Goal: Find contact information: Find contact information

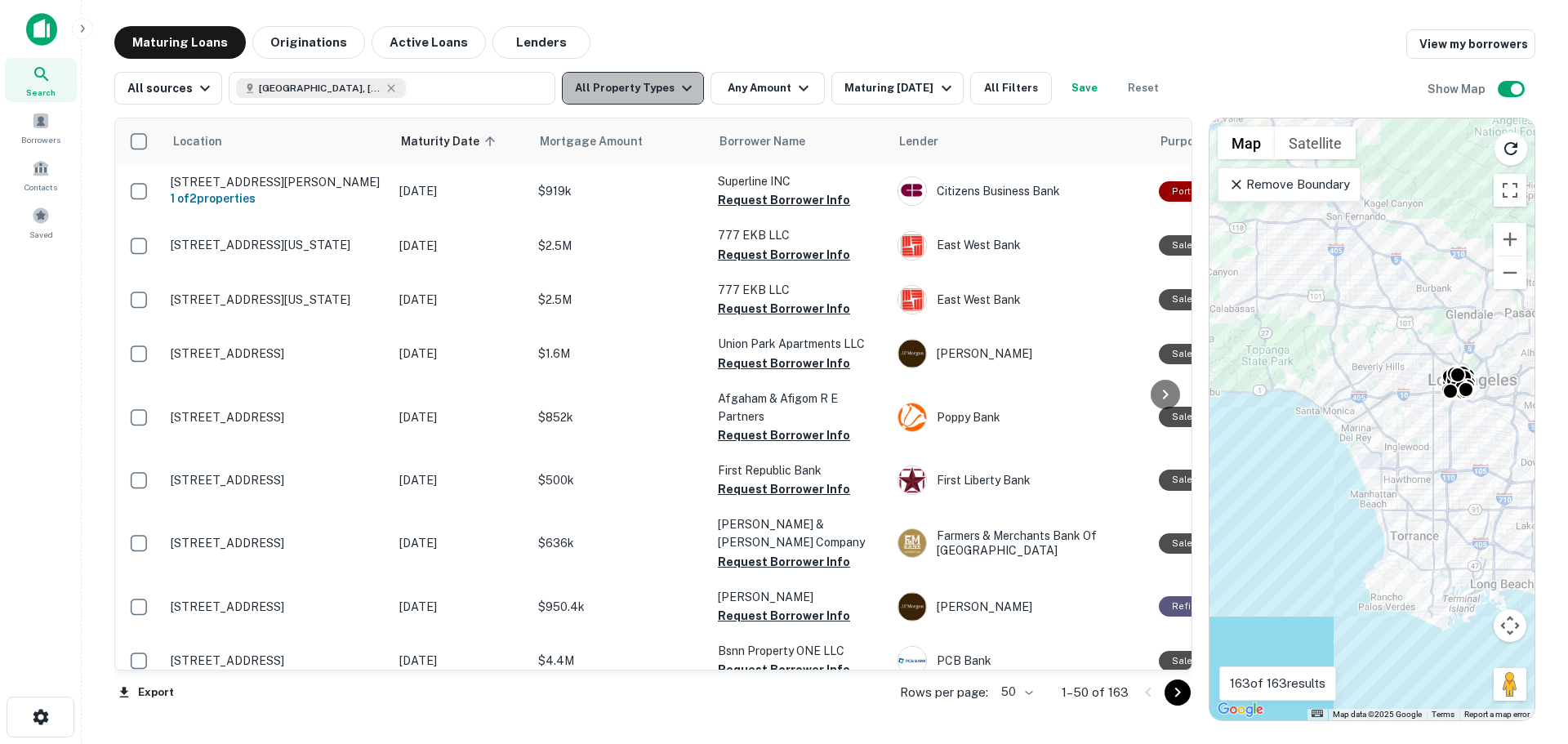
click at [653, 100] on button "All Property Types" at bounding box center [633, 88] width 142 height 33
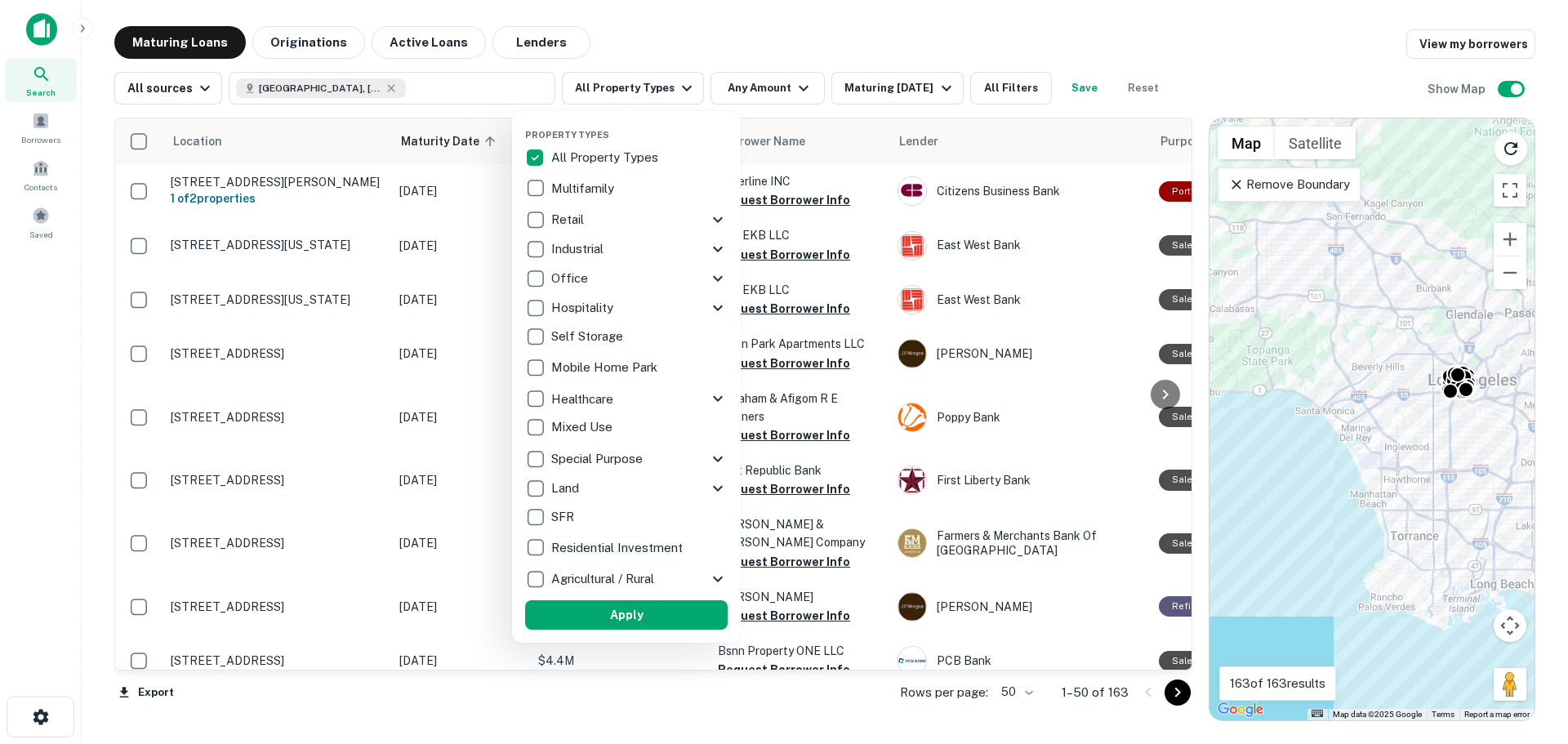
click at [907, 26] on div at bounding box center [784, 372] width 1568 height 744
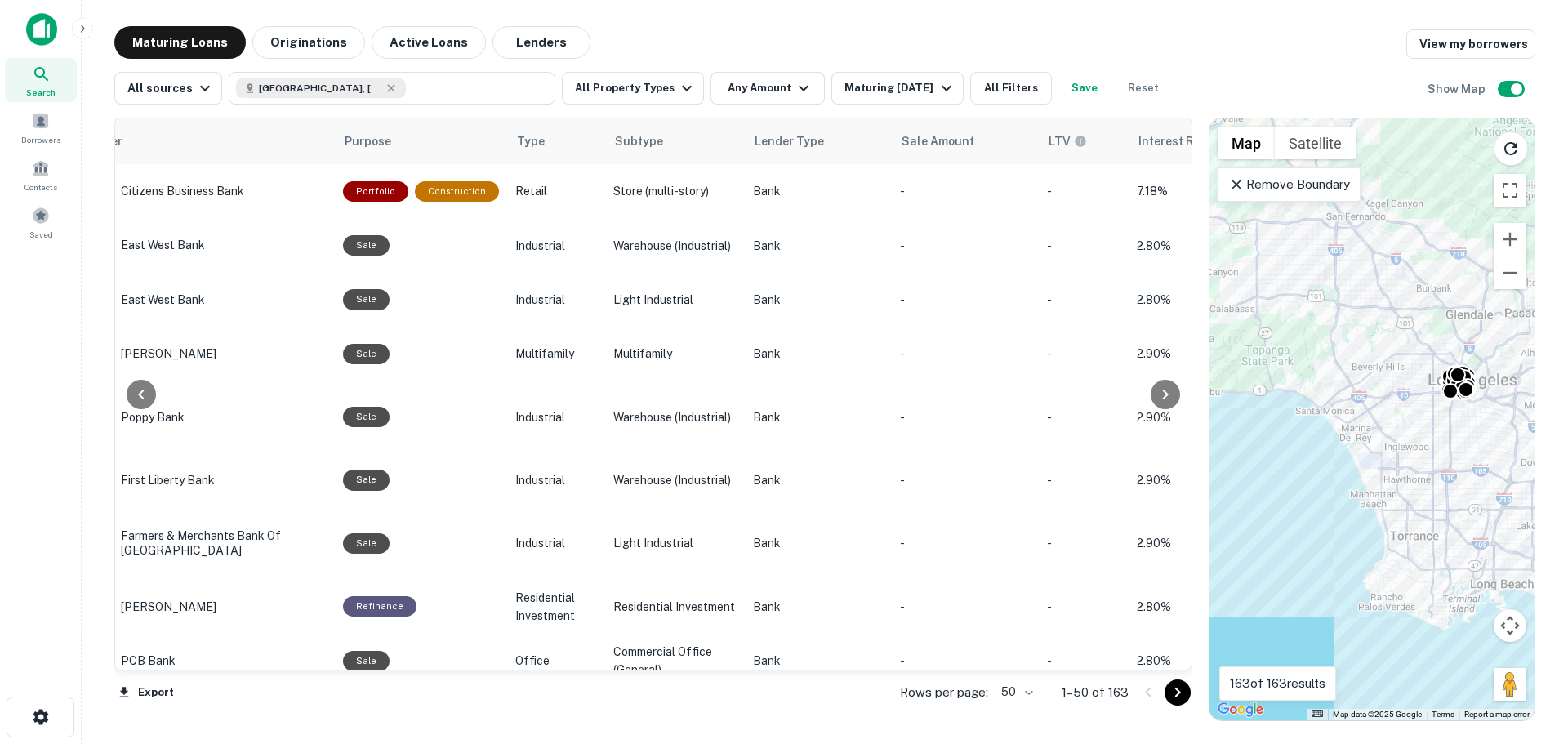
scroll to position [0, 859]
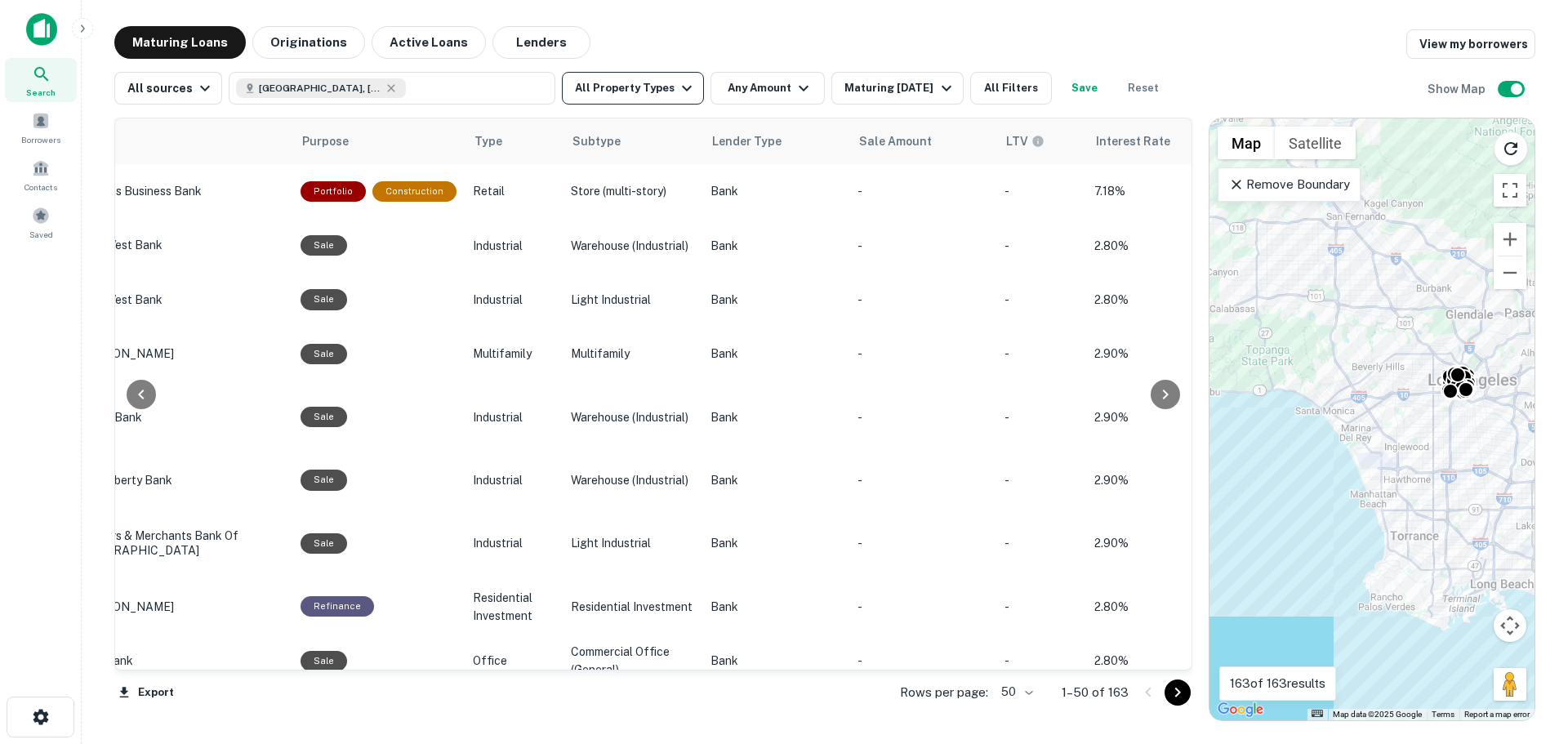
click at [662, 92] on button "All Property Types" at bounding box center [633, 88] width 142 height 33
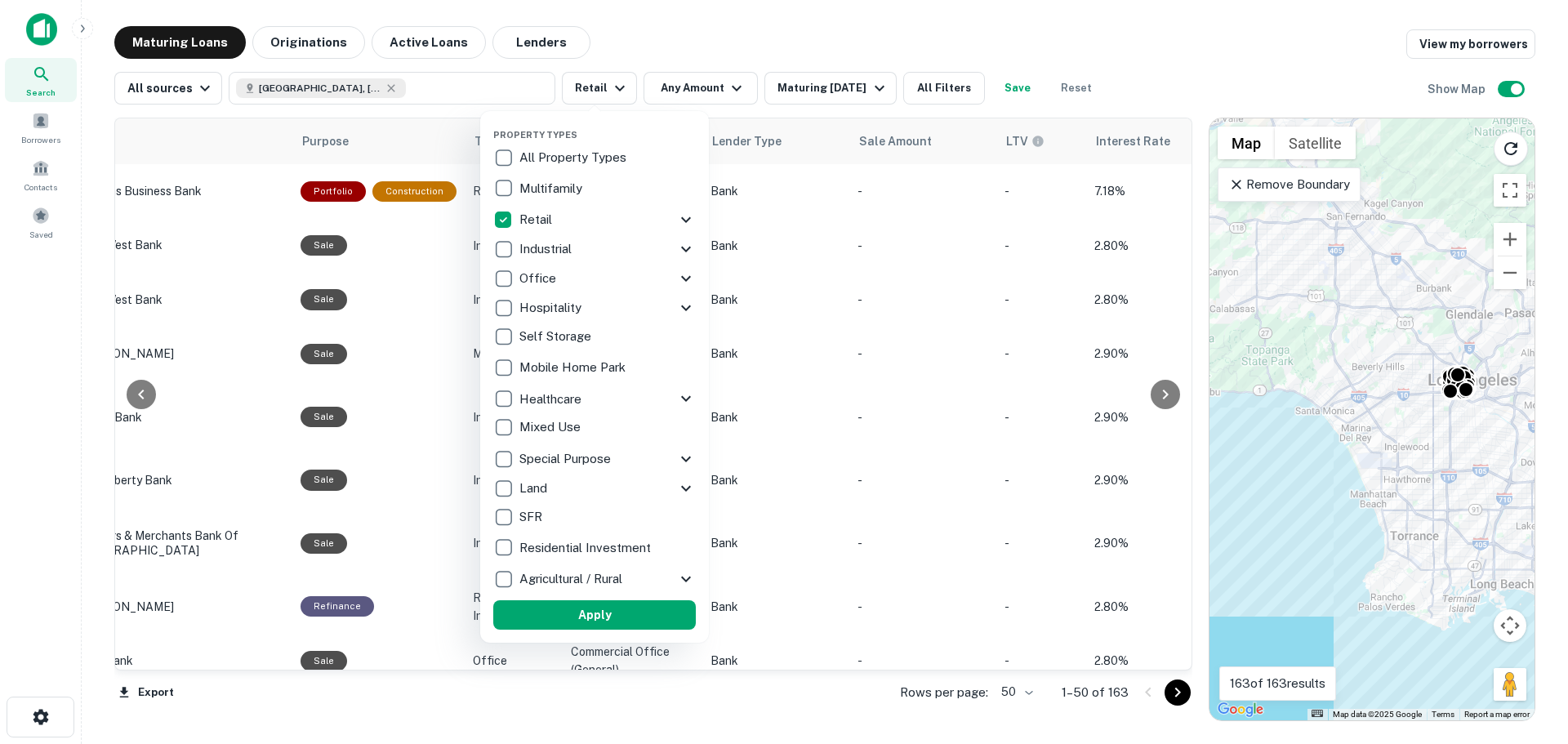
click at [678, 224] on icon at bounding box center [685, 220] width 19 height 19
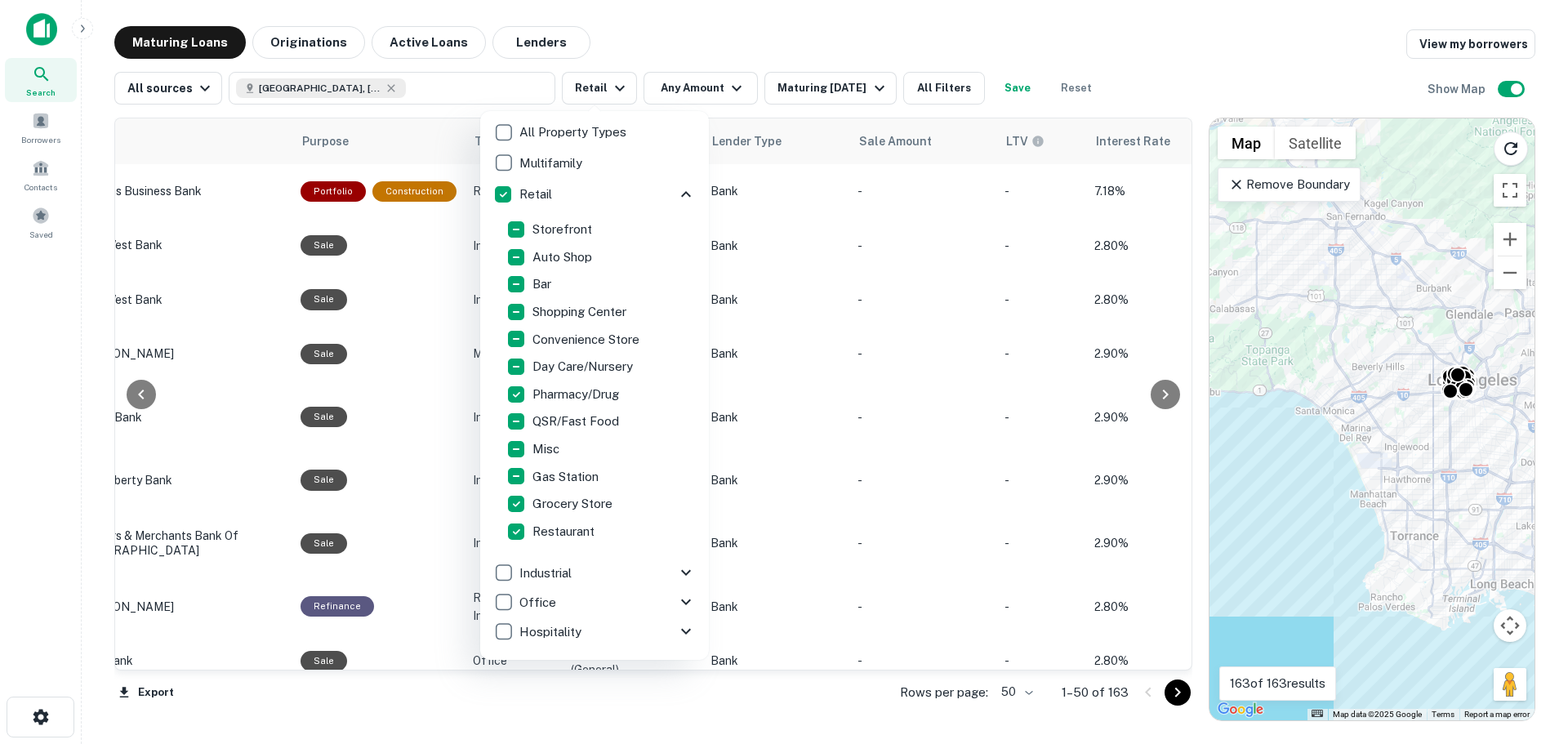
scroll to position [0, 0]
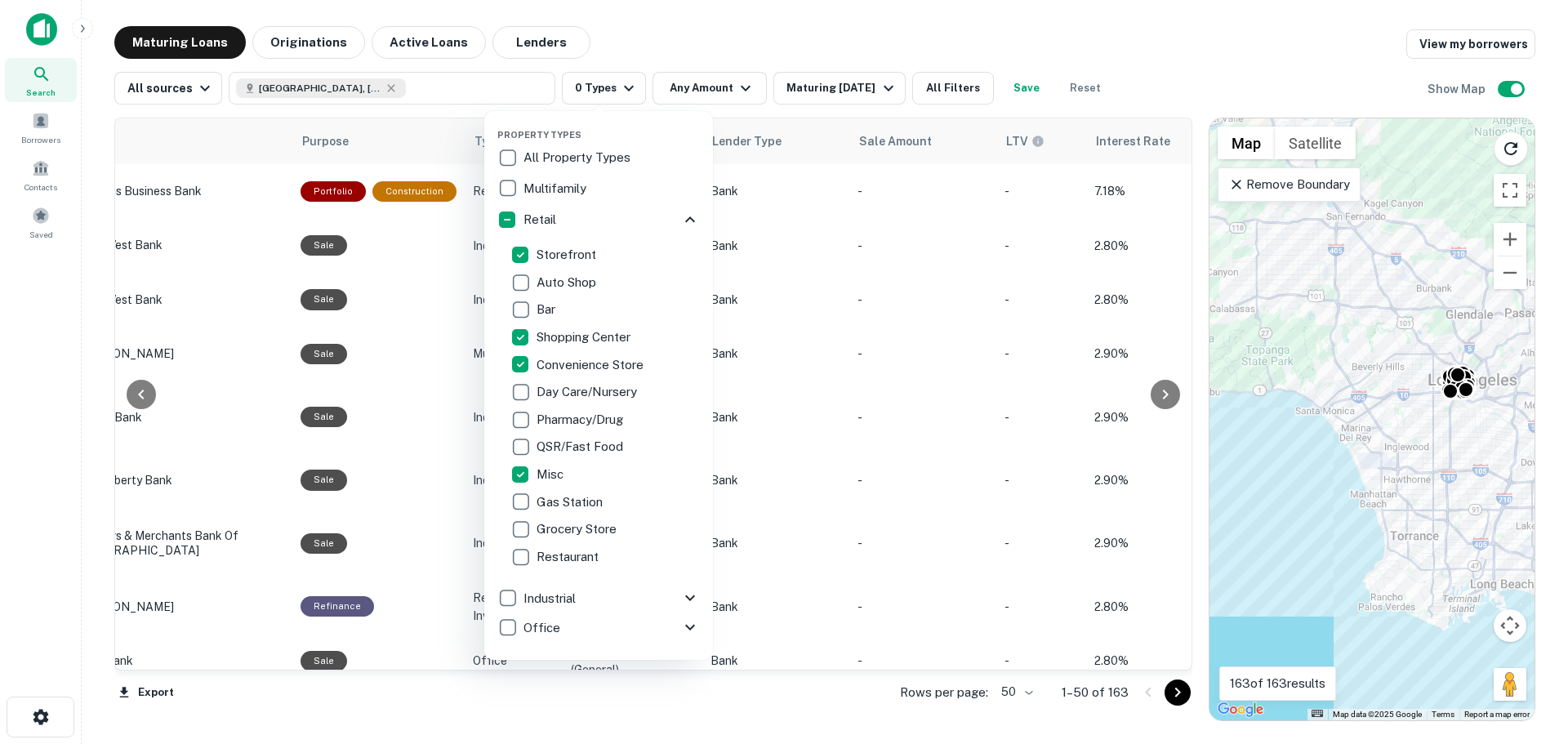
click at [713, 41] on div at bounding box center [784, 372] width 1568 height 744
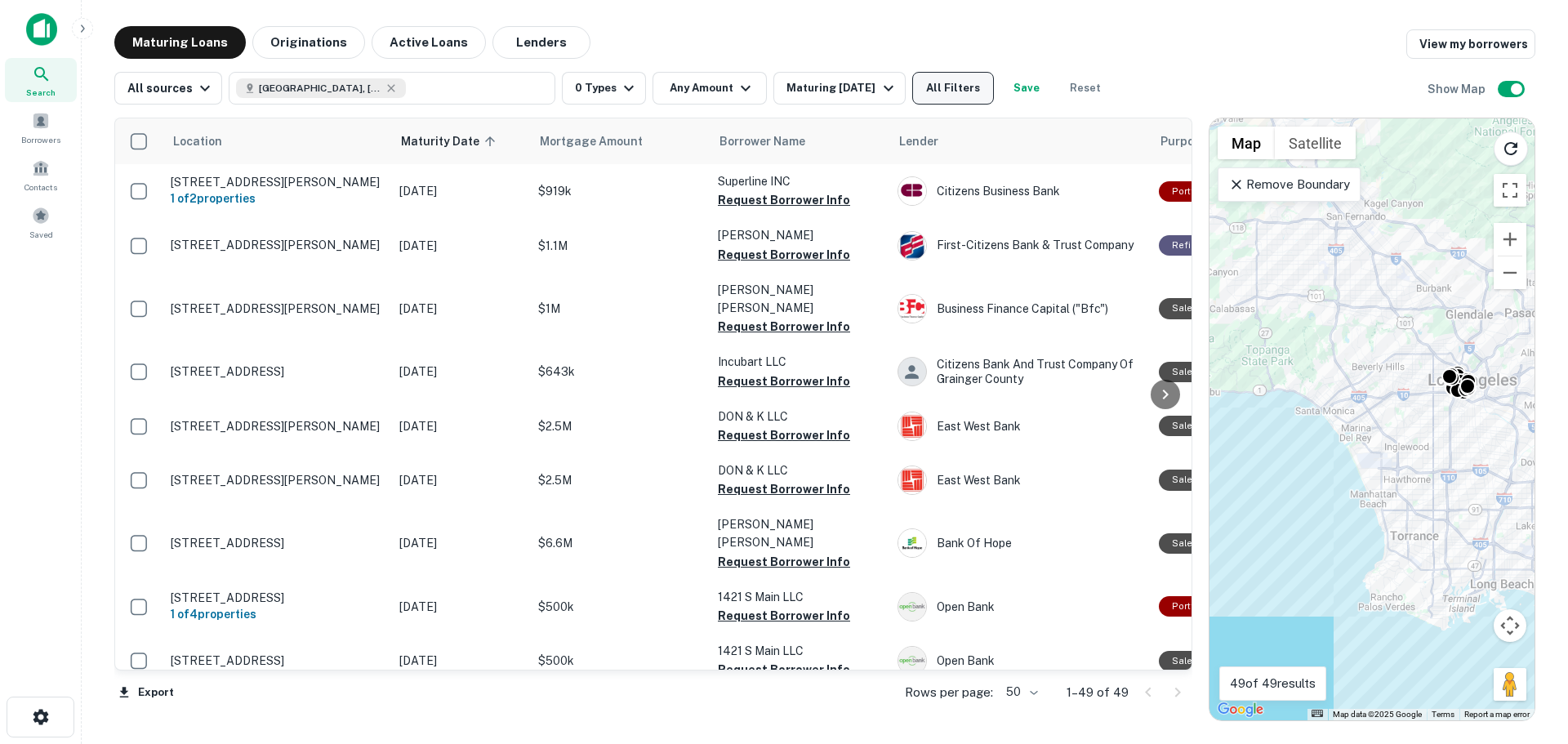
click at [937, 98] on button "All Filters" at bounding box center [953, 88] width 82 height 33
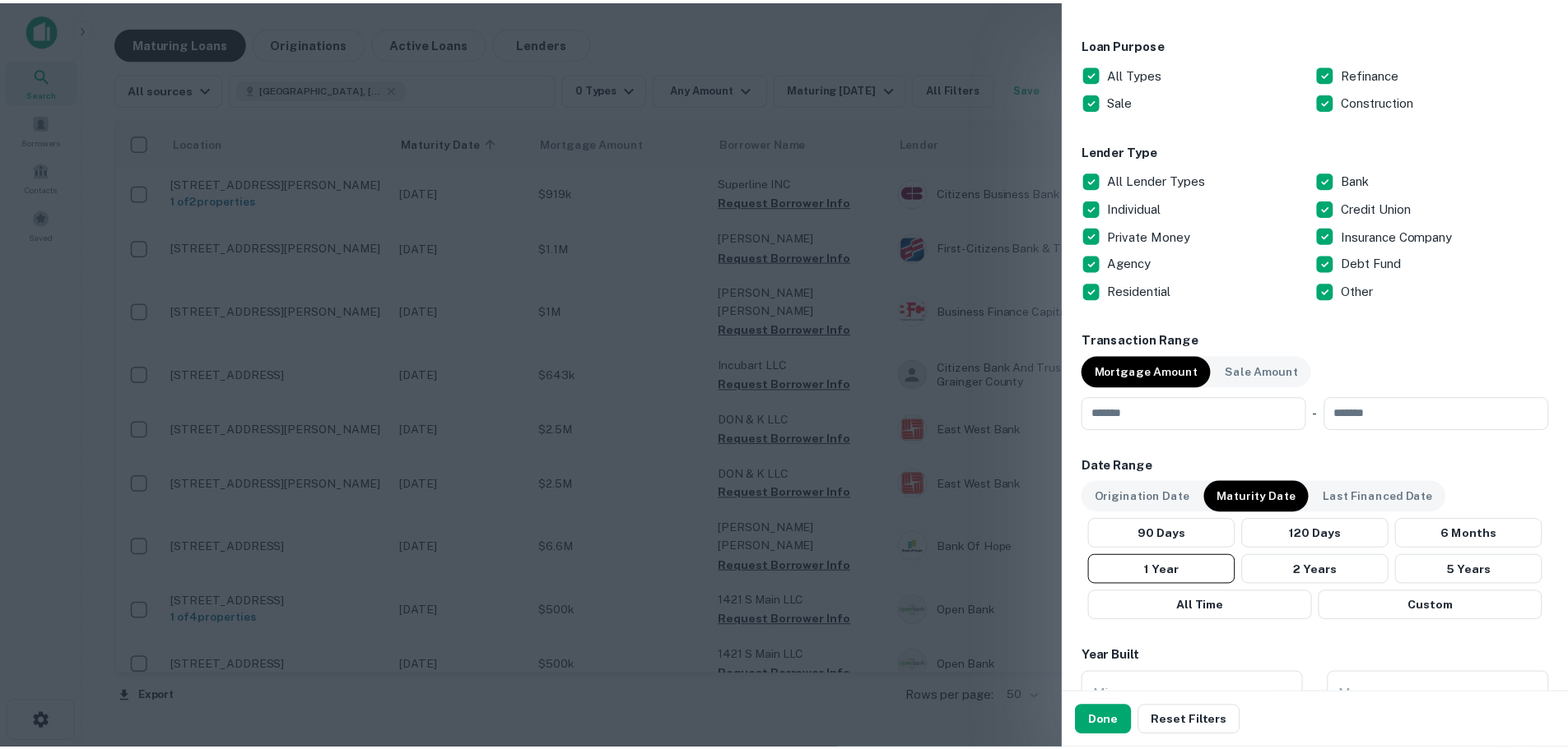
scroll to position [905, 0]
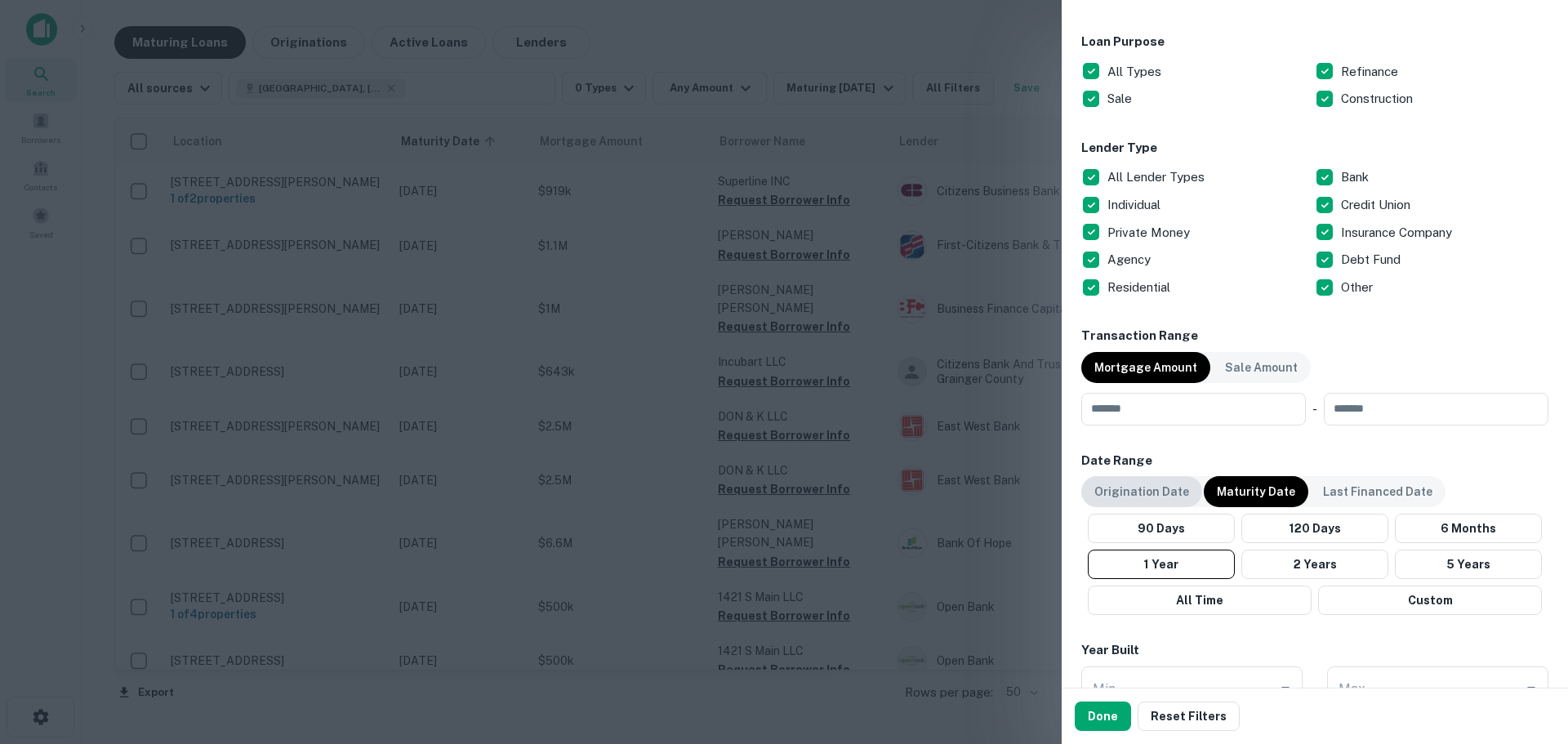
click at [1158, 491] on p "Origination Date" at bounding box center [1142, 491] width 95 height 18
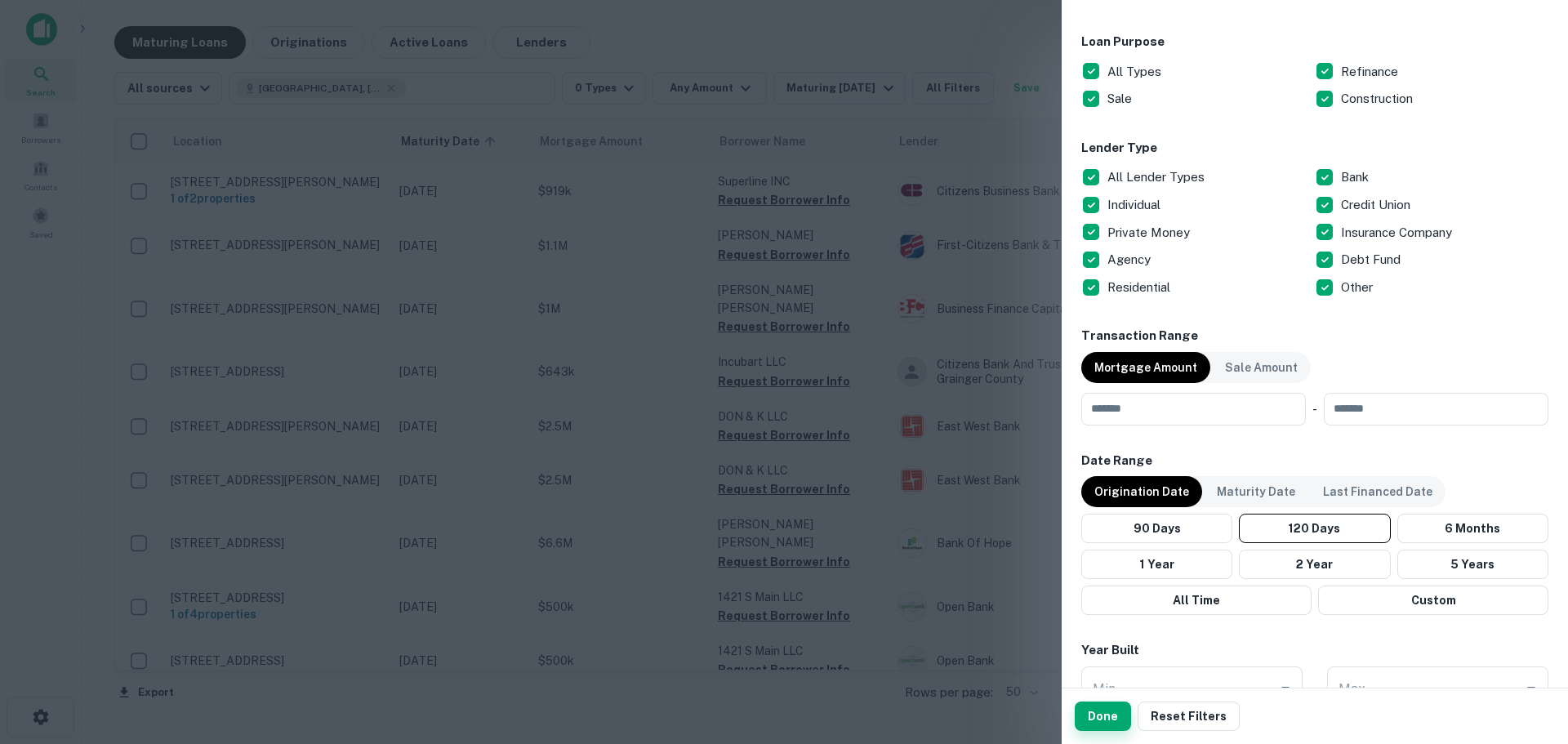
click at [1112, 722] on button "Done" at bounding box center [1102, 716] width 56 height 29
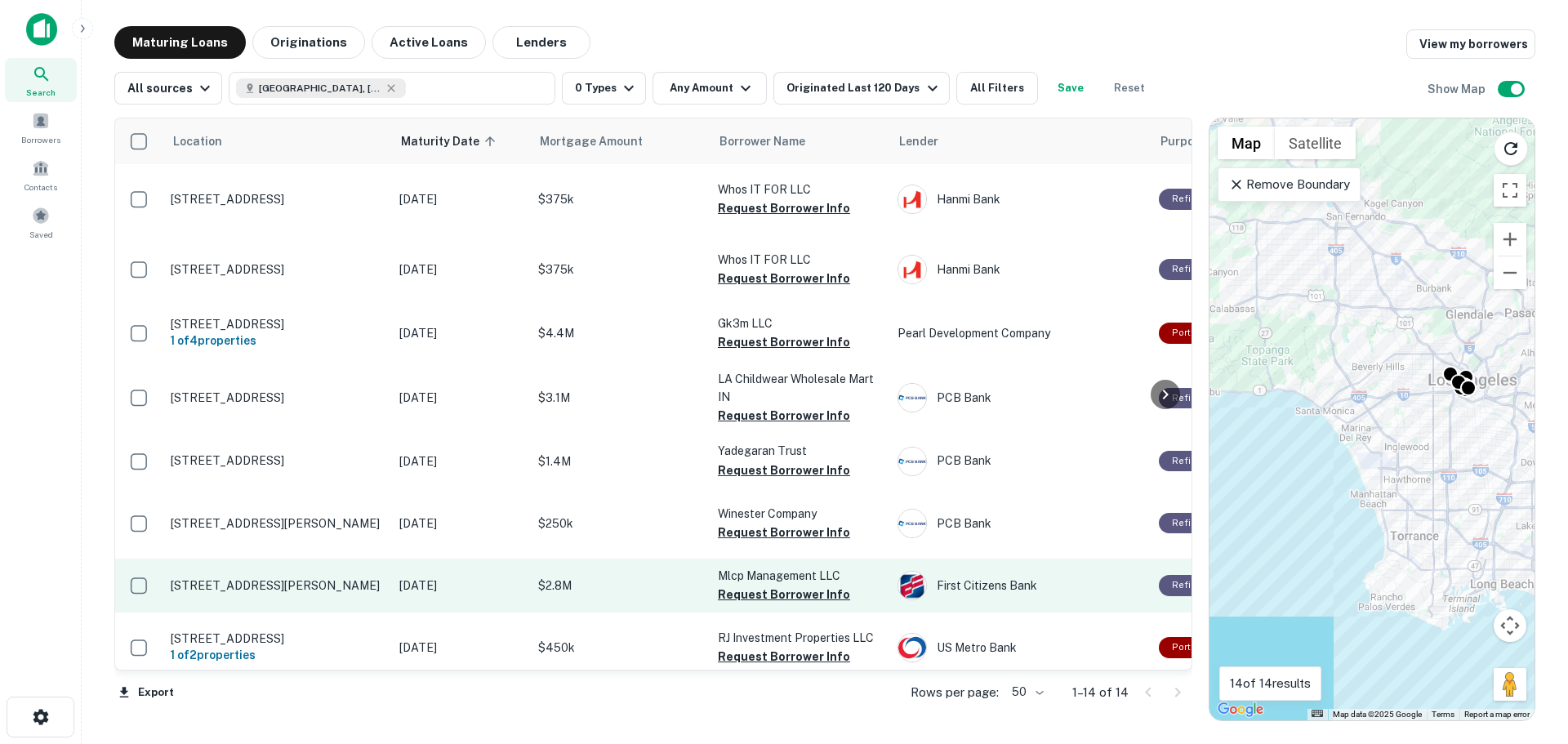
click at [199, 593] on p "[STREET_ADDRESS][PERSON_NAME]" at bounding box center [277, 586] width 213 height 15
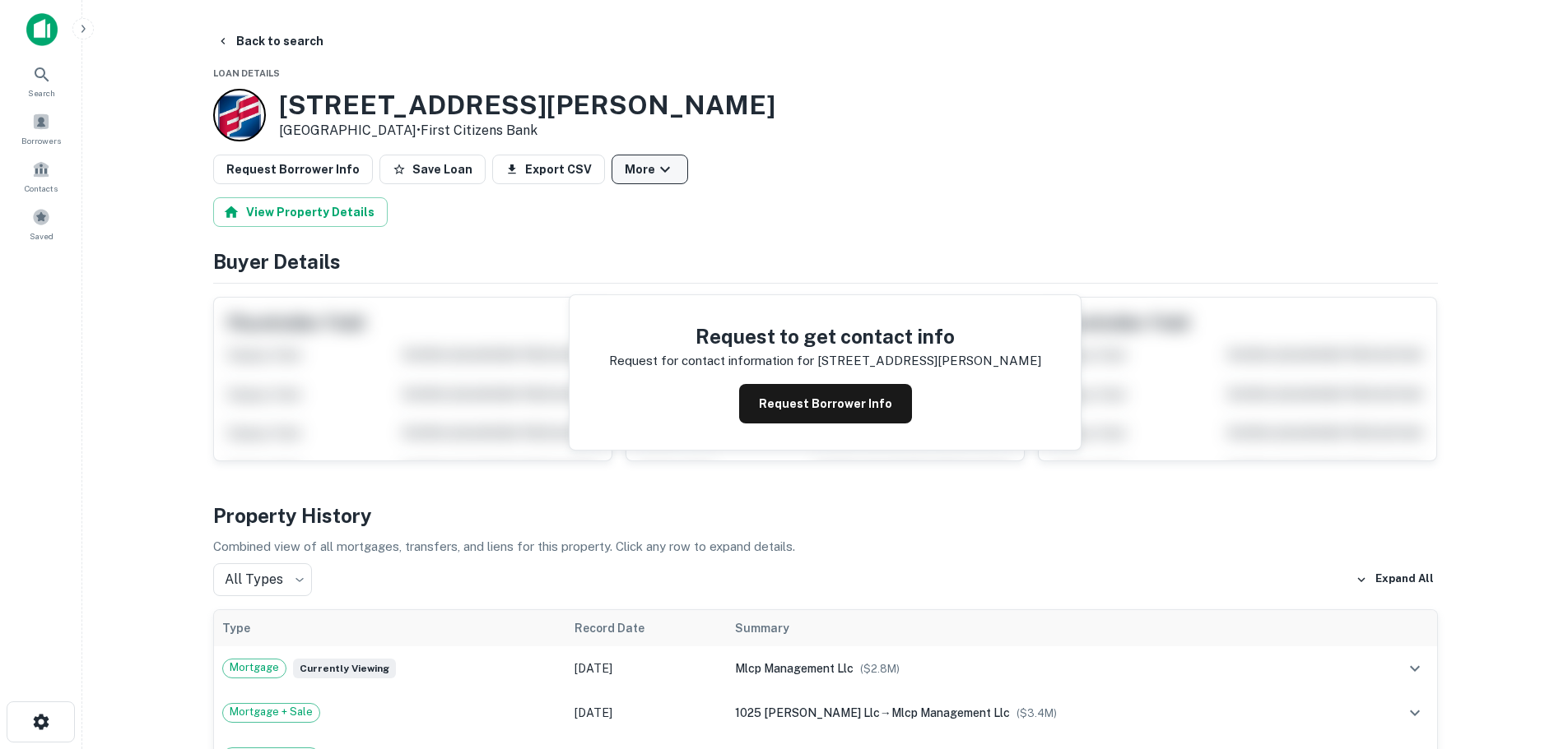
click at [655, 159] on icon "button" at bounding box center [664, 169] width 19 height 19
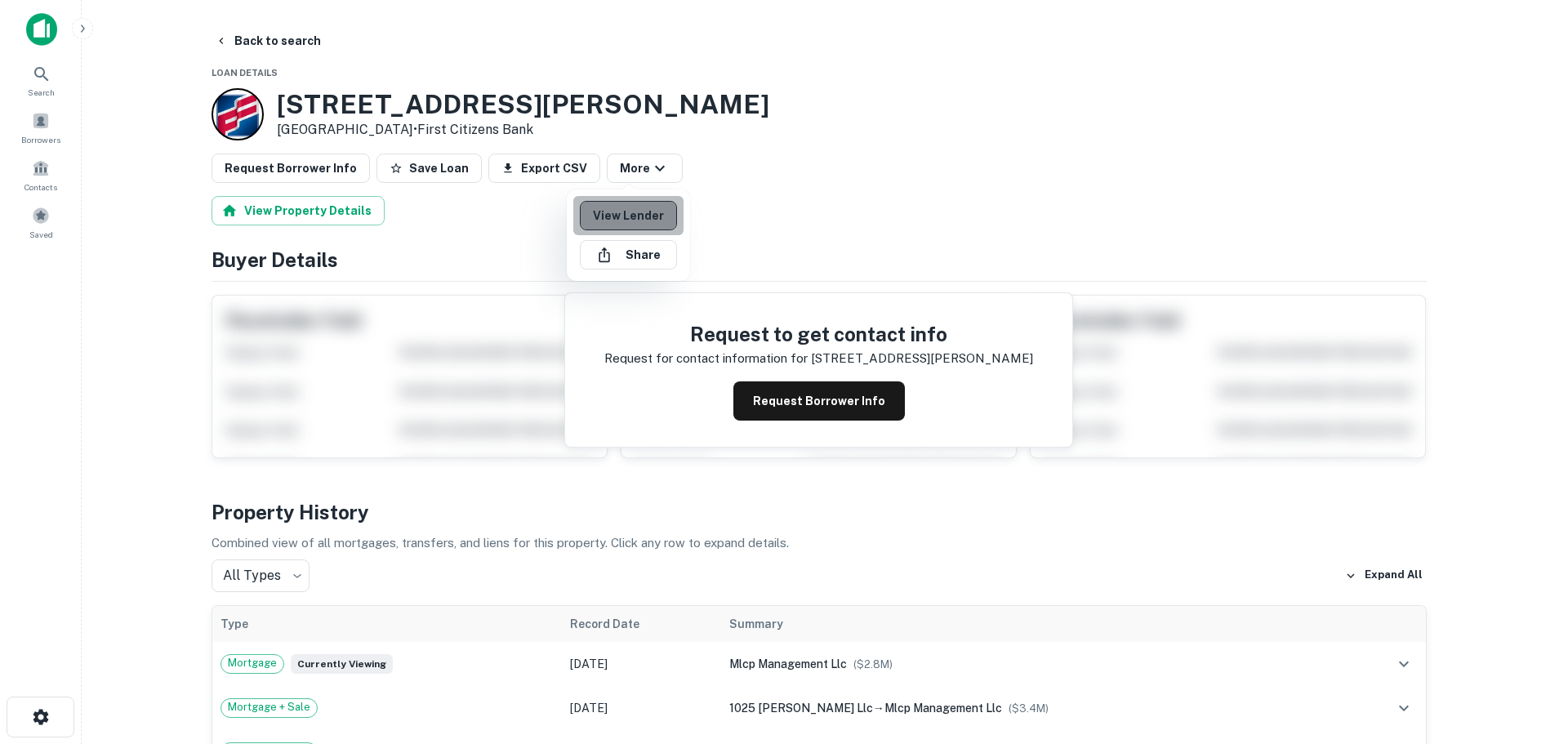
click at [644, 220] on link "View Lender" at bounding box center [628, 215] width 97 height 29
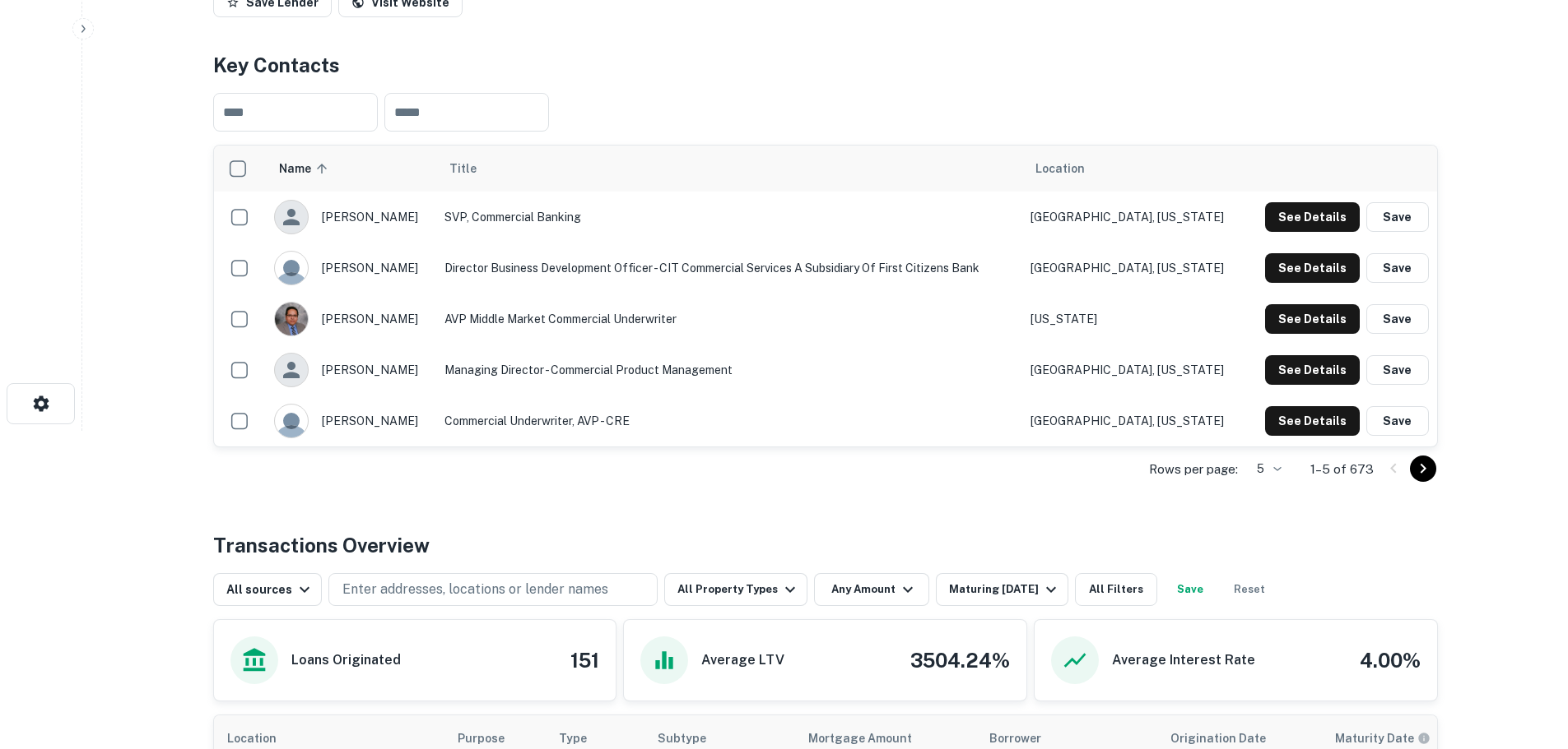
scroll to position [329, 0]
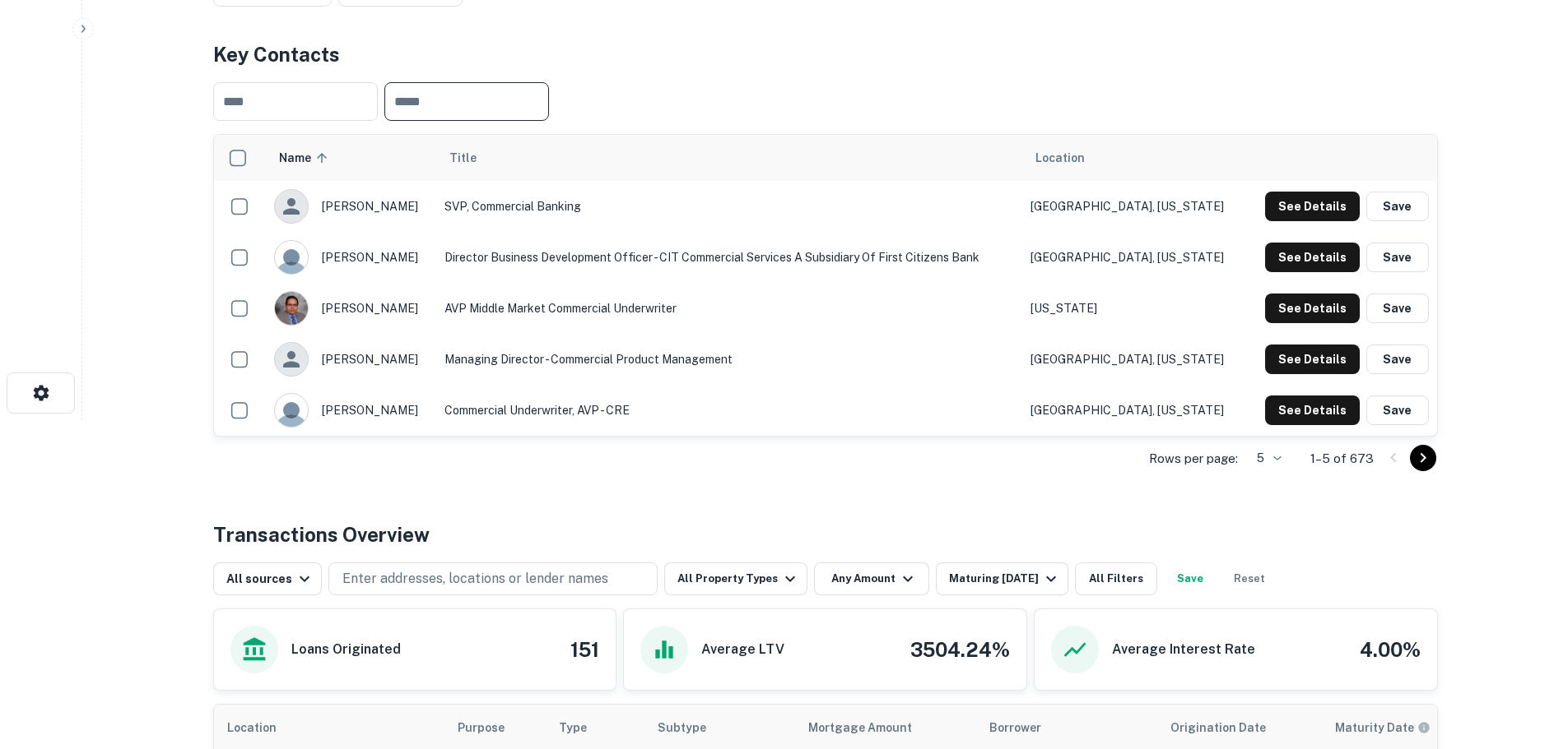
click at [466, 104] on input "text" at bounding box center [466, 102] width 165 height 39
click at [1426, 460] on icon "Go to next page" at bounding box center [1422, 457] width 19 height 19
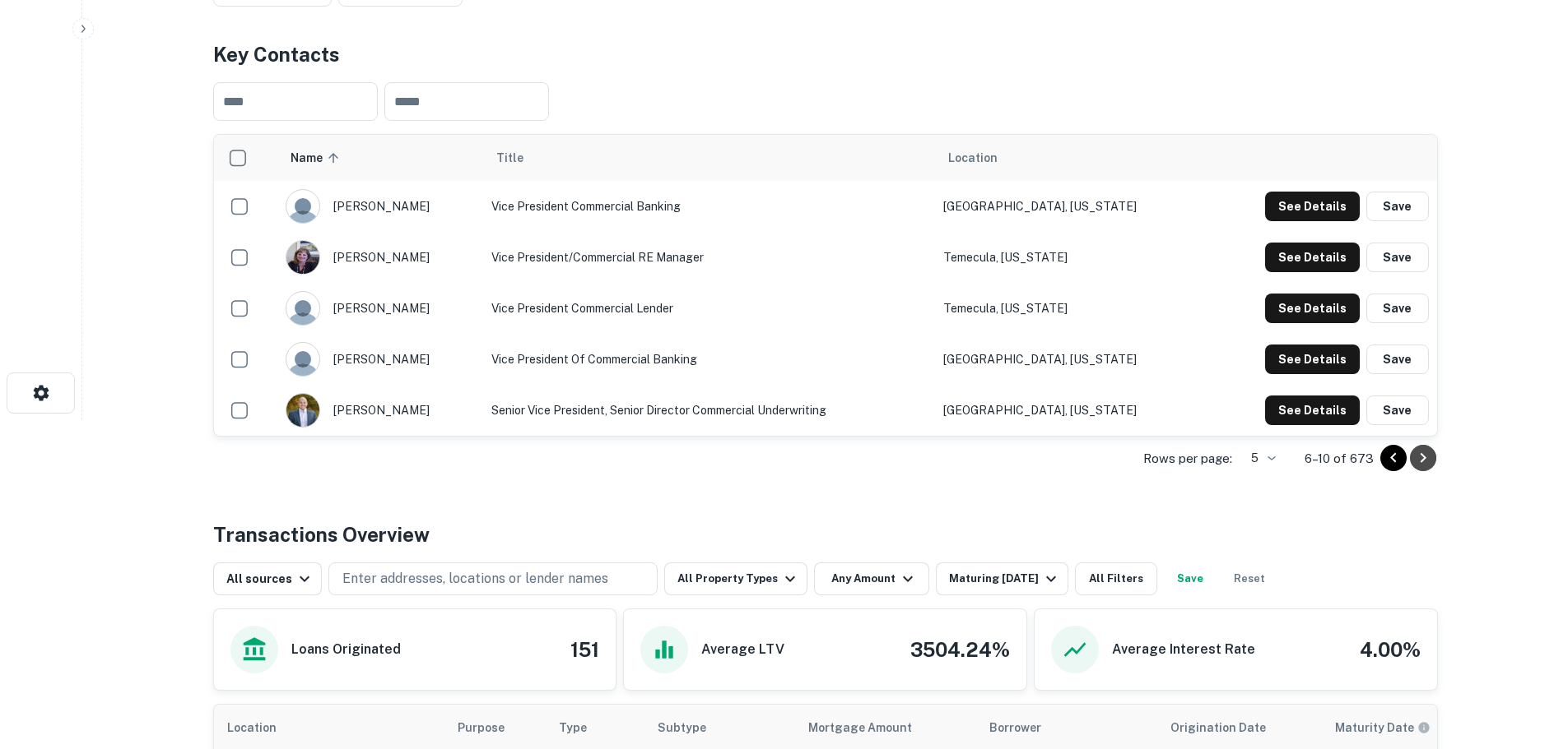
click at [1430, 465] on icon "Go to next page" at bounding box center [1422, 457] width 19 height 19
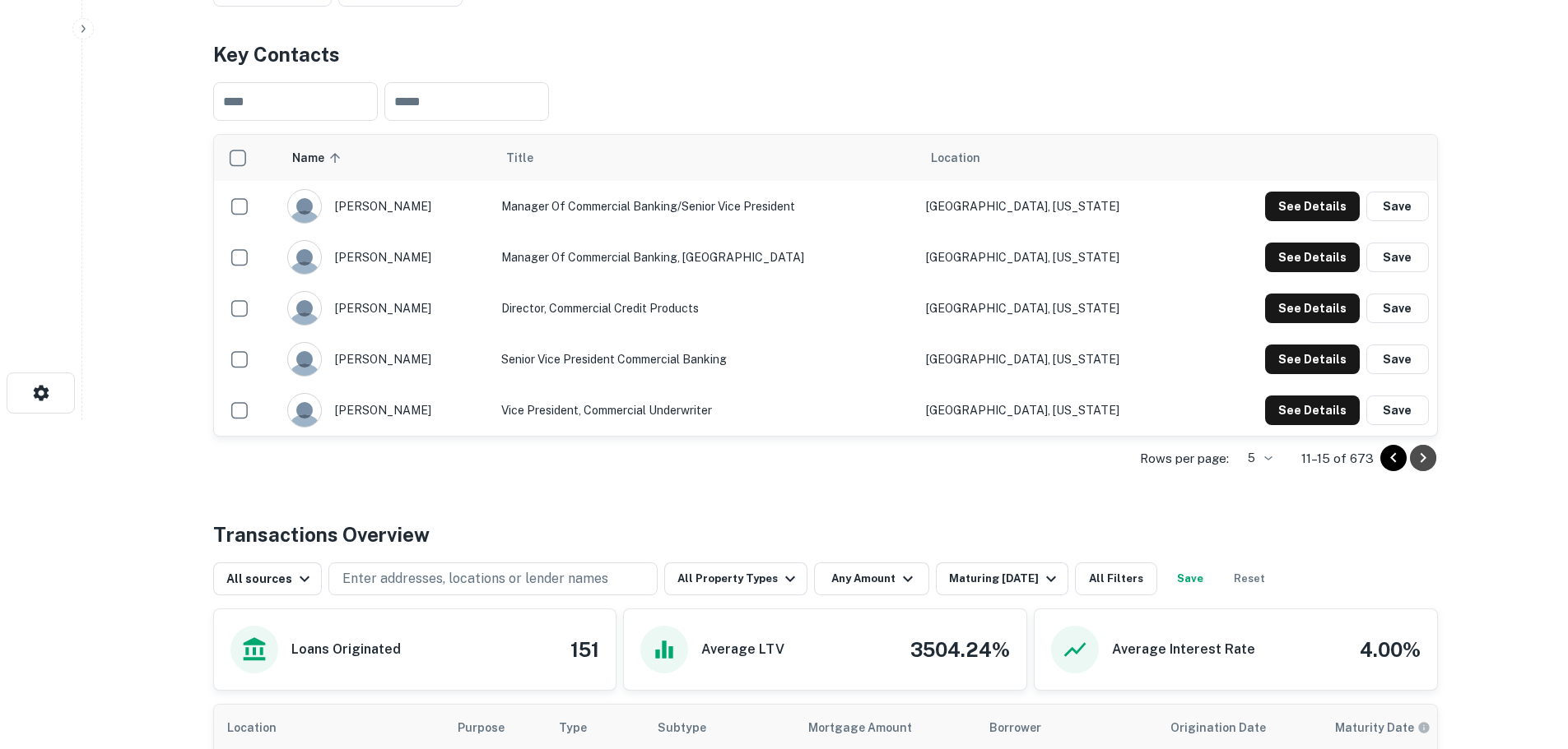
click at [1426, 459] on icon "Go to next page" at bounding box center [1422, 457] width 19 height 19
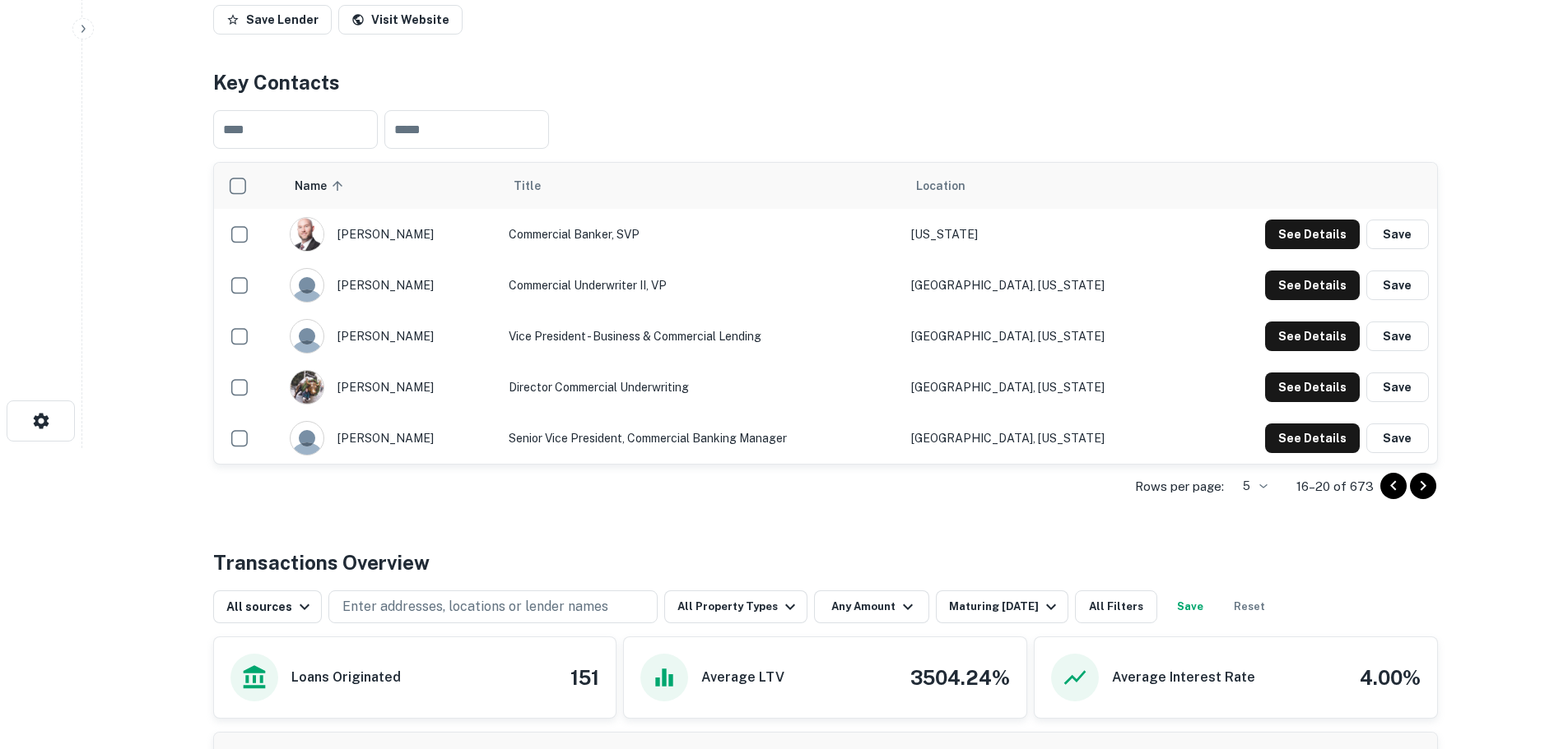
scroll to position [0, 0]
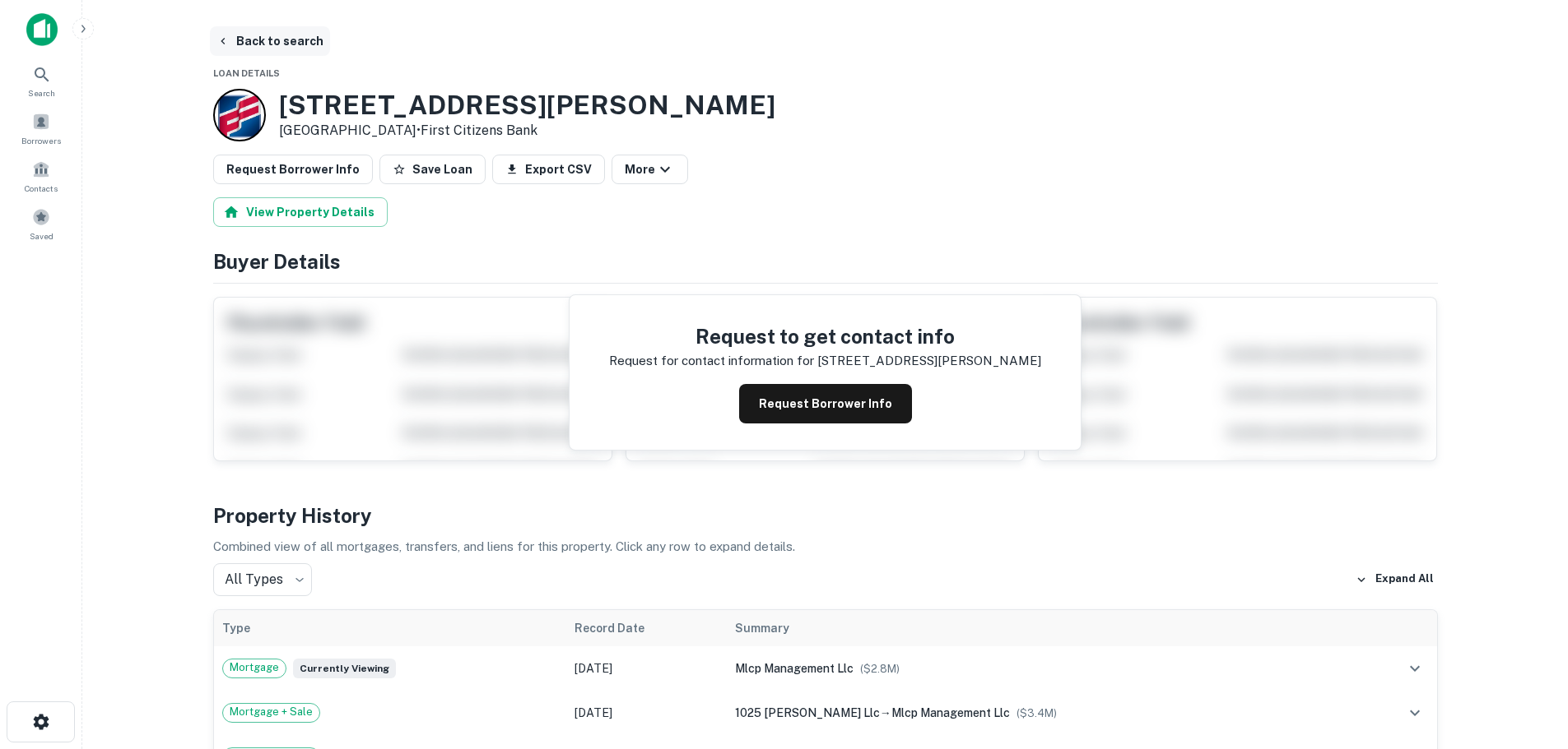
click at [261, 46] on button "Back to search" at bounding box center [270, 40] width 120 height 30
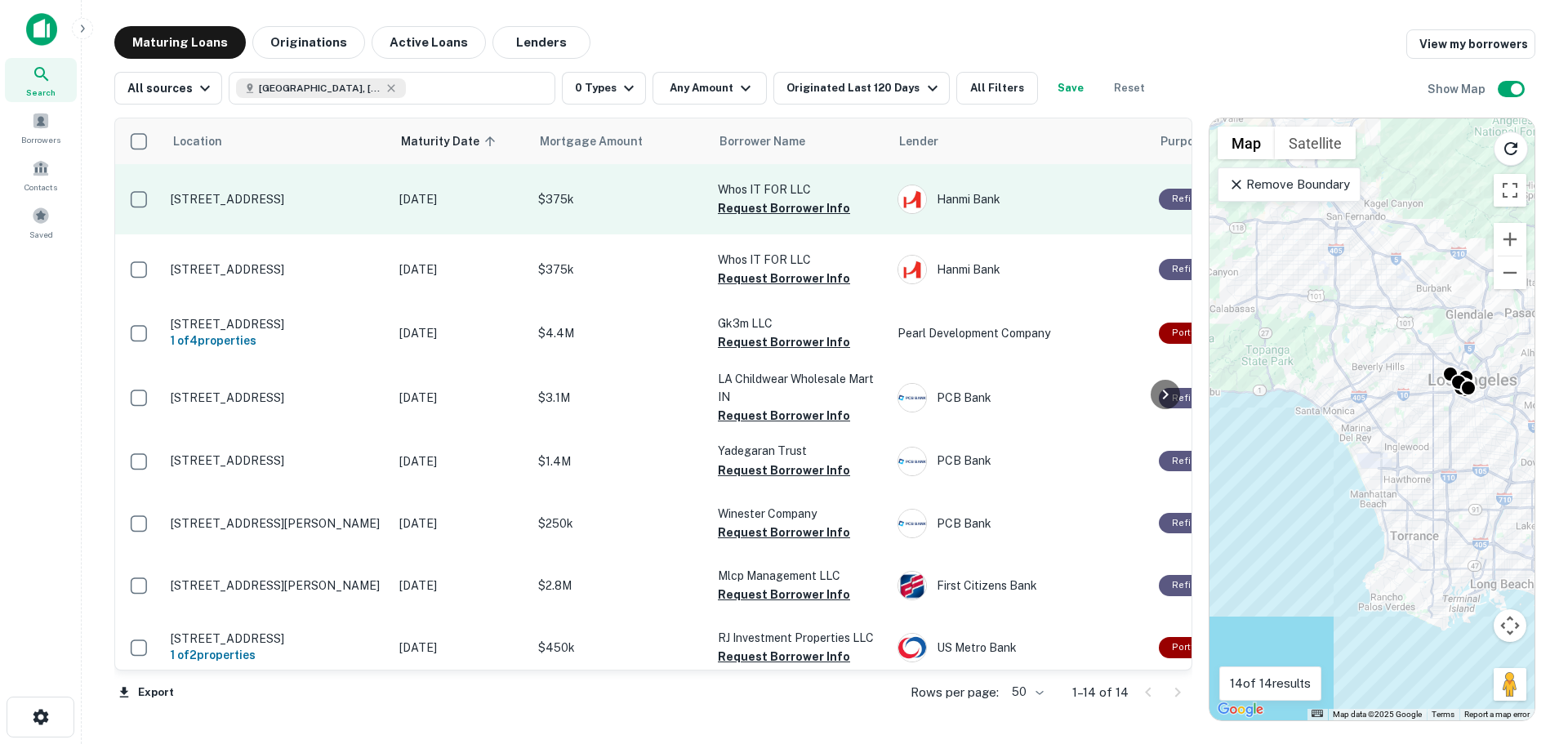
click at [322, 199] on p "[STREET_ADDRESS]" at bounding box center [277, 199] width 213 height 15
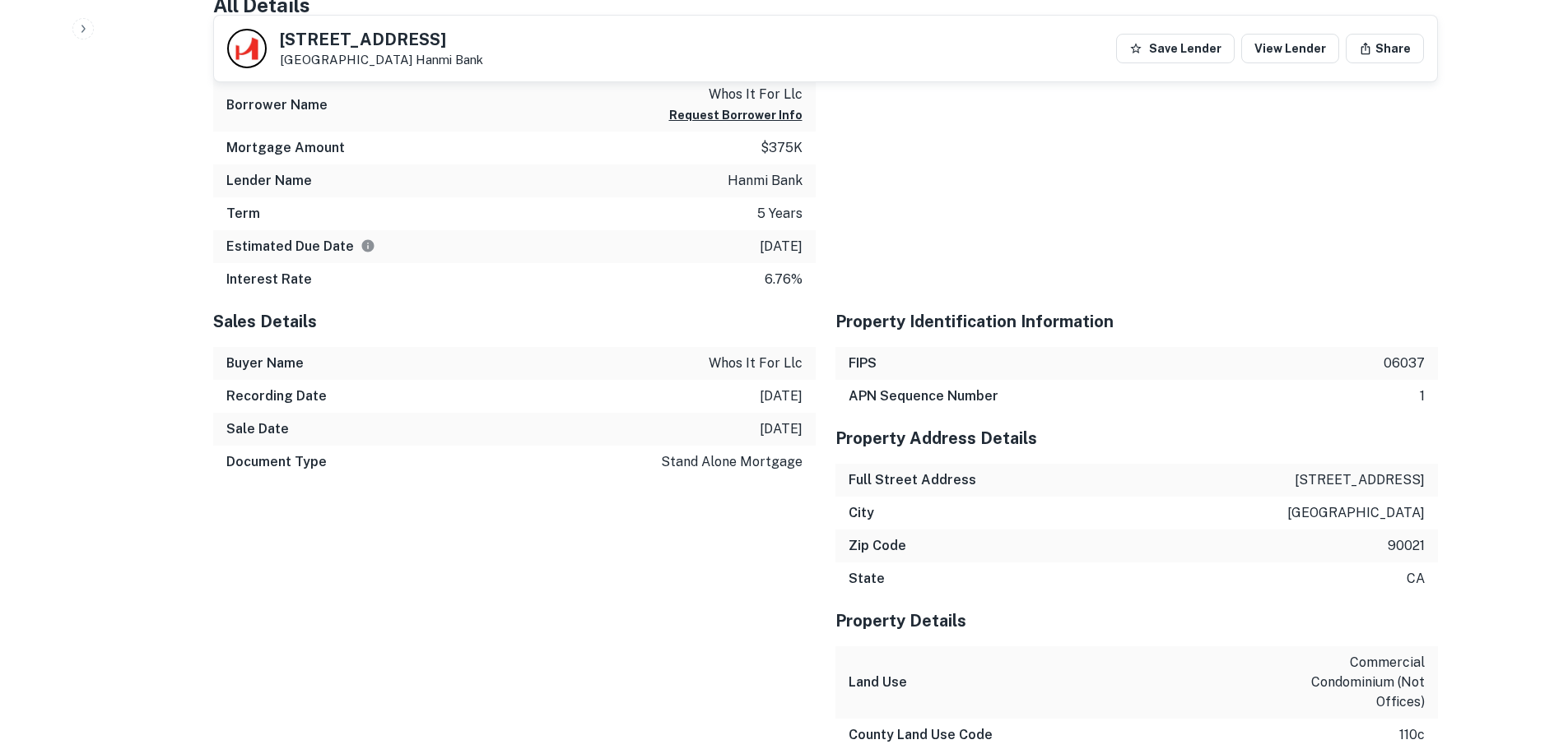
scroll to position [1645, 0]
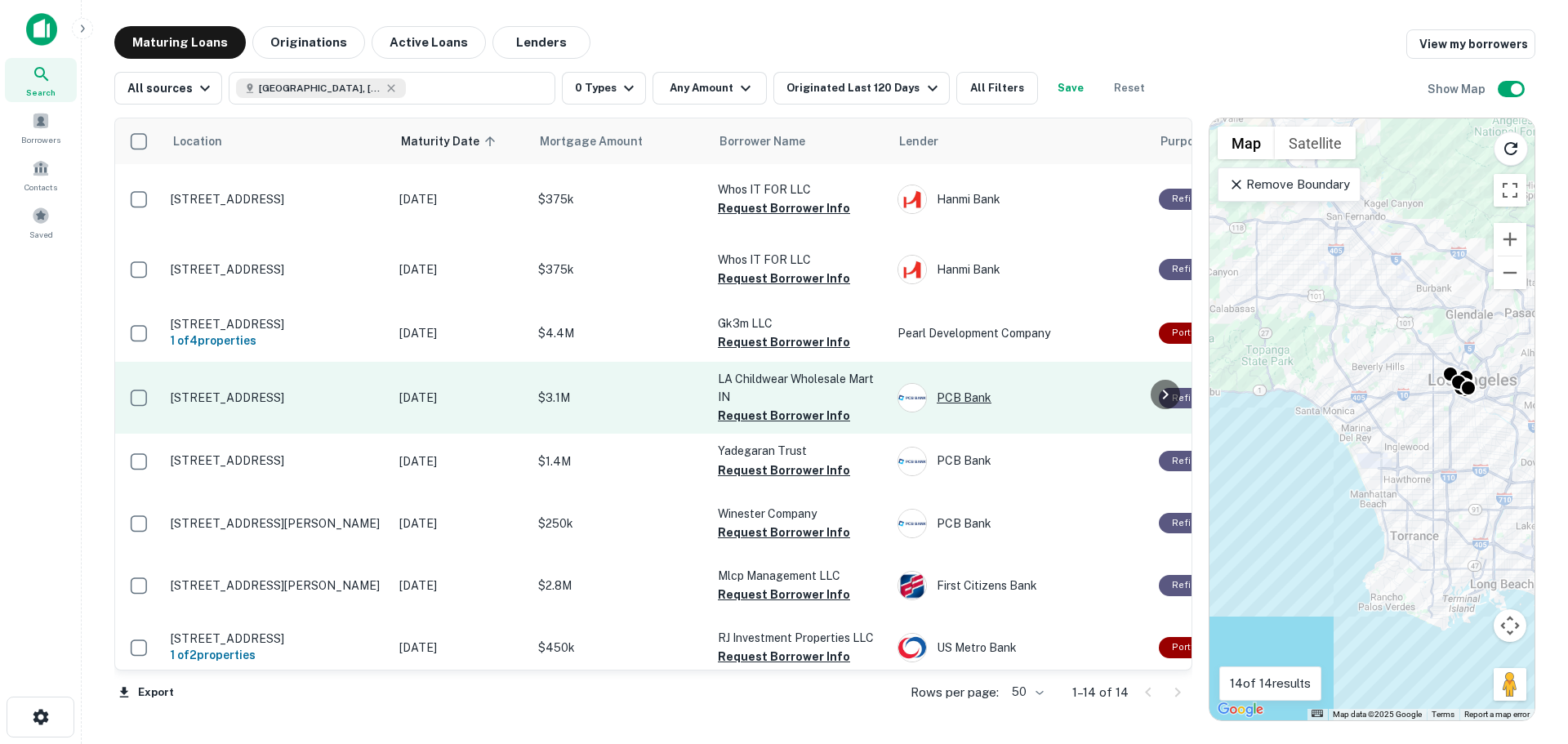
click at [963, 401] on div "PCB Bank" at bounding box center [1020, 397] width 245 height 29
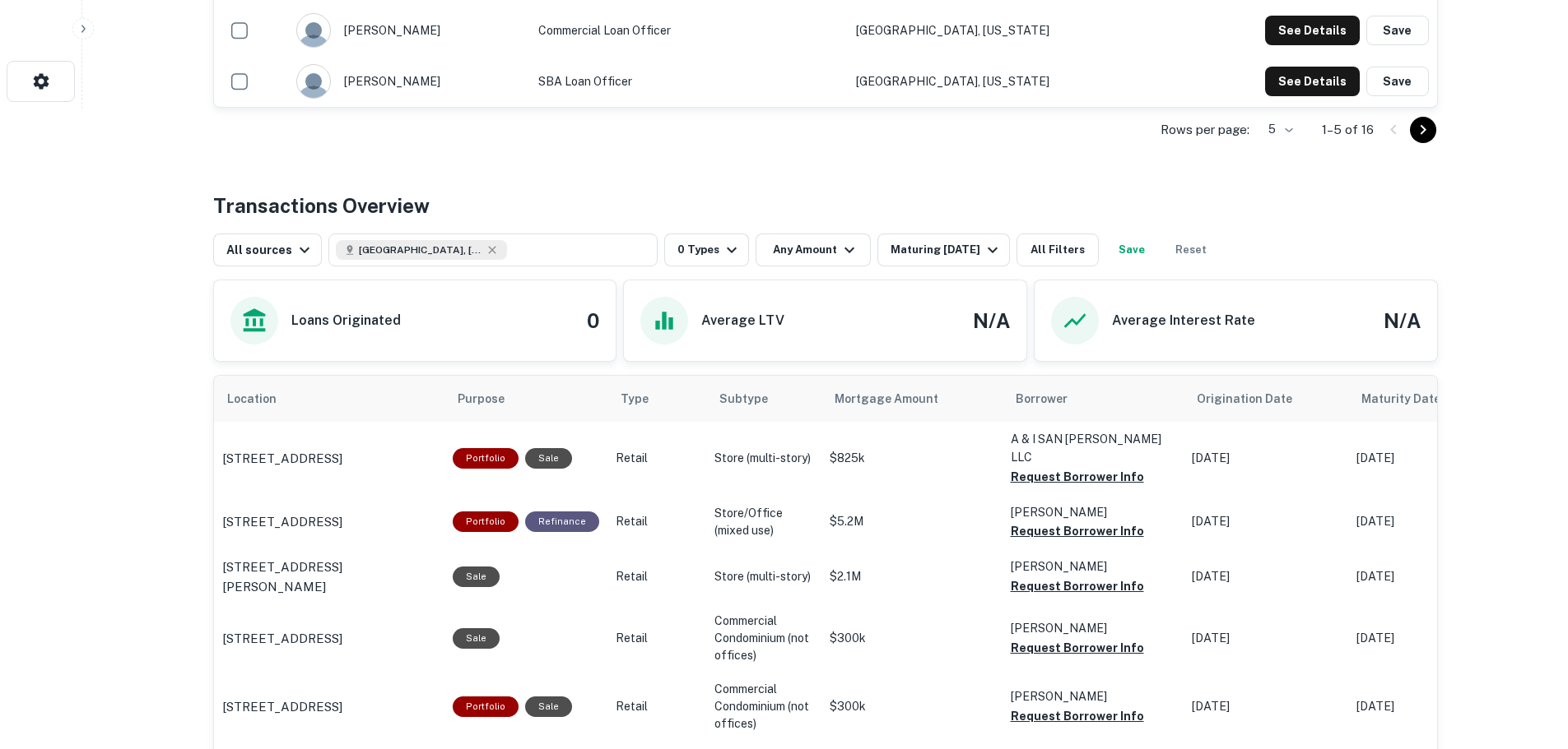
scroll to position [329, 0]
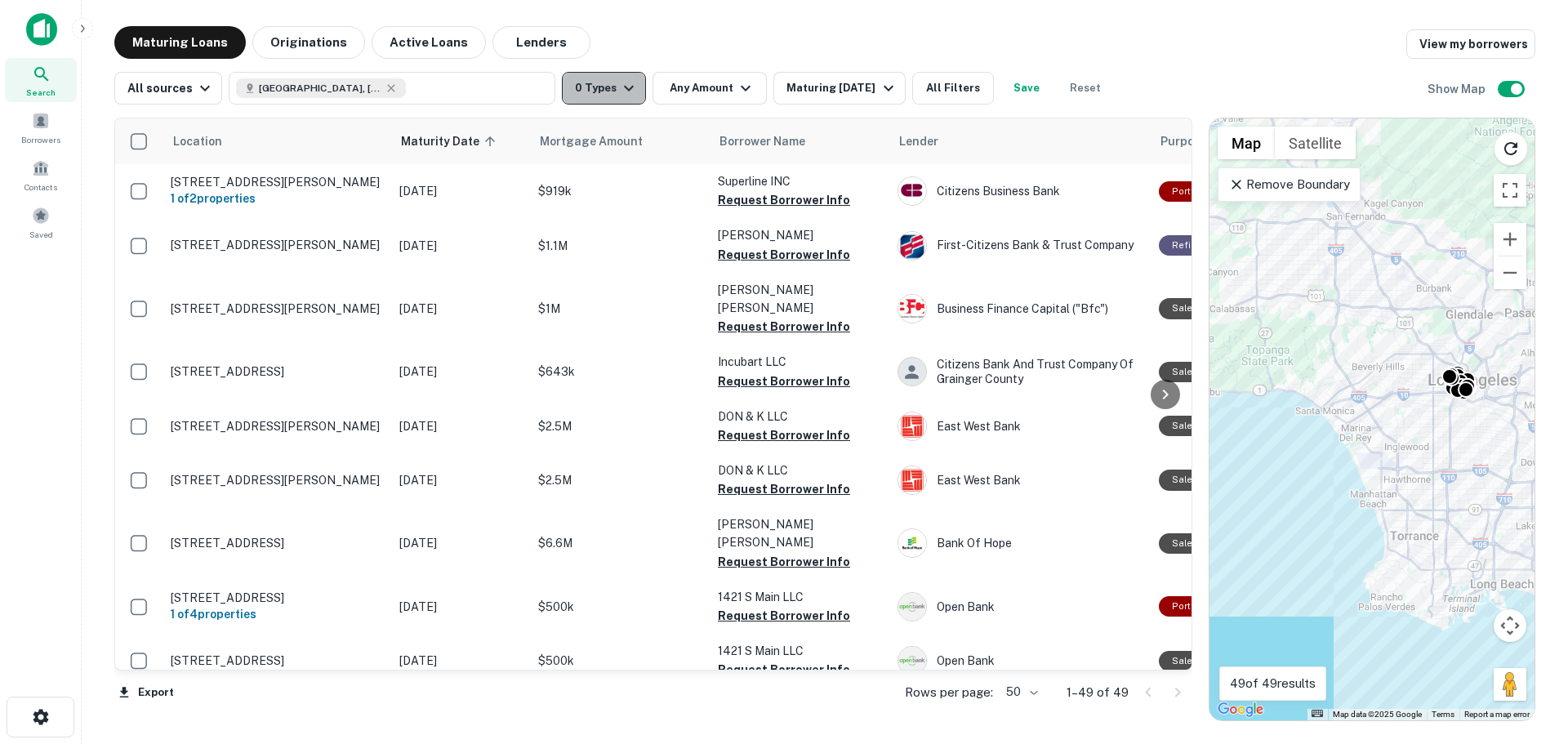
click at [625, 90] on icon "button" at bounding box center [628, 88] width 19 height 19
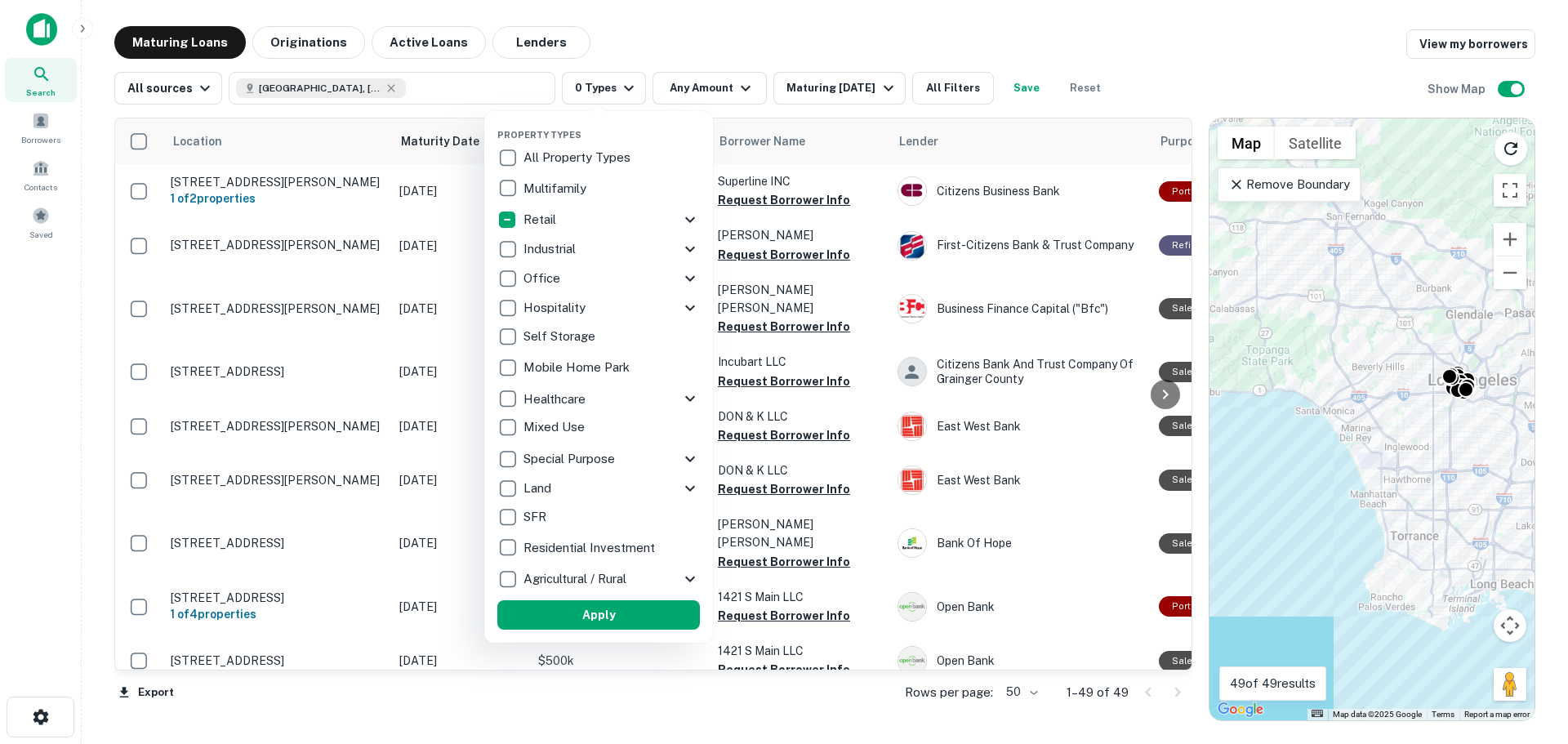
click at [683, 214] on icon at bounding box center [689, 220] width 19 height 19
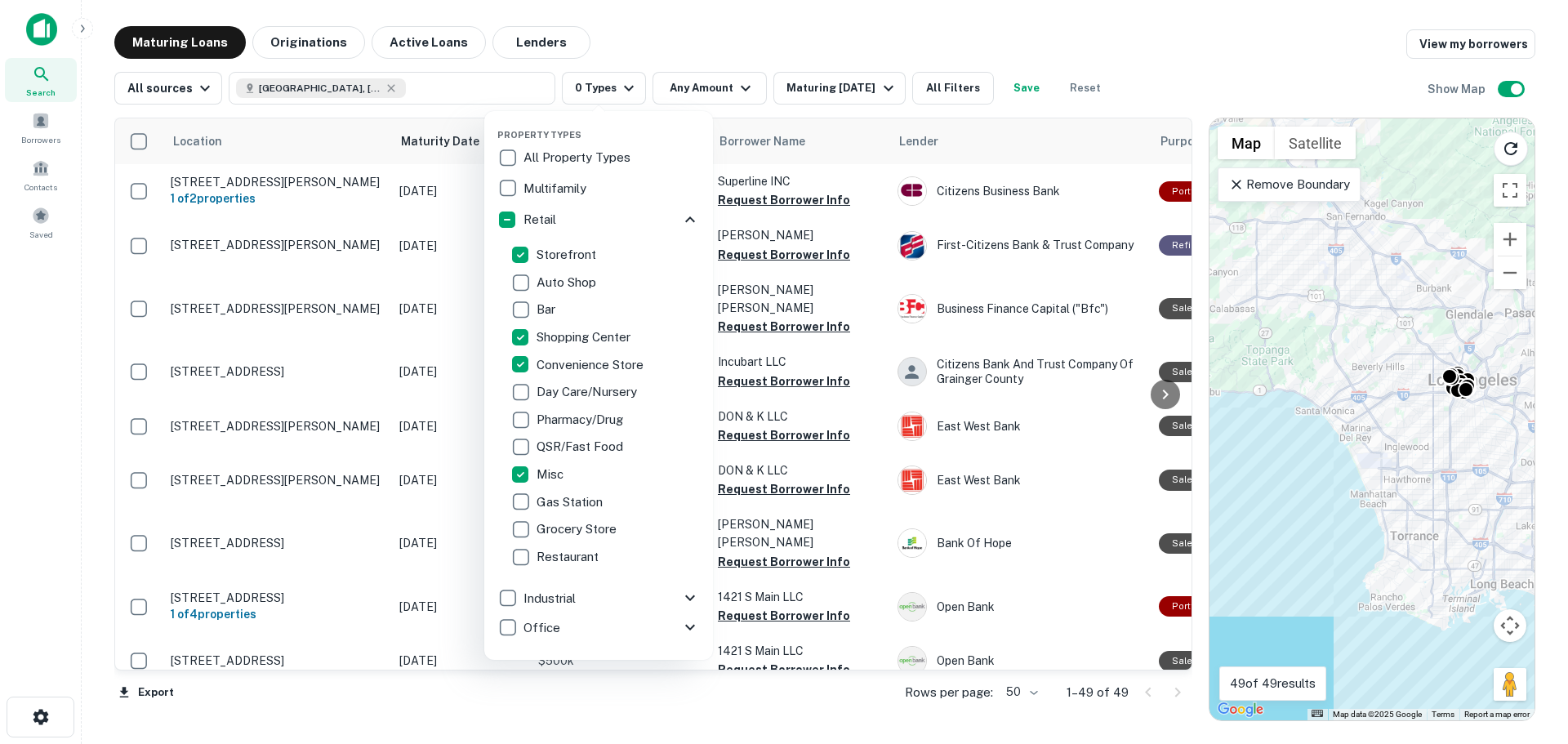
click at [766, 51] on div at bounding box center [784, 372] width 1568 height 744
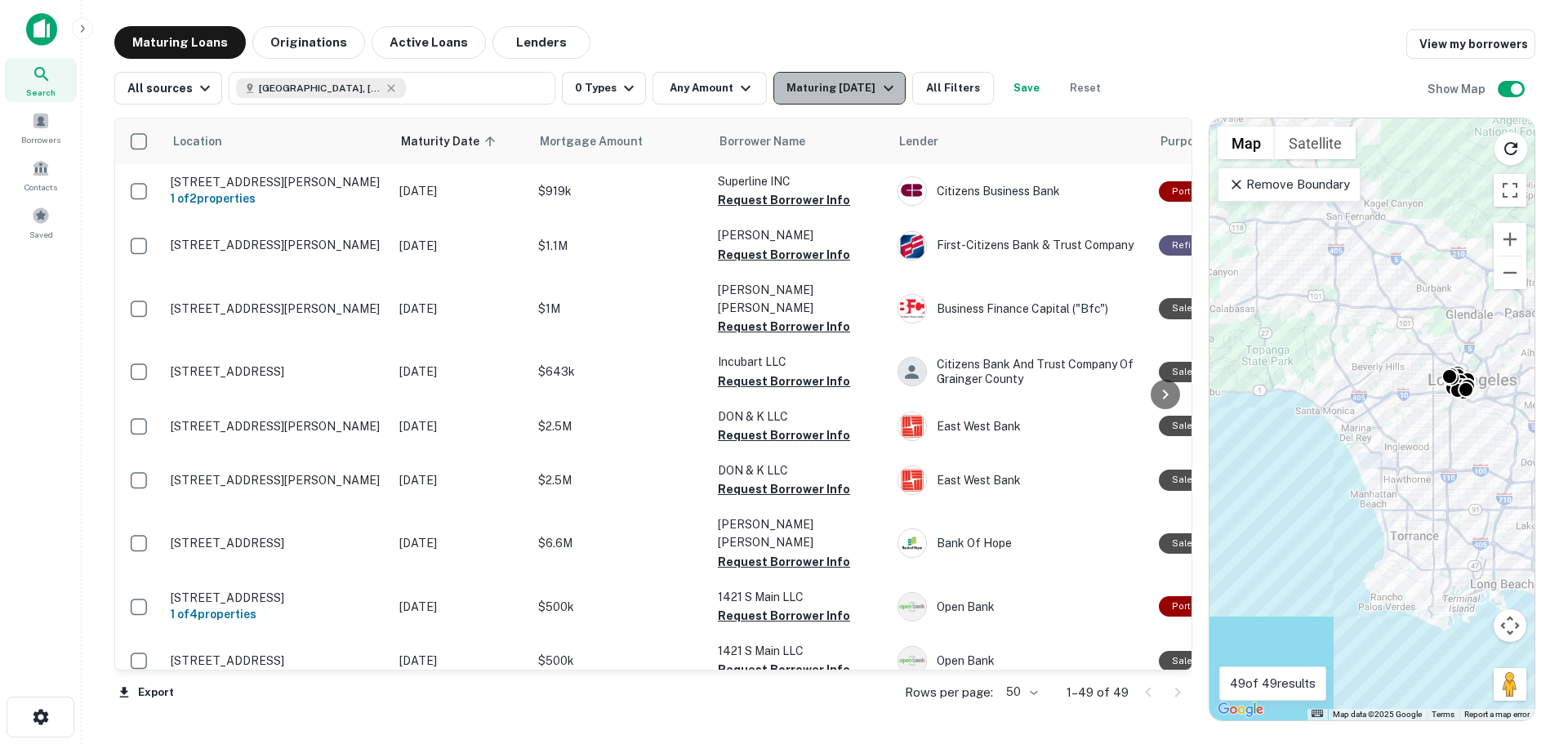
click at [826, 98] on button "Maturing [DATE]" at bounding box center [838, 88] width 132 height 33
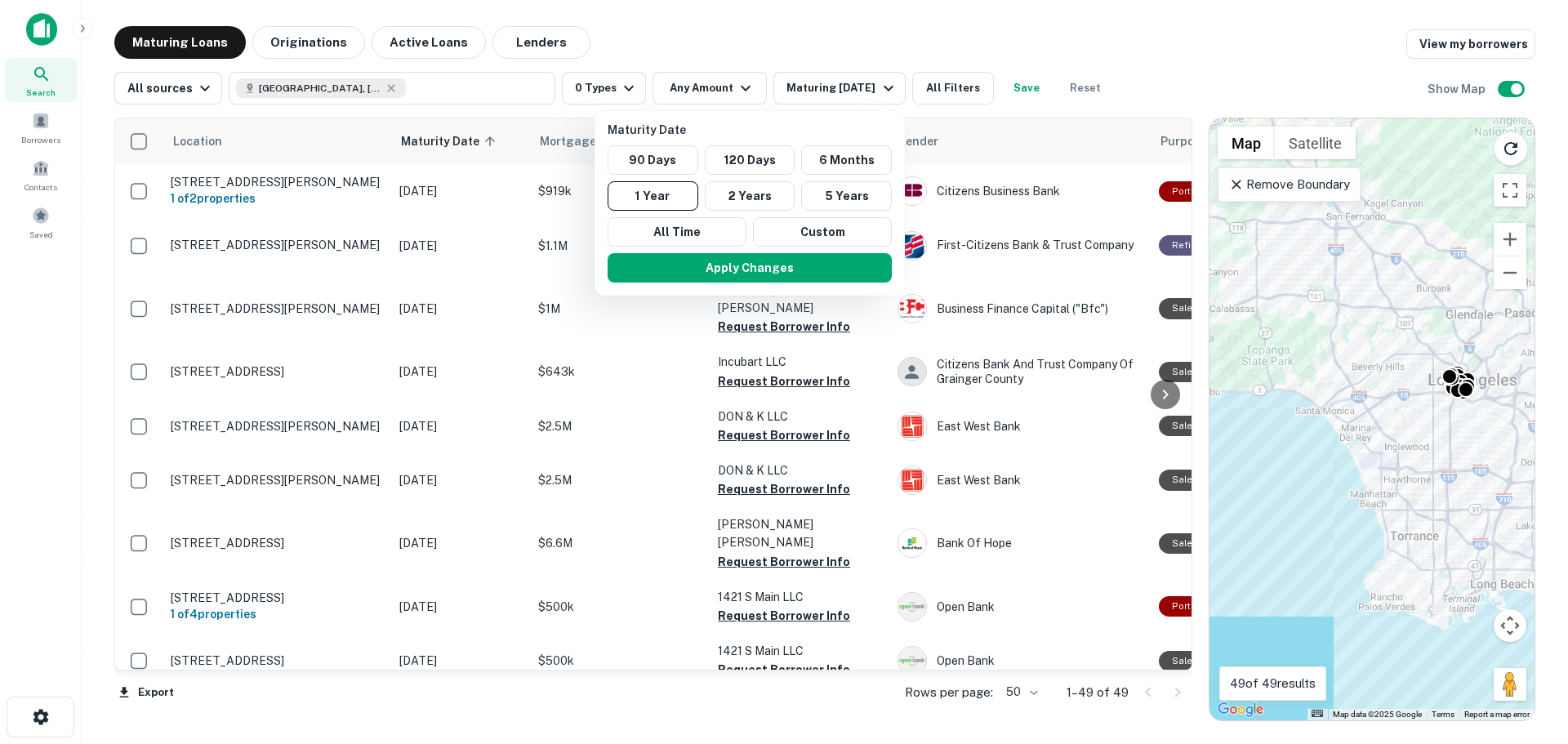
click at [840, 91] on div at bounding box center [784, 372] width 1568 height 744
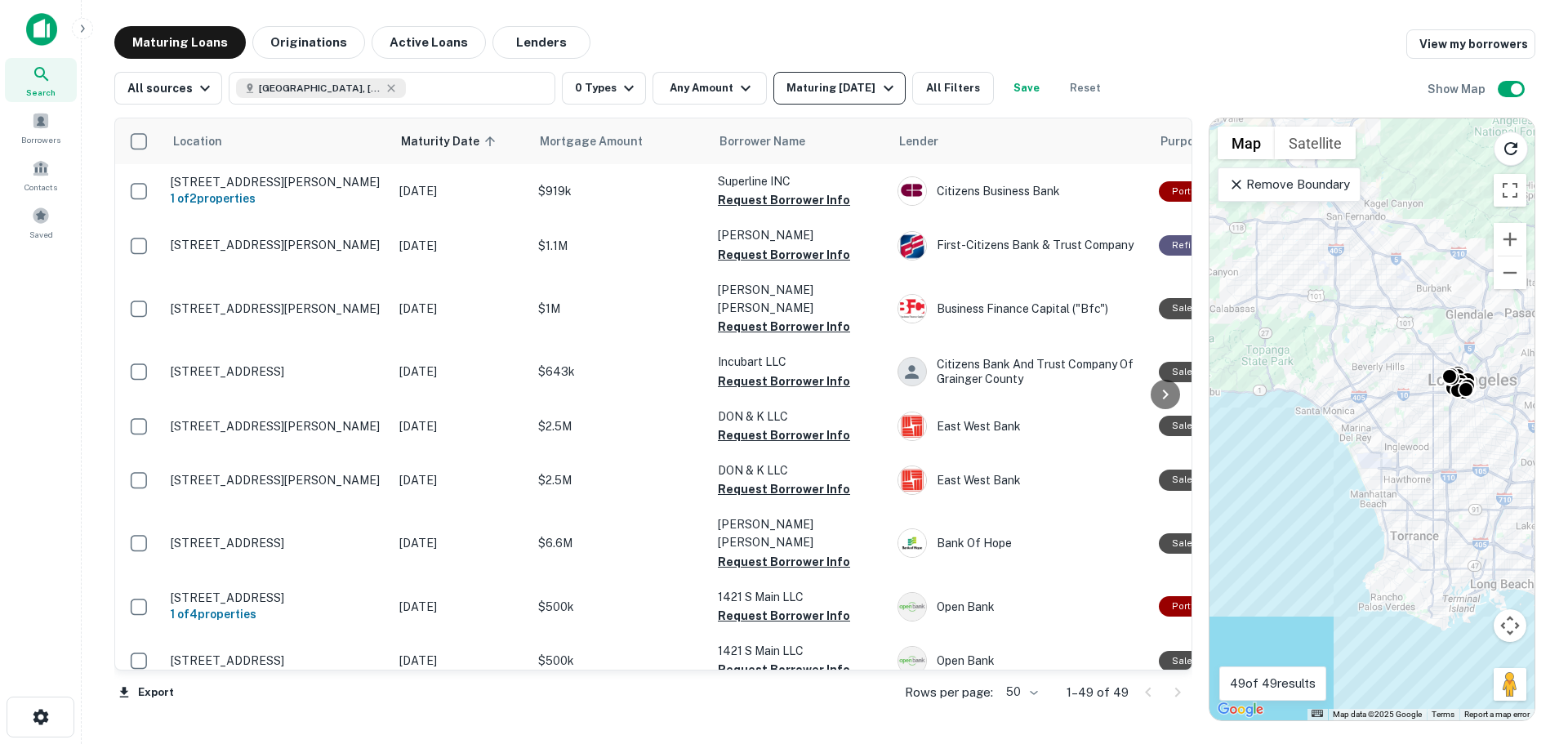
click at [884, 89] on icon "button" at bounding box center [889, 88] width 10 height 6
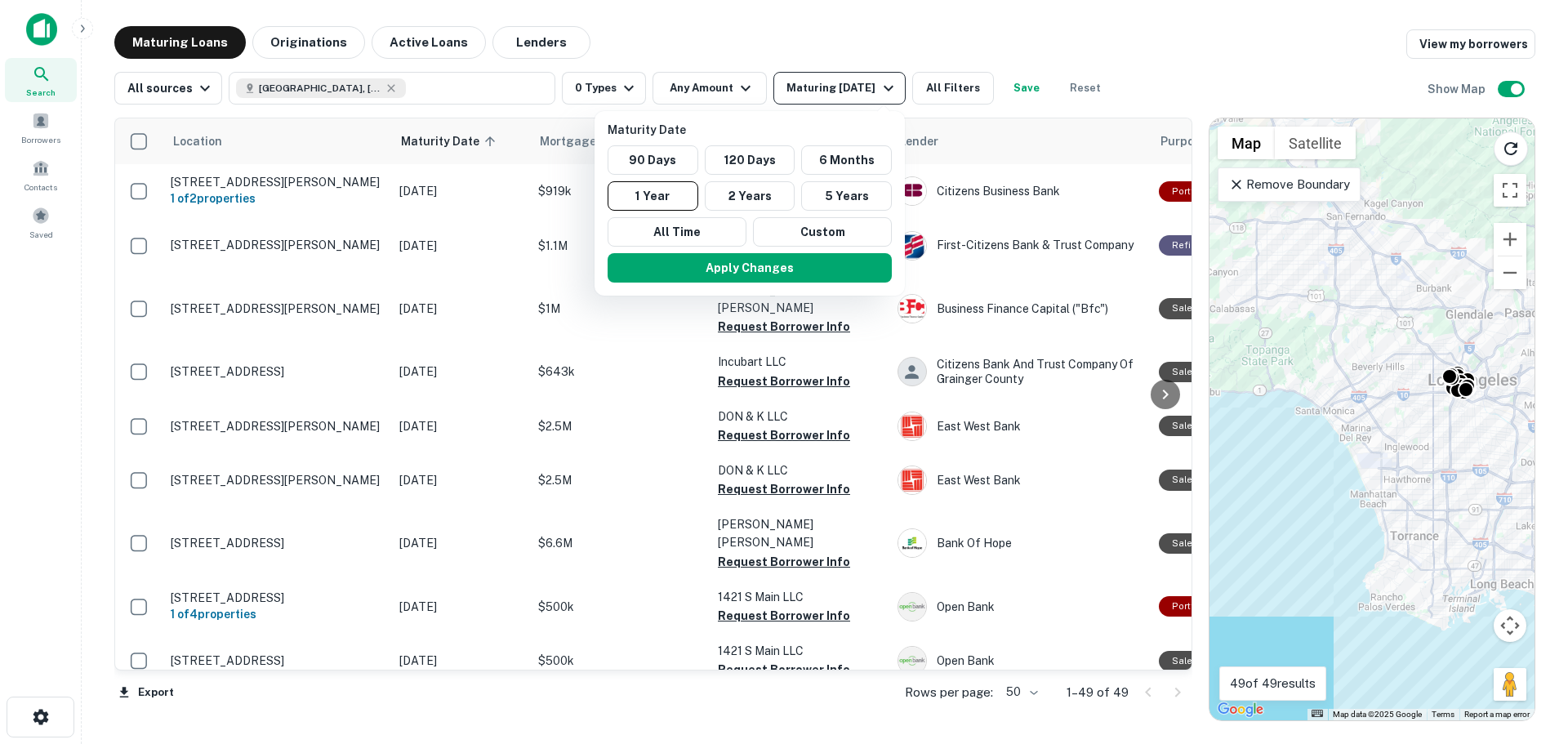
click at [881, 89] on div at bounding box center [784, 372] width 1568 height 744
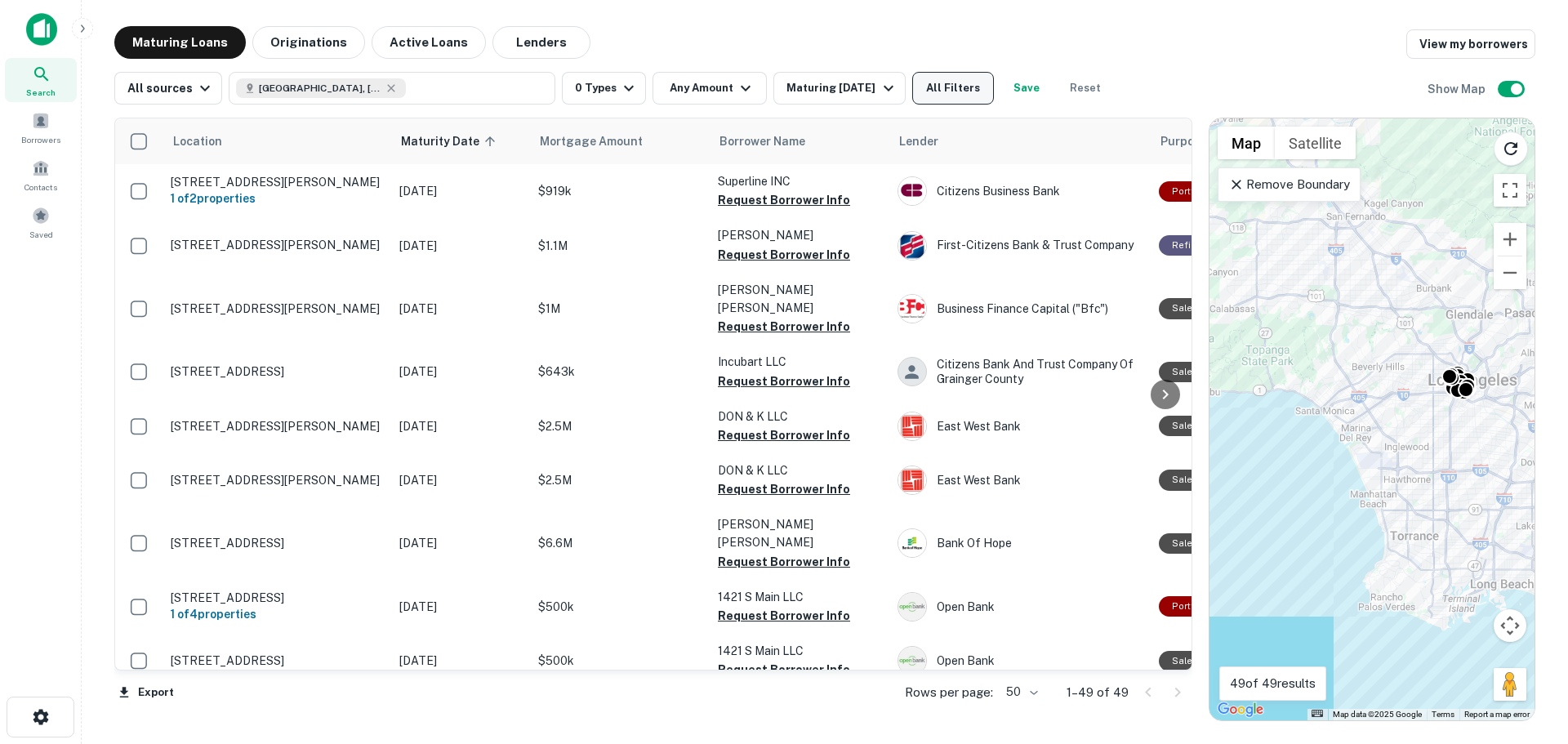
click at [946, 79] on button "All Filters" at bounding box center [953, 88] width 82 height 33
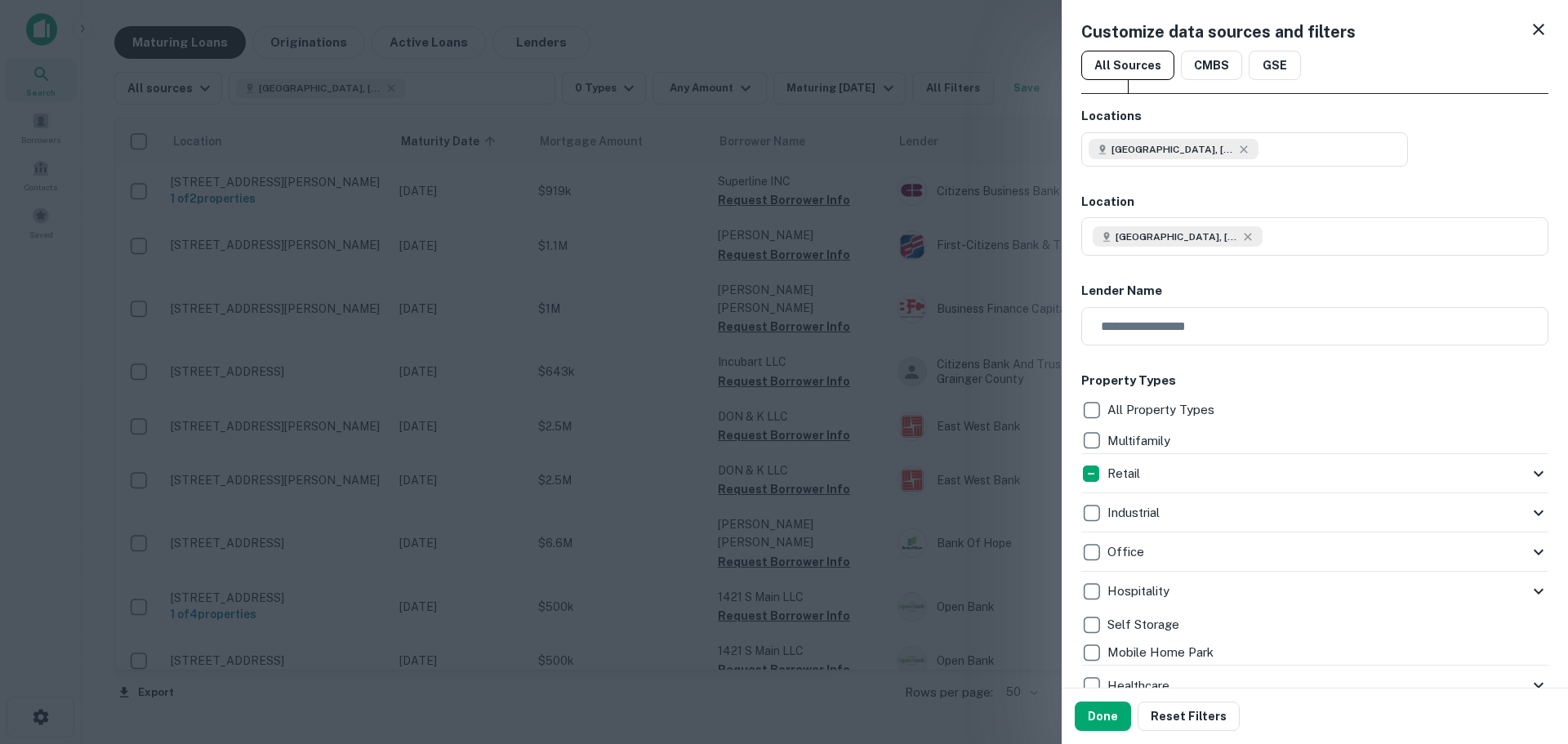
click at [1221, 484] on div "Retail" at bounding box center [1305, 473] width 447 height 28
click at [1478, 478] on div "Retail" at bounding box center [1305, 473] width 447 height 28
click at [1529, 469] on icon at bounding box center [1538, 473] width 19 height 19
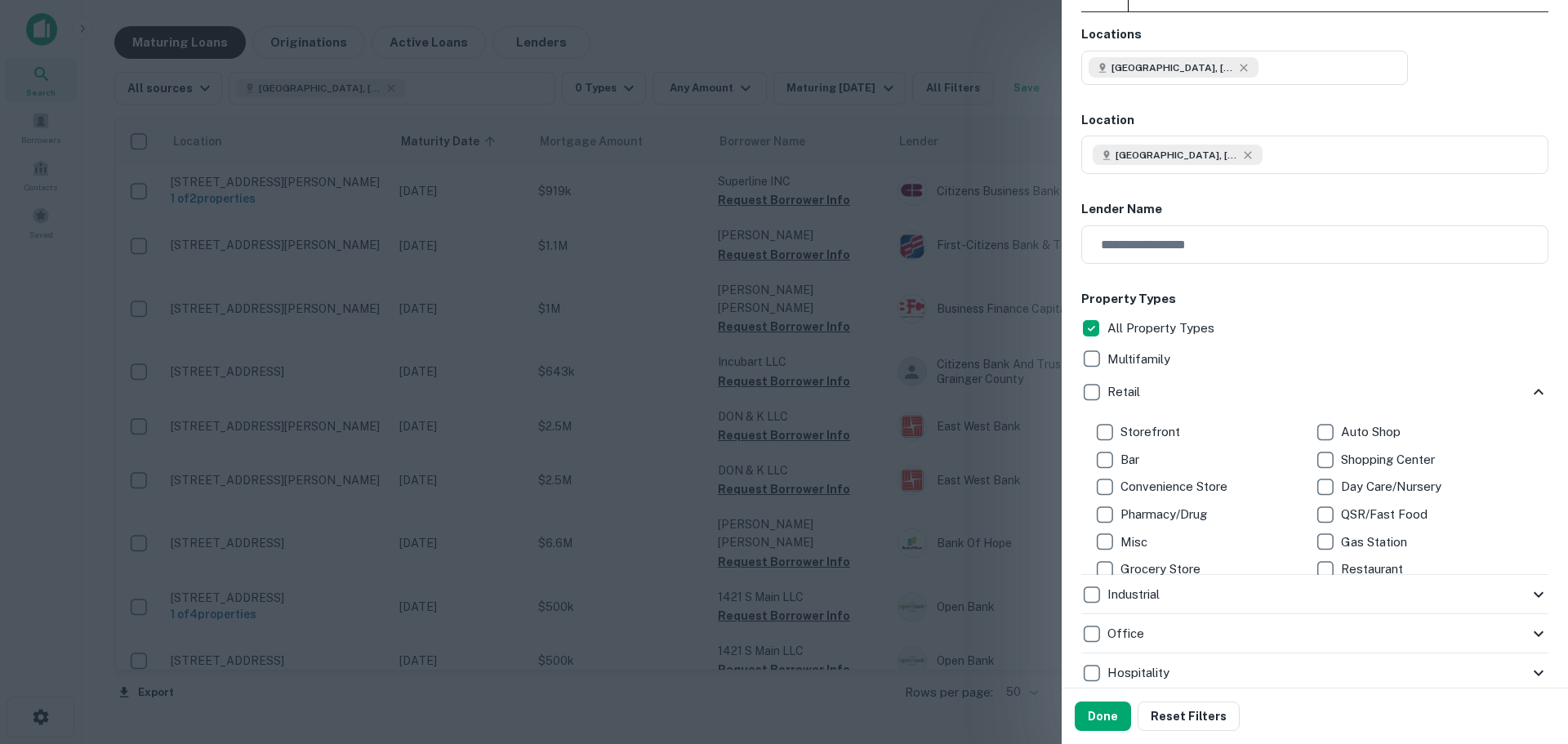
click at [1148, 422] on p "Storefront" at bounding box center [1152, 431] width 63 height 19
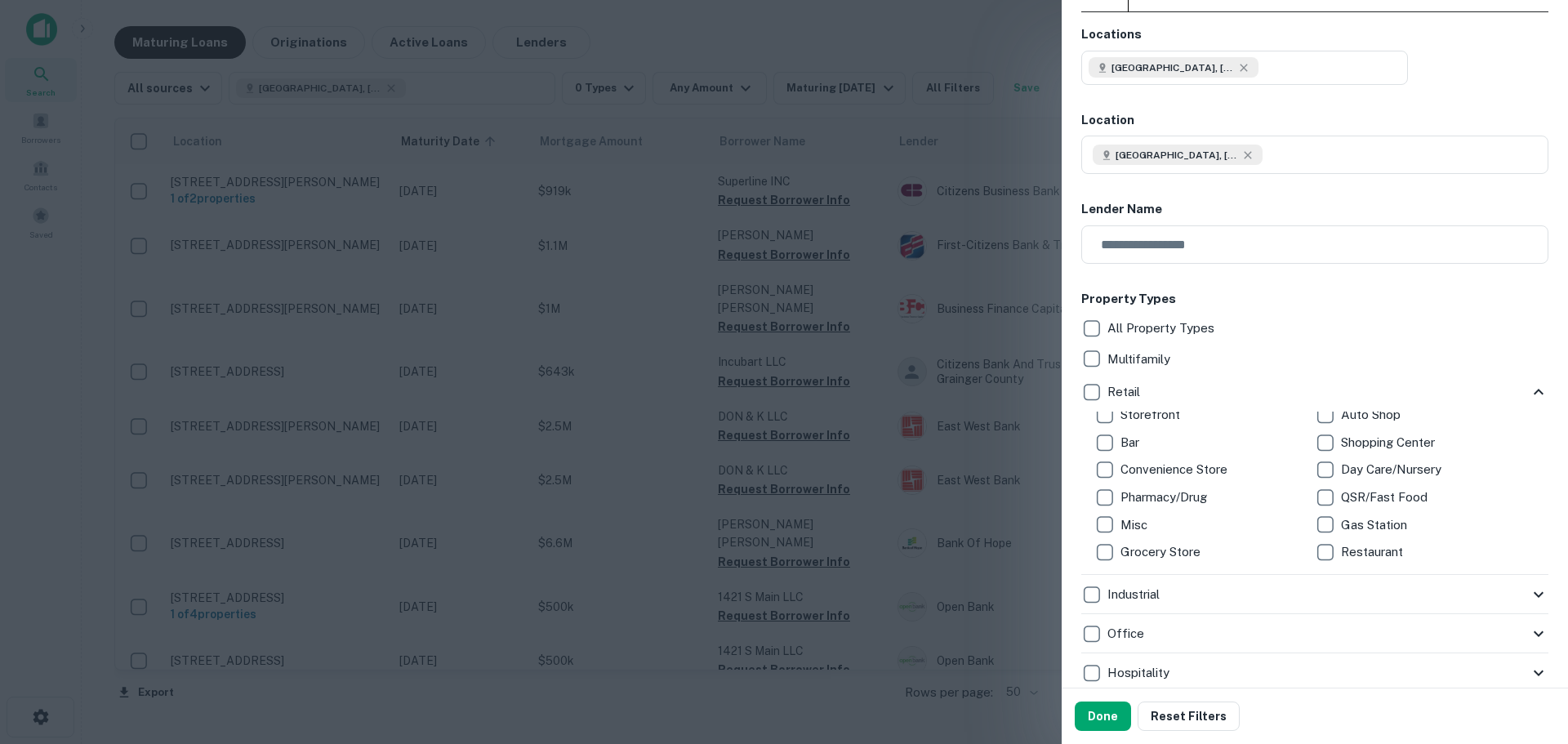
scroll to position [21, 0]
click at [465, 61] on div at bounding box center [784, 372] width 1568 height 744
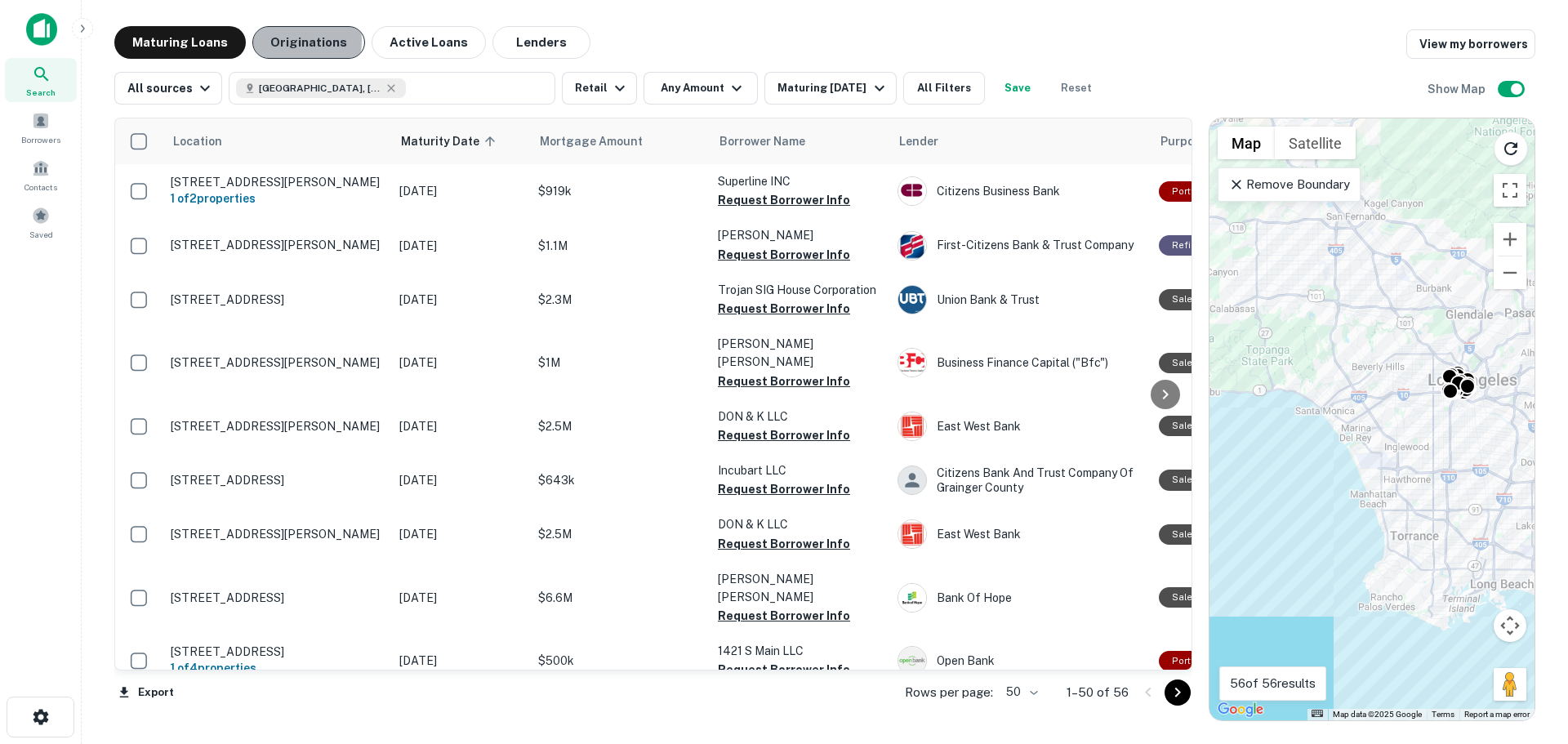
click at [267, 40] on button "Originations" at bounding box center [308, 42] width 113 height 33
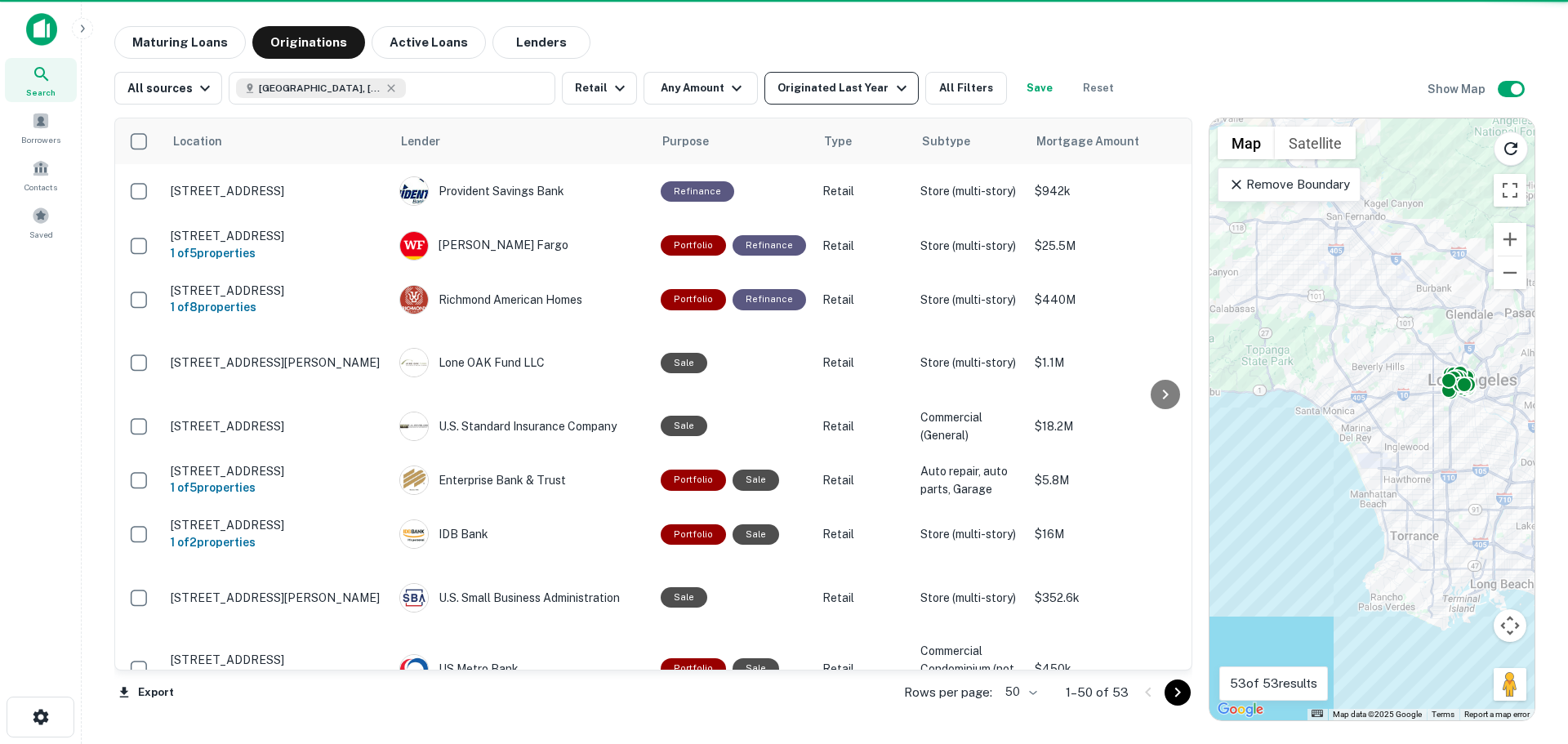
click at [832, 96] on div "Originated Last Year" at bounding box center [843, 88] width 133 height 19
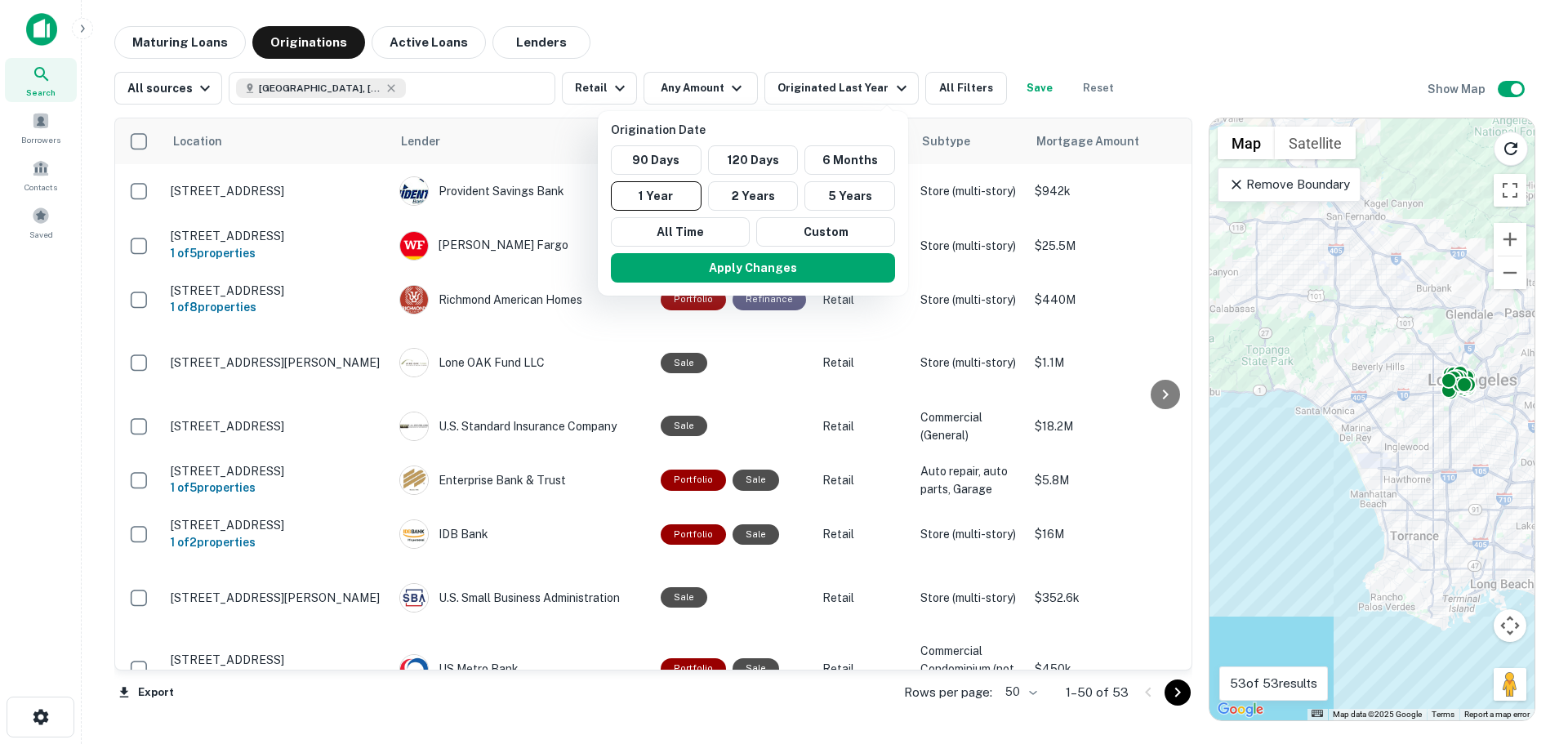
click at [768, 45] on div at bounding box center [784, 372] width 1568 height 744
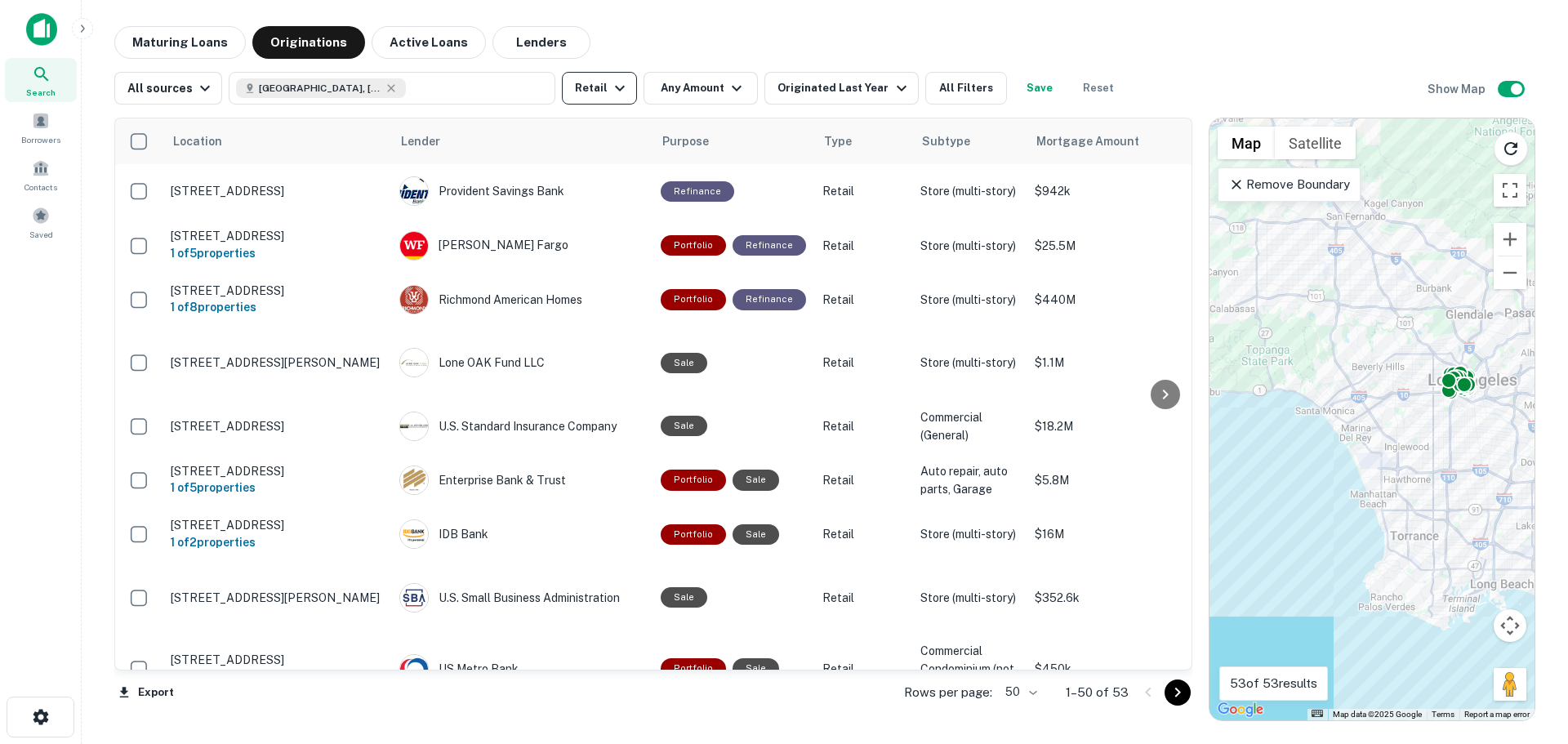
click at [616, 85] on icon "button" at bounding box center [619, 88] width 19 height 19
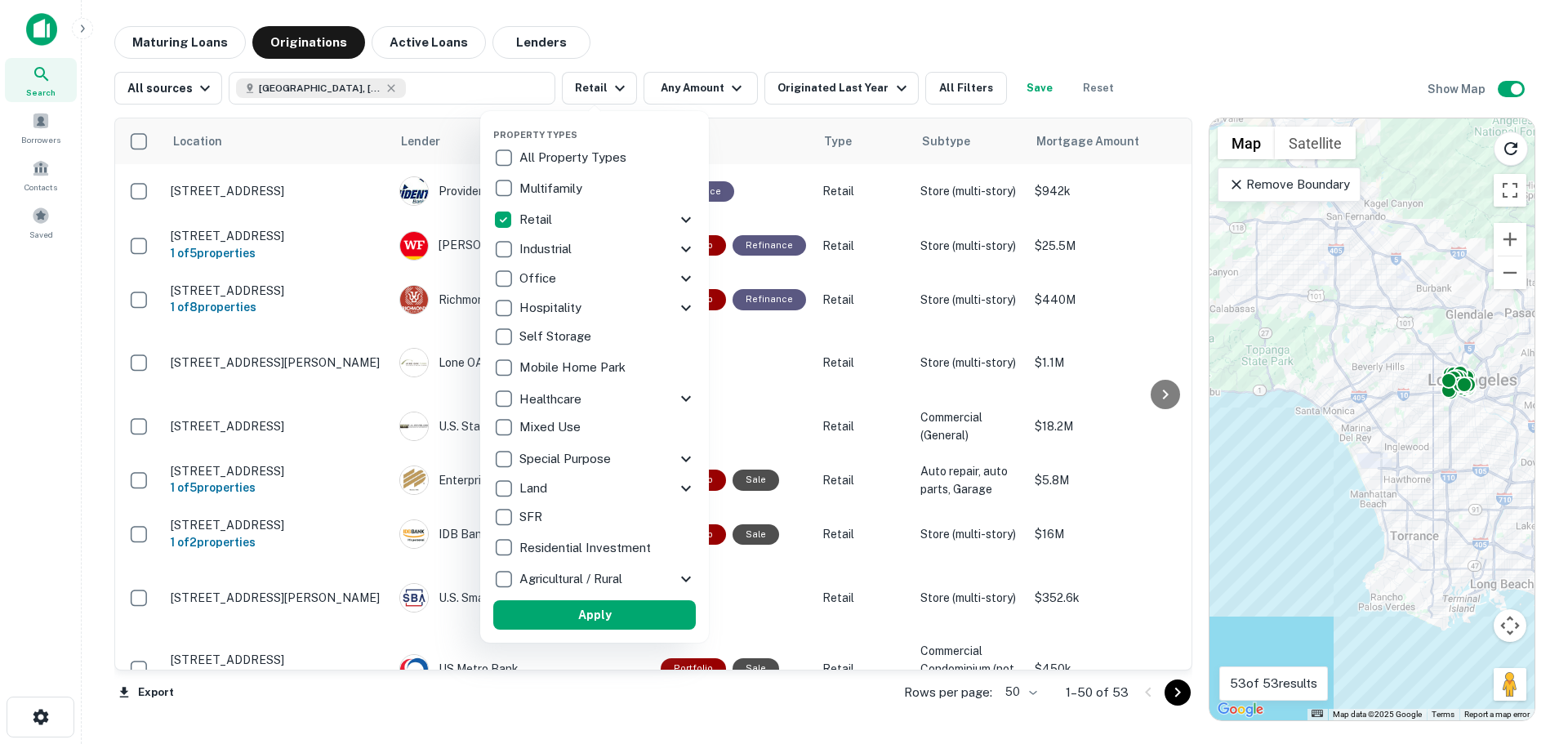
click at [606, 213] on div "Retail" at bounding box center [585, 220] width 183 height 28
click at [596, 213] on div "Retail" at bounding box center [589, 220] width 183 height 28
click at [687, 220] on icon at bounding box center [685, 220] width 19 height 19
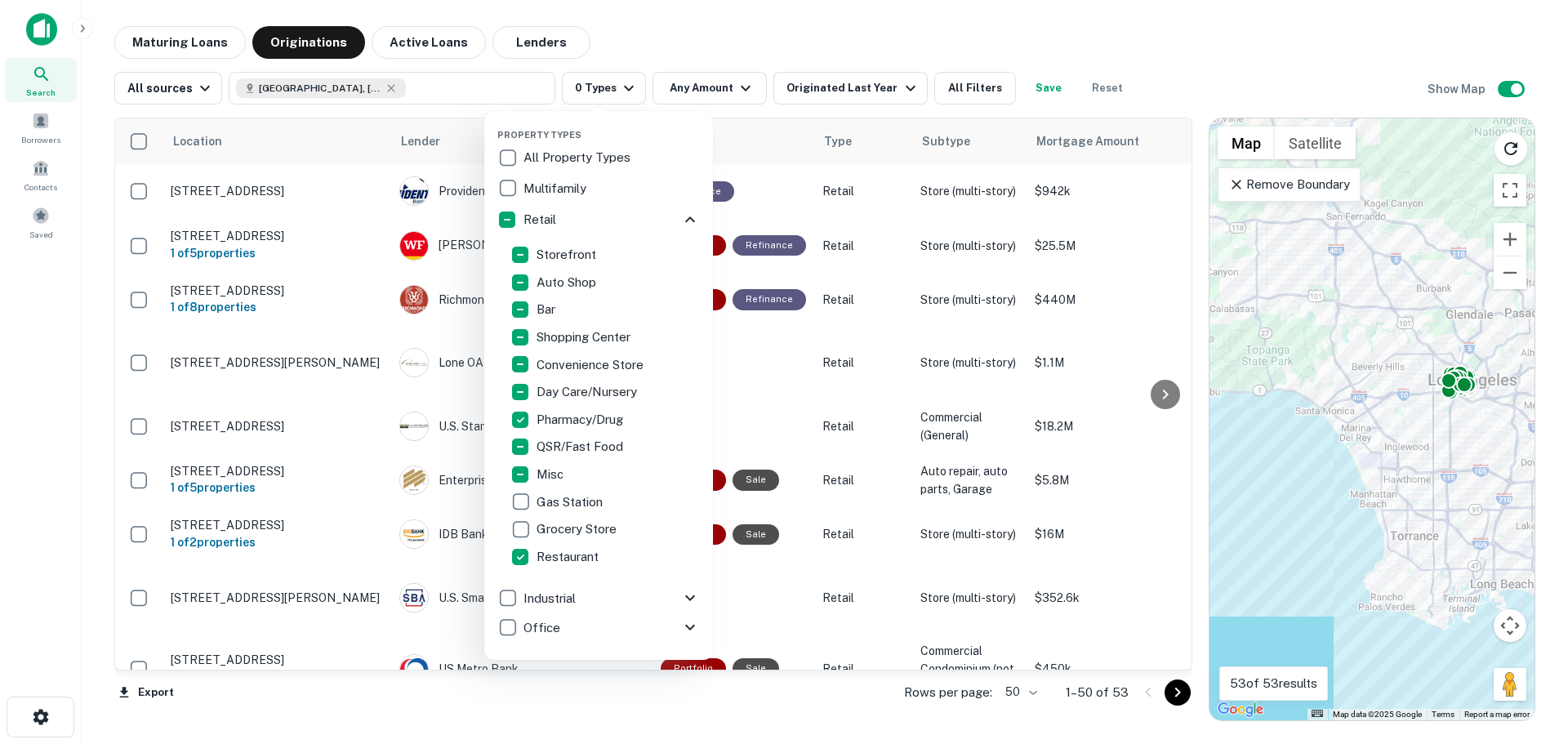
click at [571, 276] on p "Auto Shop" at bounding box center [568, 282] width 63 height 19
click at [701, 33] on div at bounding box center [784, 372] width 1568 height 744
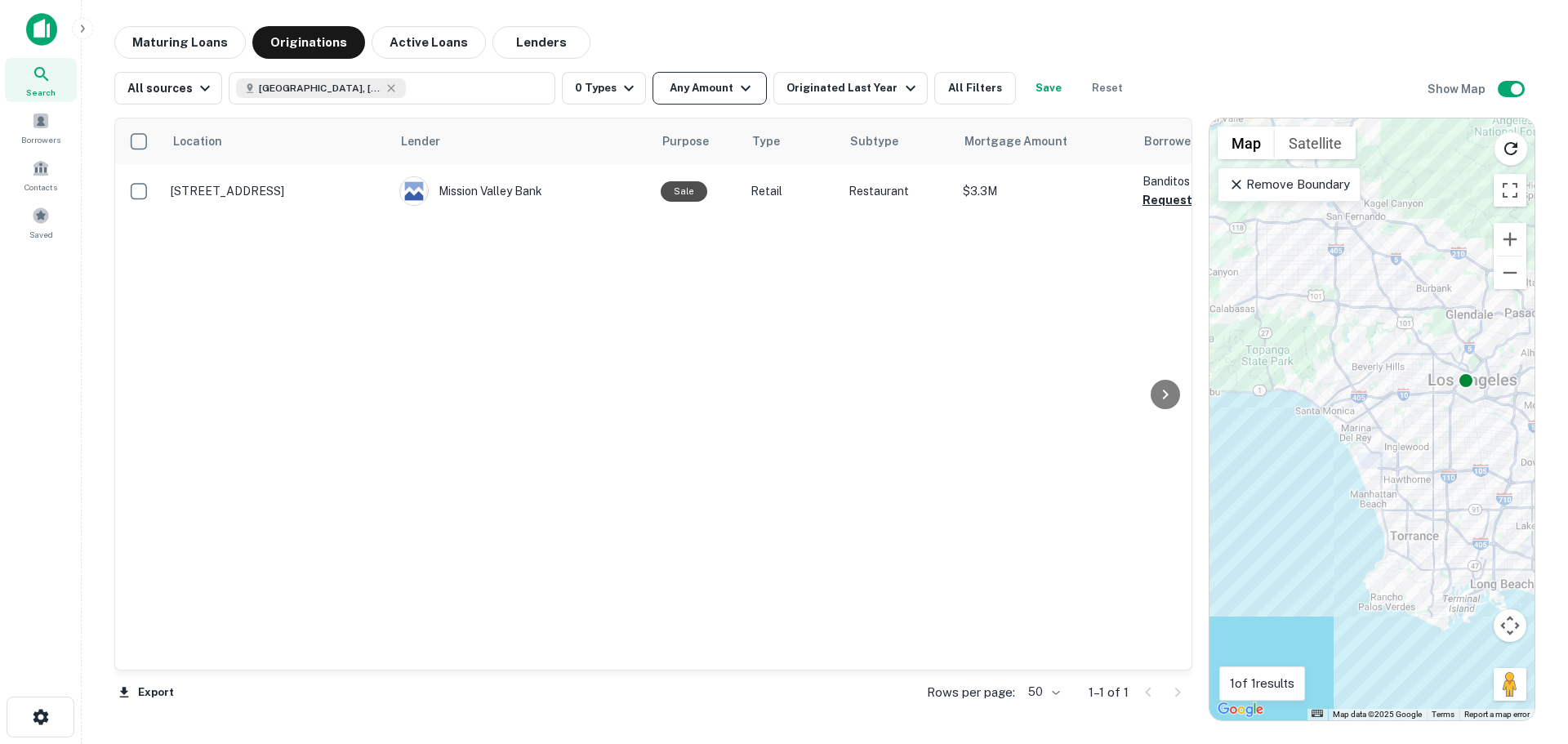
click at [691, 87] on button "Any Amount" at bounding box center [709, 88] width 115 height 33
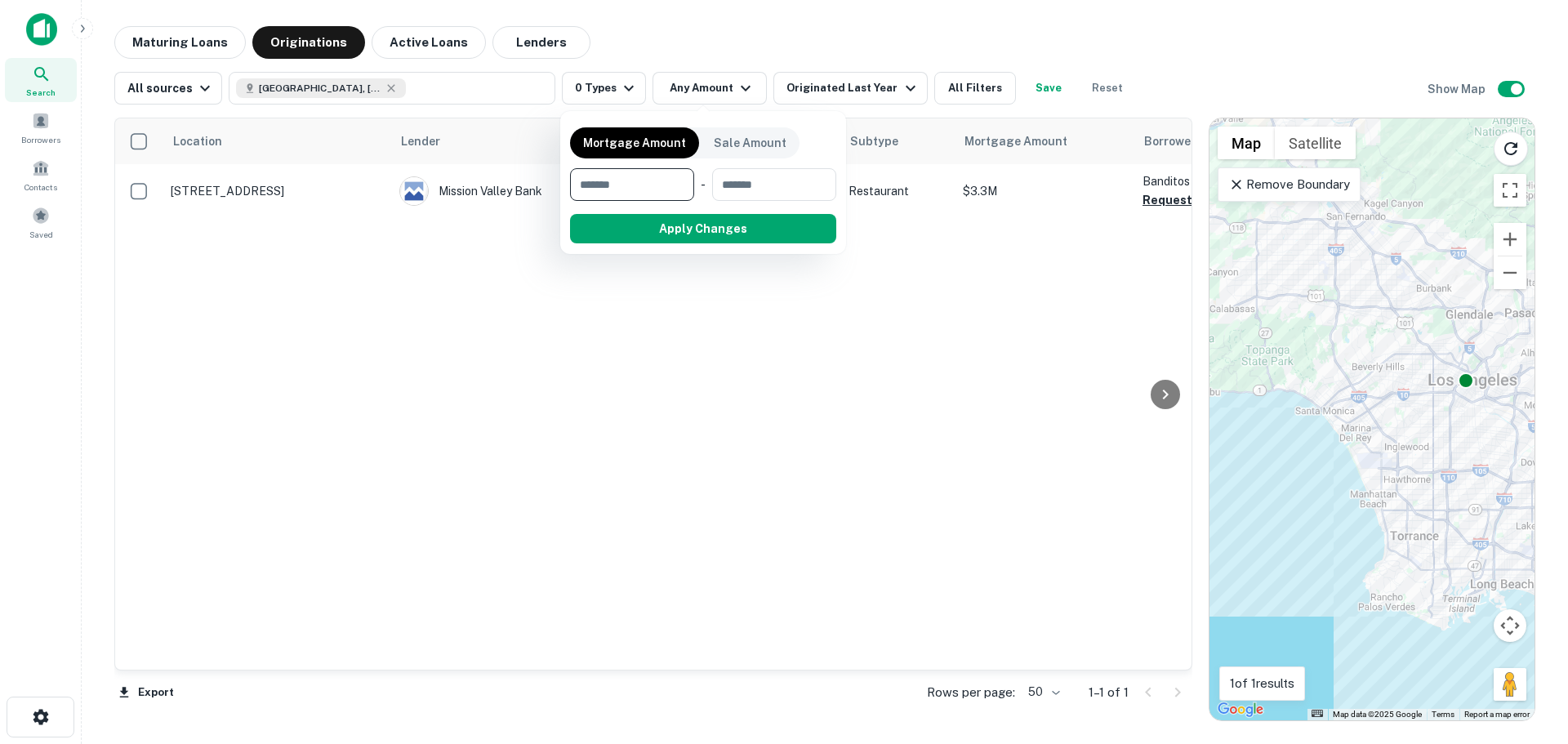
click at [606, 83] on div at bounding box center [784, 372] width 1568 height 744
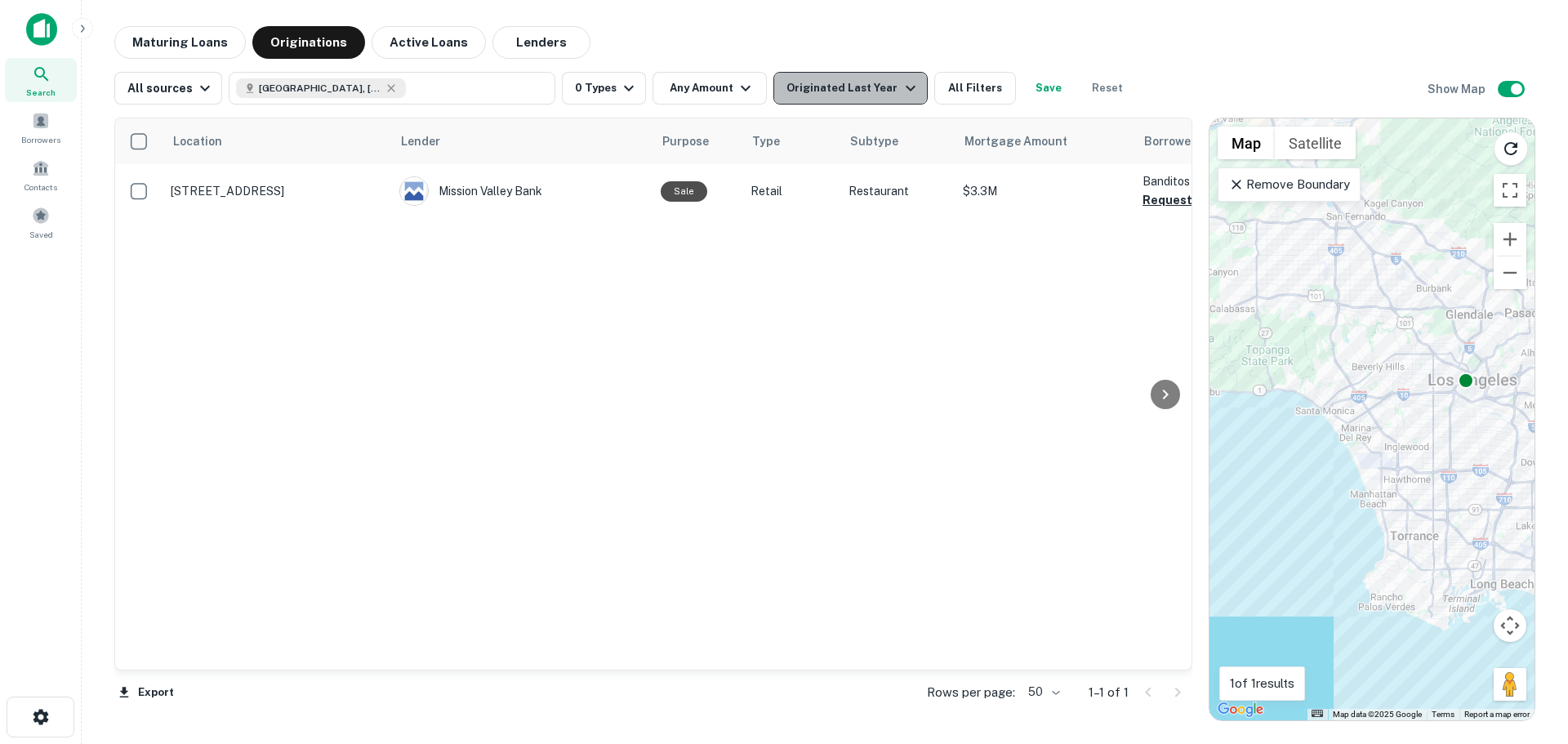
click at [859, 96] on div "Originated Last Year" at bounding box center [853, 88] width 133 height 19
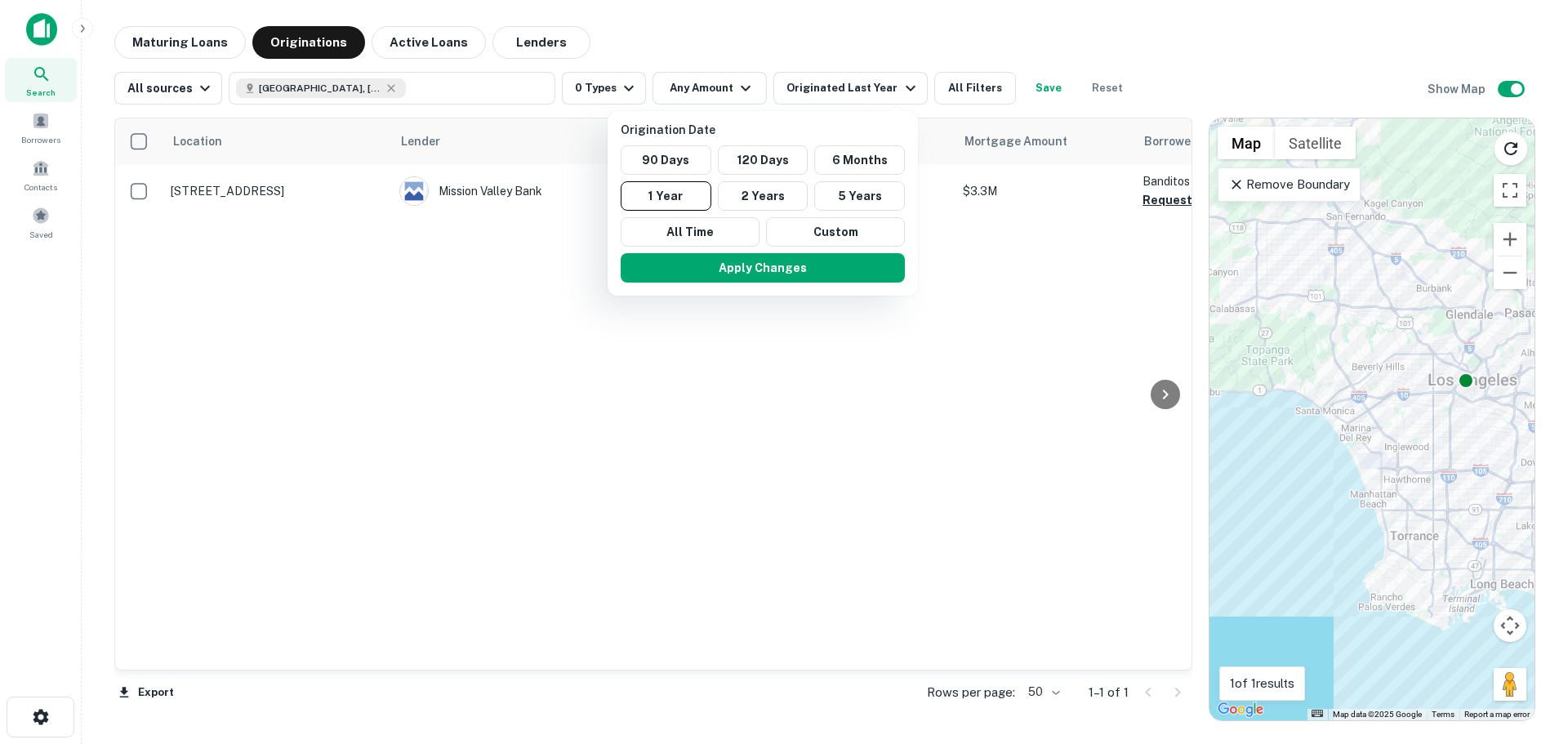
click at [612, 86] on div at bounding box center [784, 372] width 1568 height 744
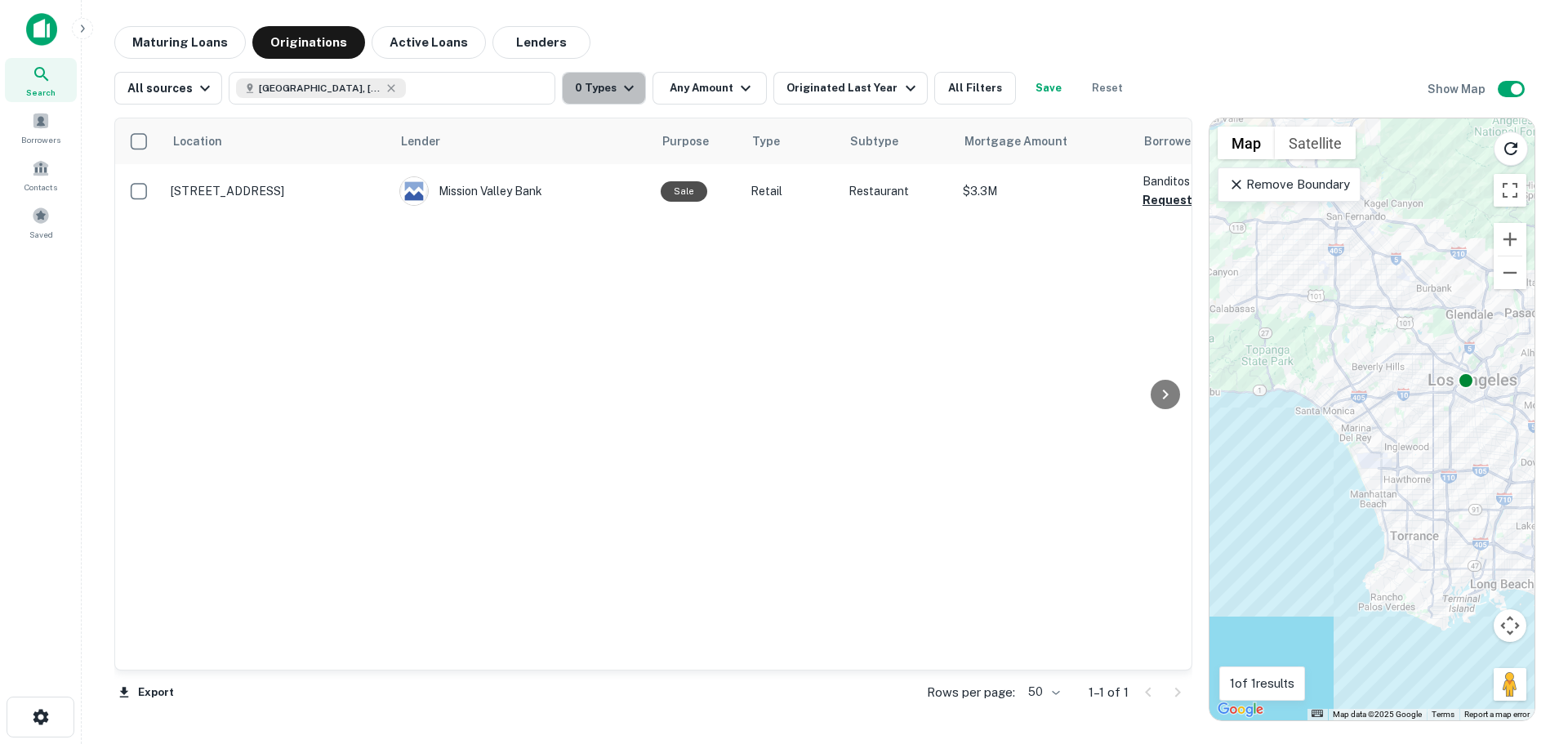
click at [624, 88] on icon "button" at bounding box center [629, 88] width 10 height 6
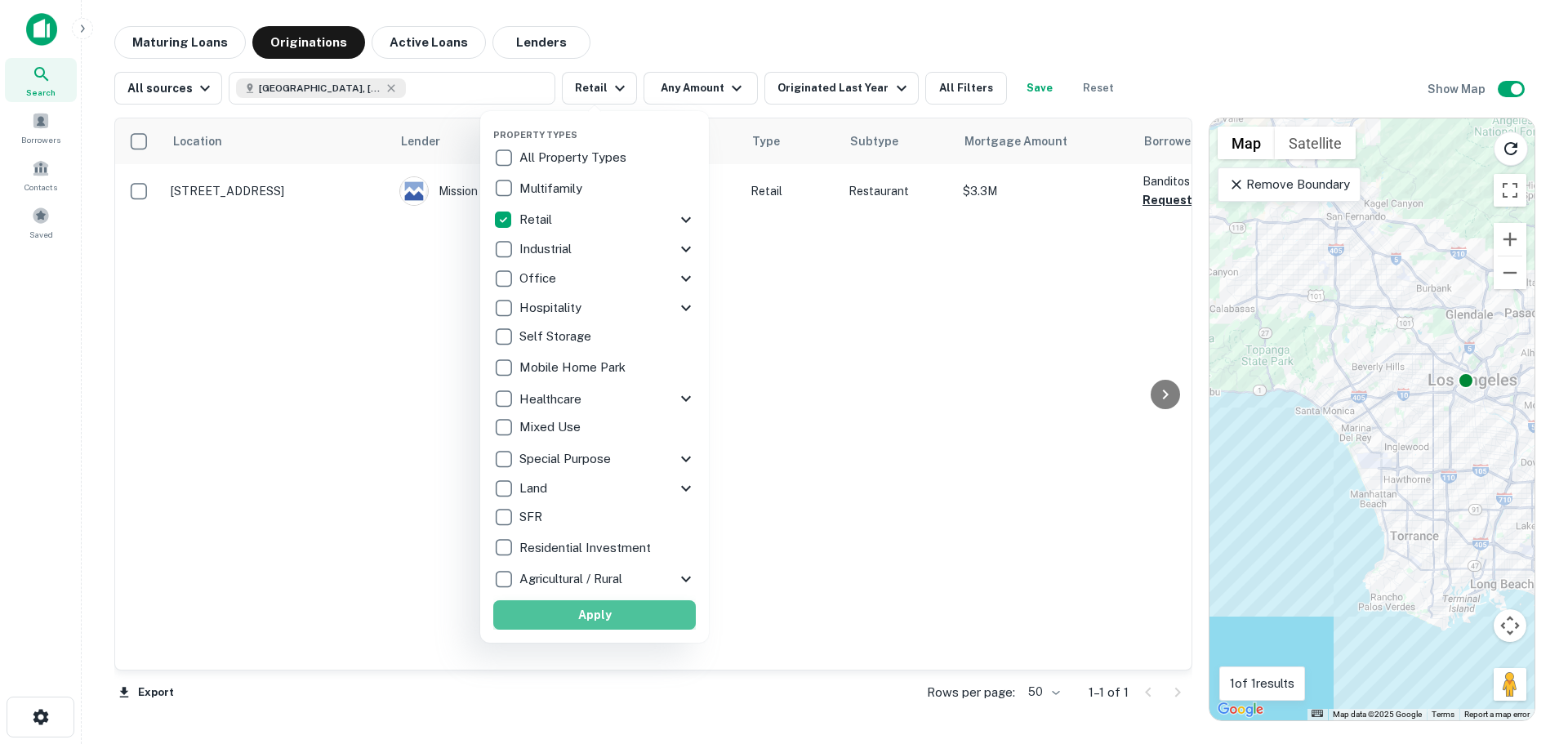
click at [631, 620] on button "Apply" at bounding box center [595, 615] width 203 height 29
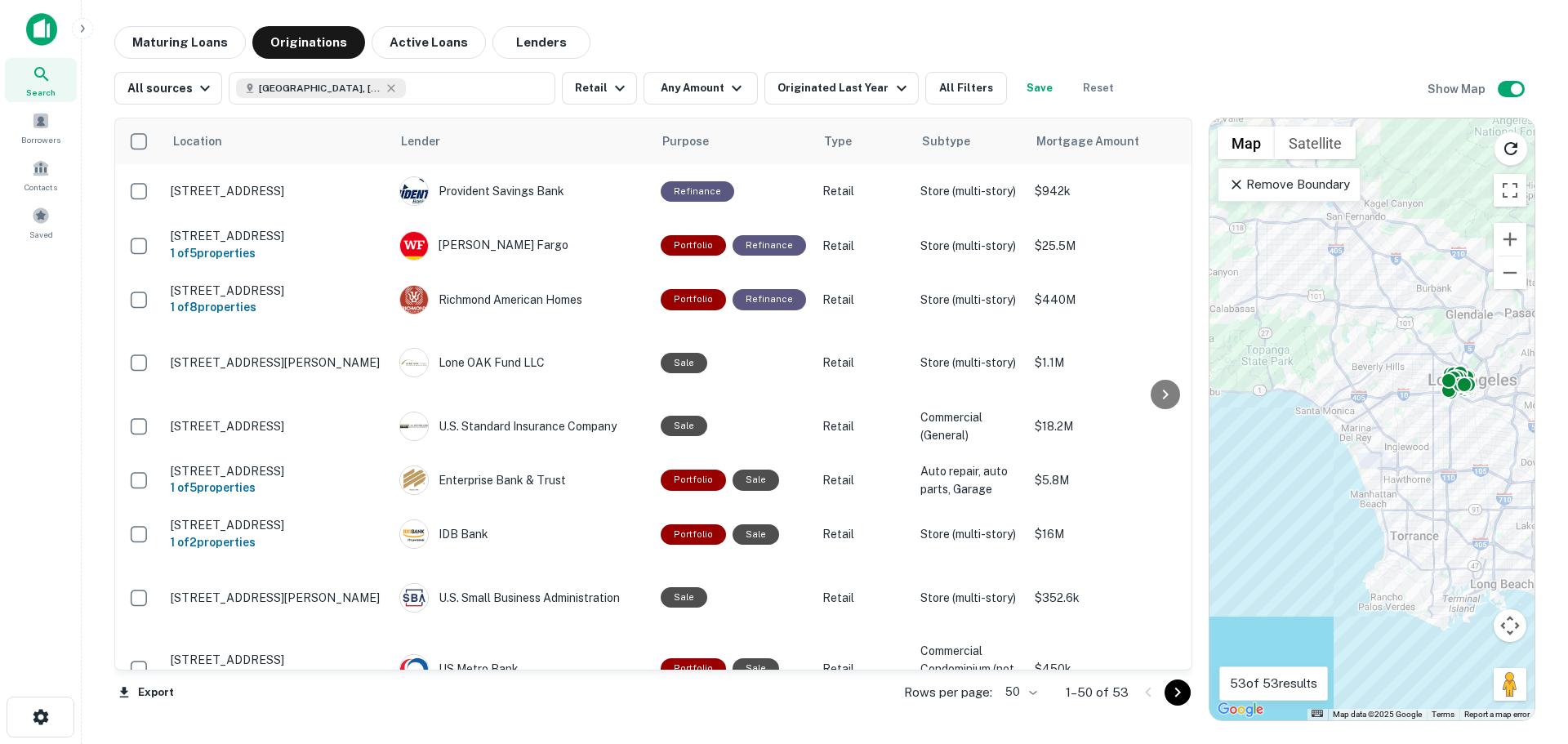
click at [716, 63] on div "All sources [GEOGRAPHIC_DATA], [GEOGRAPHIC_DATA] Retail Any Amount Originated L…" at bounding box center [825, 81] width 1421 height 46
click at [727, 85] on icon "button" at bounding box center [736, 88] width 19 height 19
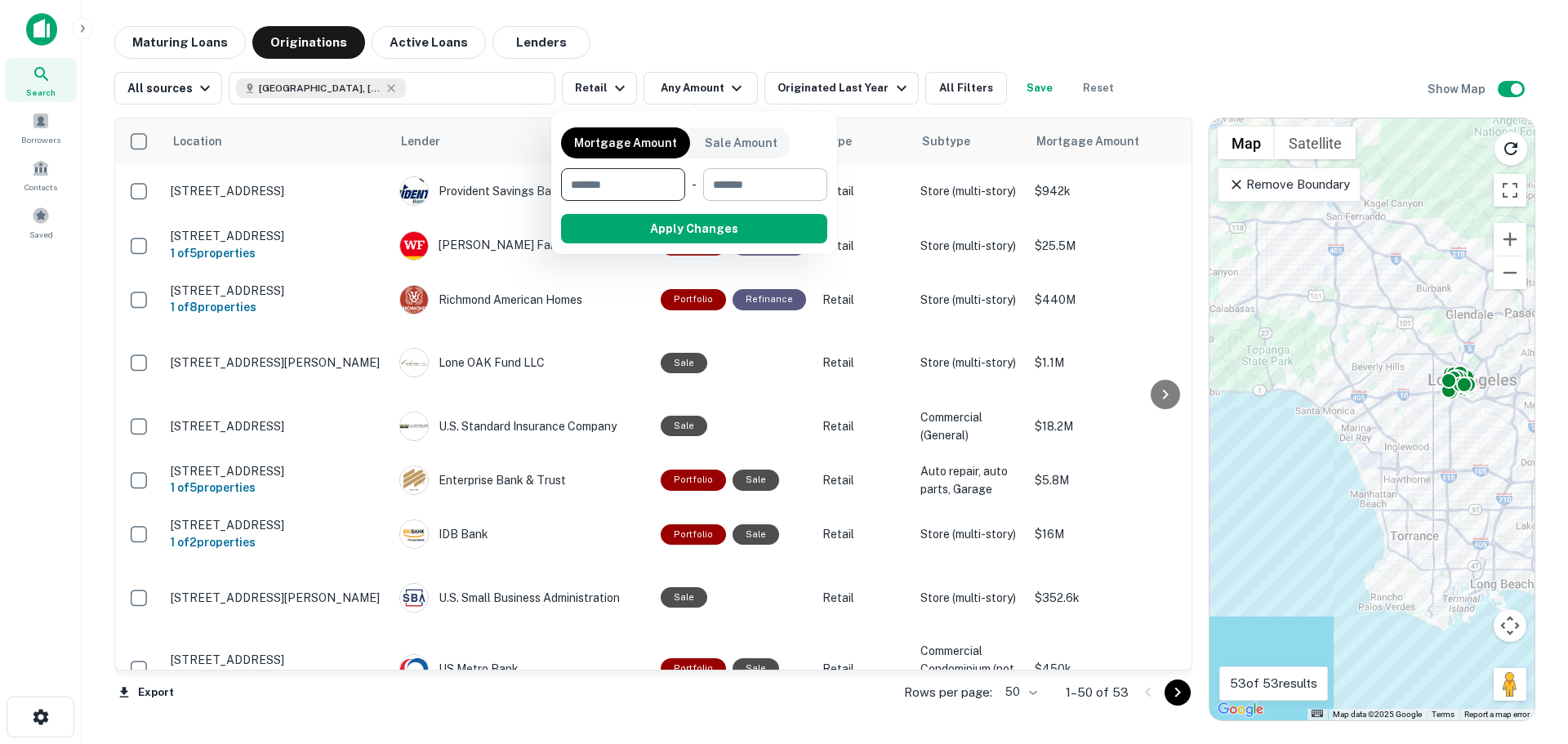
click at [776, 179] on input "number" at bounding box center [760, 184] width 113 height 33
type input "*******"
click at [778, 229] on button "Apply Changes" at bounding box center [724, 228] width 208 height 29
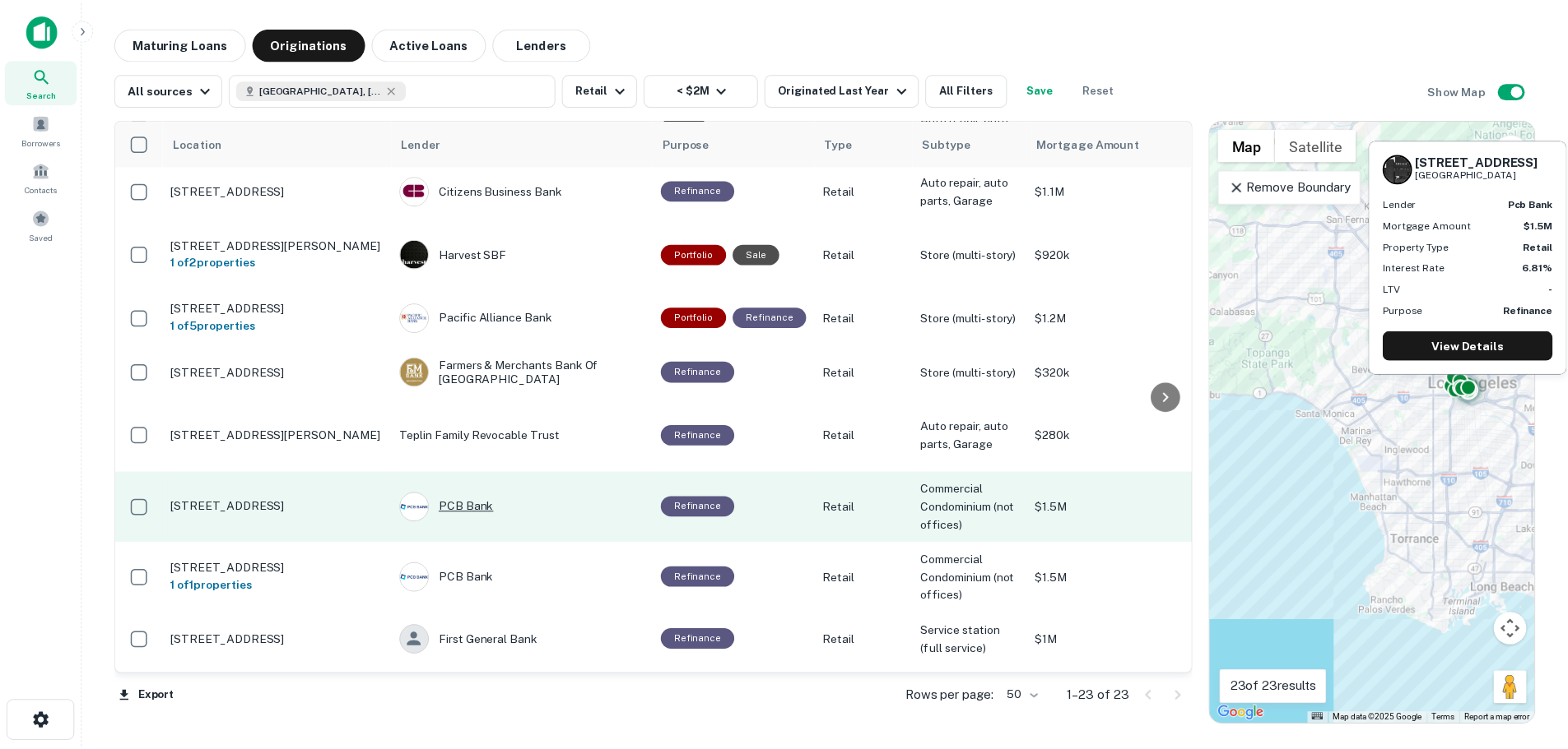
scroll to position [822, 0]
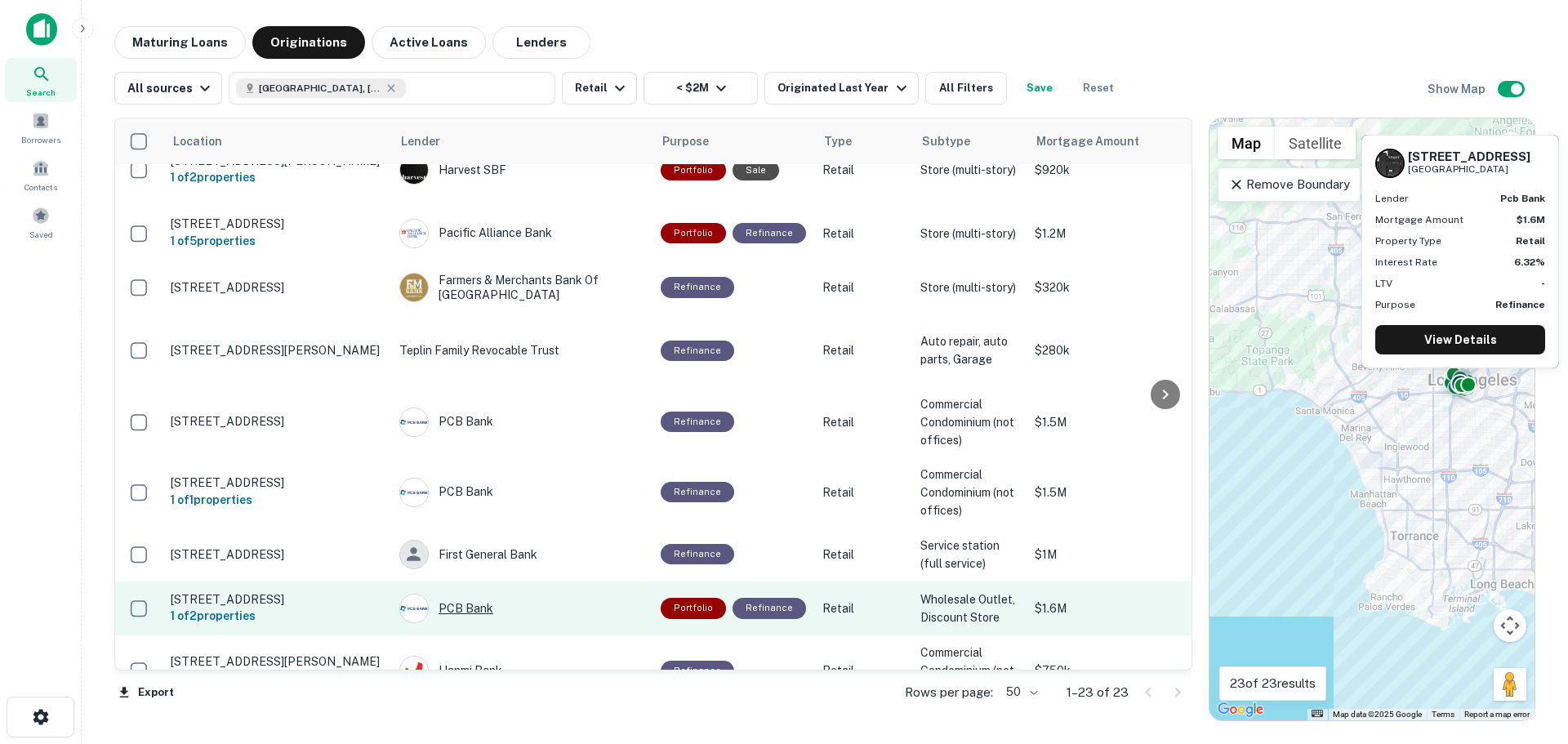
click at [479, 594] on div "PCB Bank" at bounding box center [522, 608] width 245 height 29
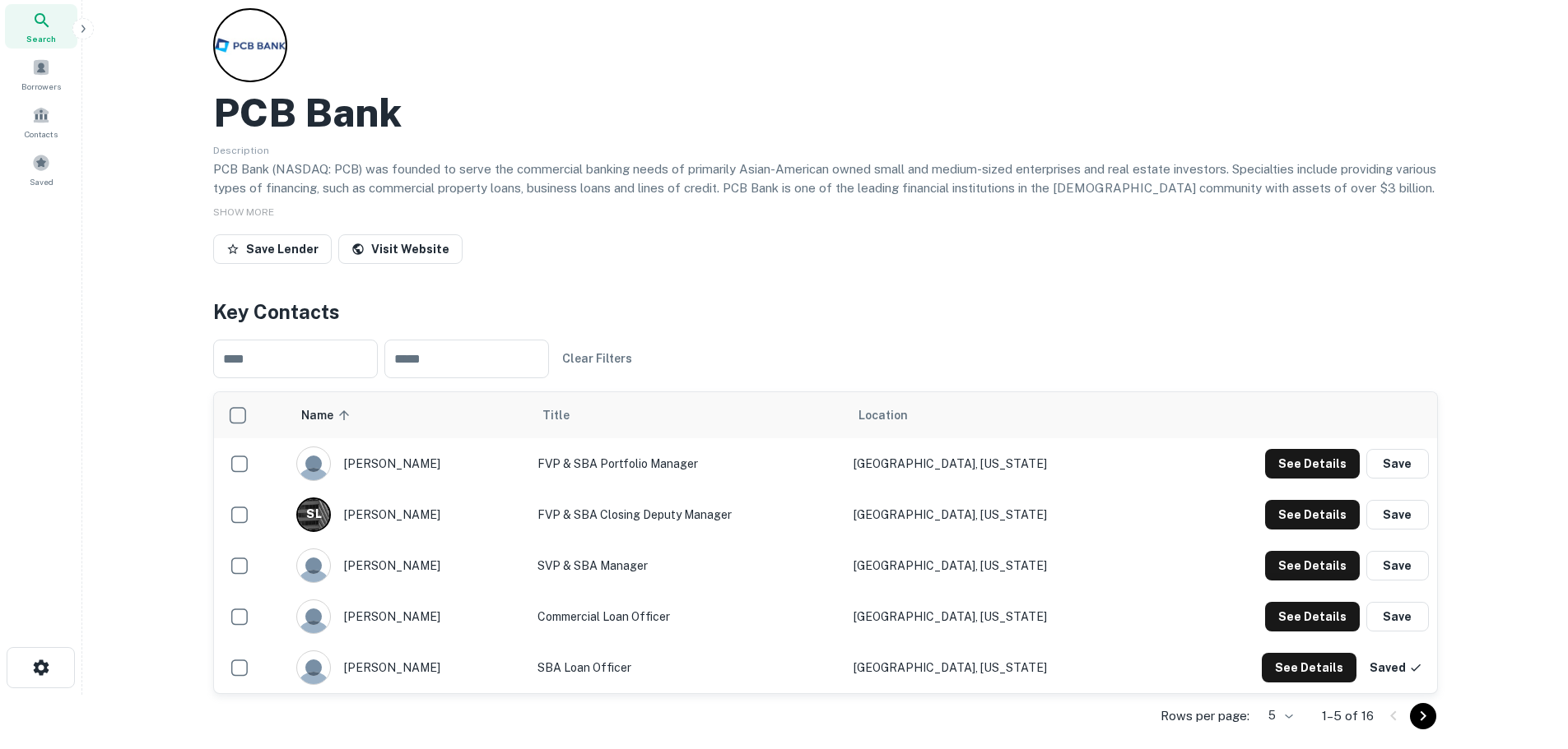
scroll to position [83, 0]
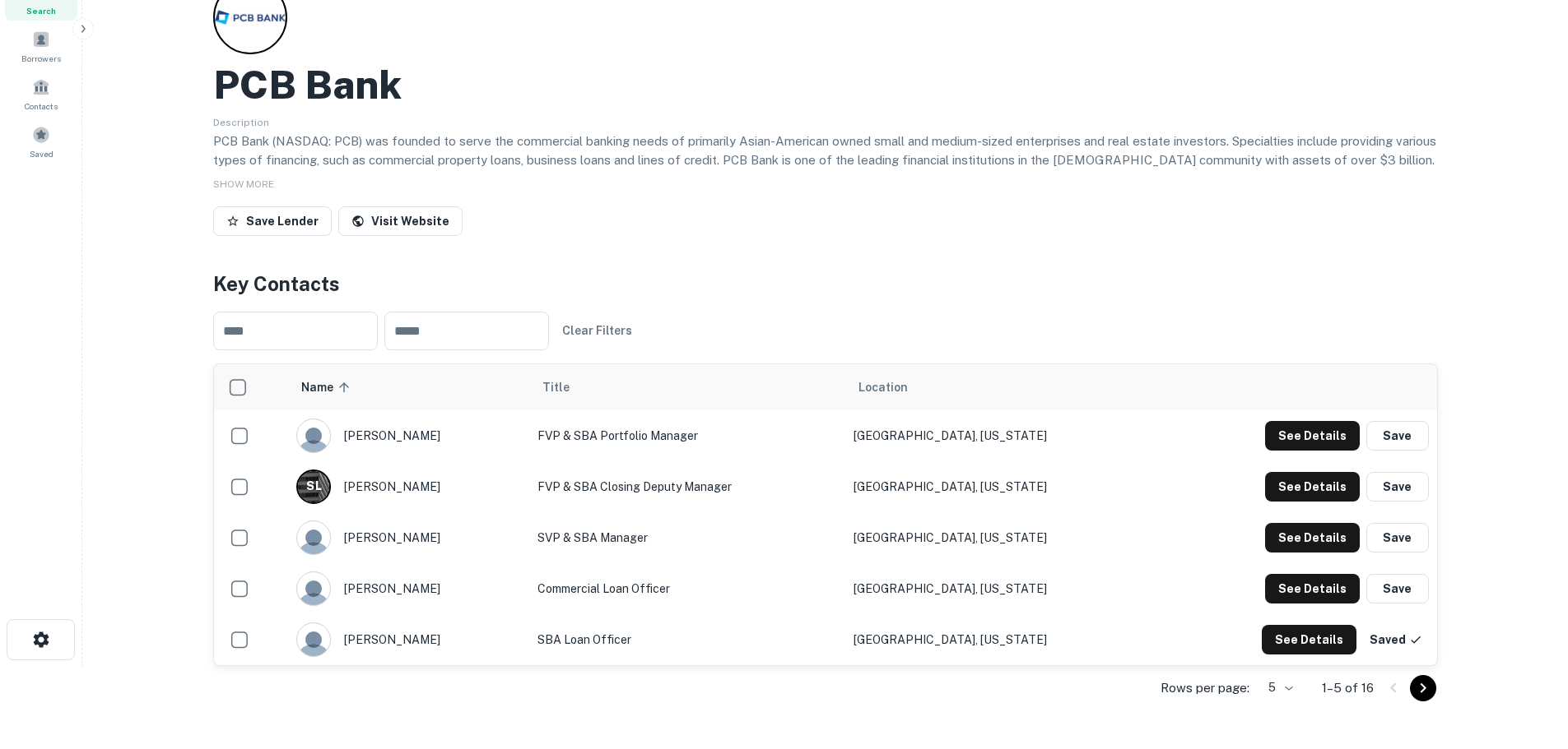
drag, startPoint x: 349, startPoint y: 585, endPoint x: 416, endPoint y: 596, distance: 67.9
click at [416, 596] on div "[PERSON_NAME]" at bounding box center [408, 589] width 224 height 35
click at [1336, 579] on button "See Details" at bounding box center [1312, 589] width 95 height 30
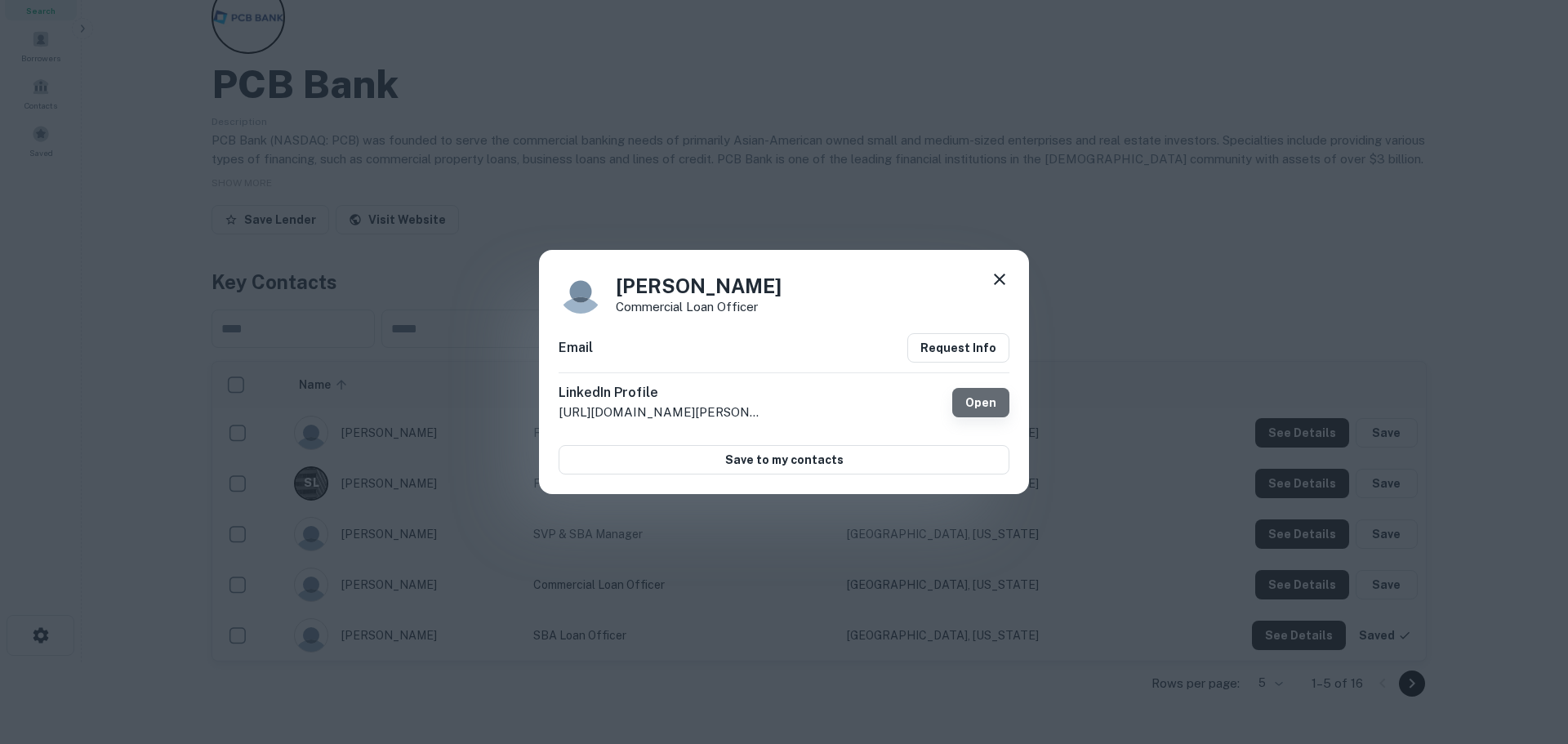
click at [983, 392] on link "Open" at bounding box center [981, 402] width 57 height 29
click at [1003, 277] on icon at bounding box center [1000, 280] width 12 height 12
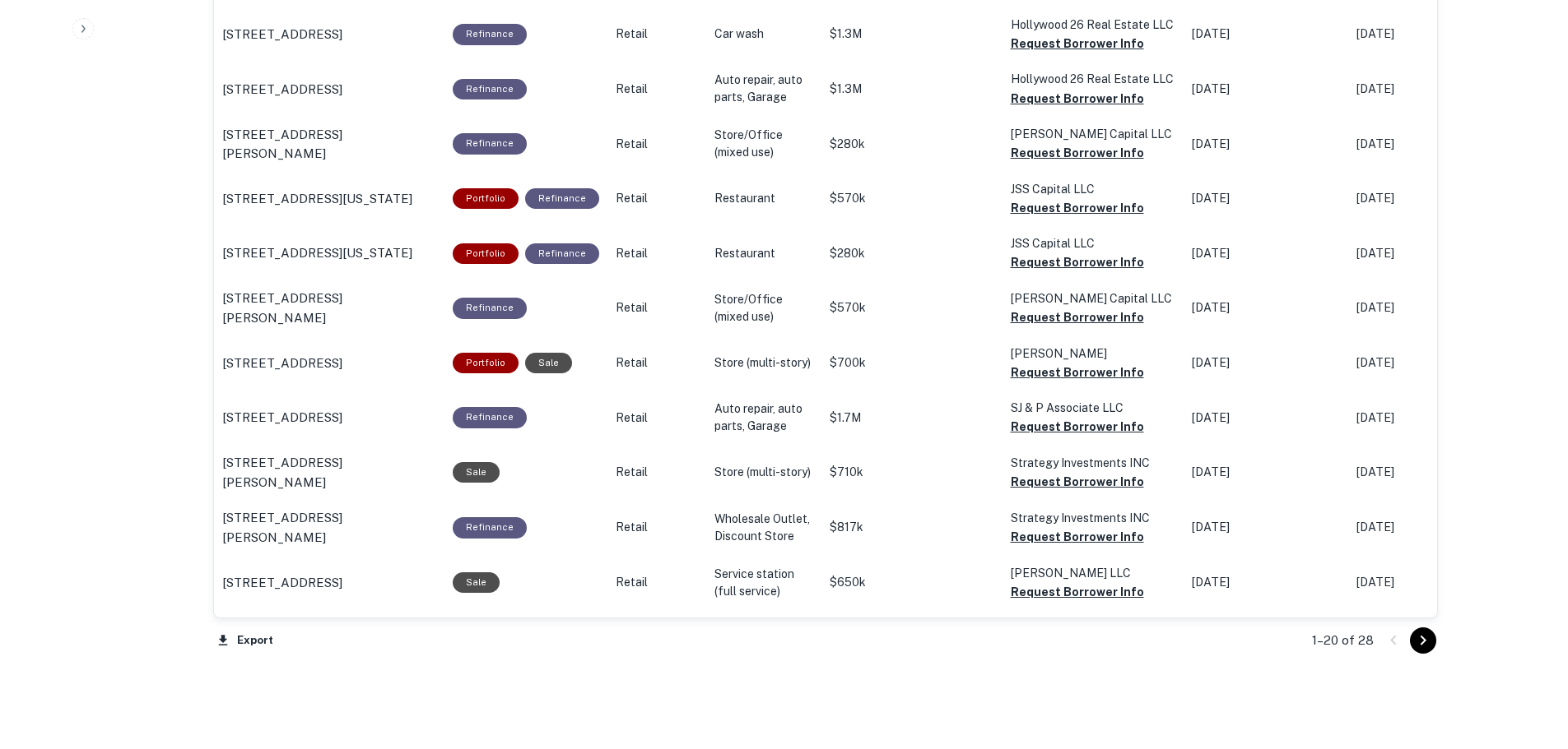
scroll to position [1634, 0]
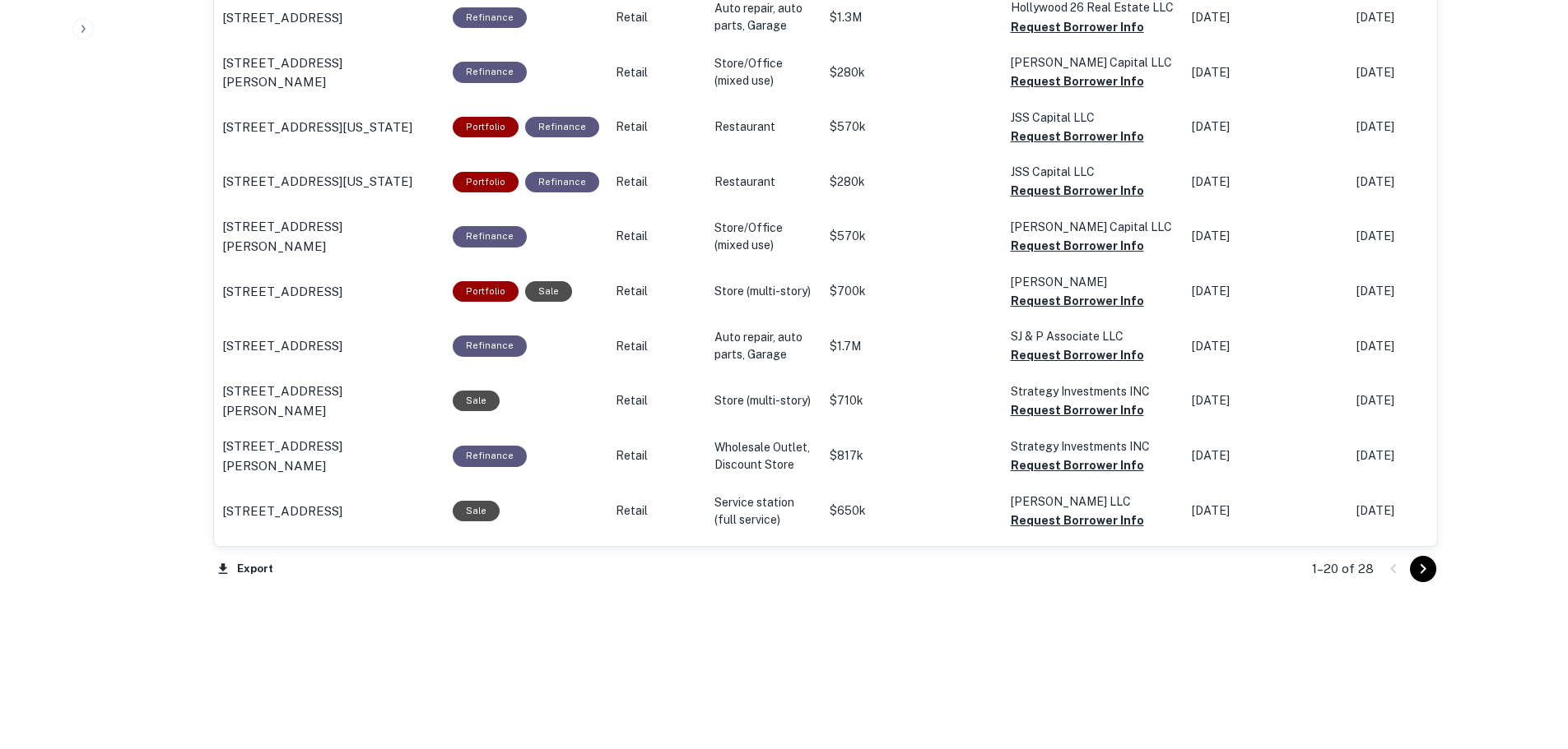
click at [1425, 569] on icon "Go to next page" at bounding box center [1422, 569] width 6 height 10
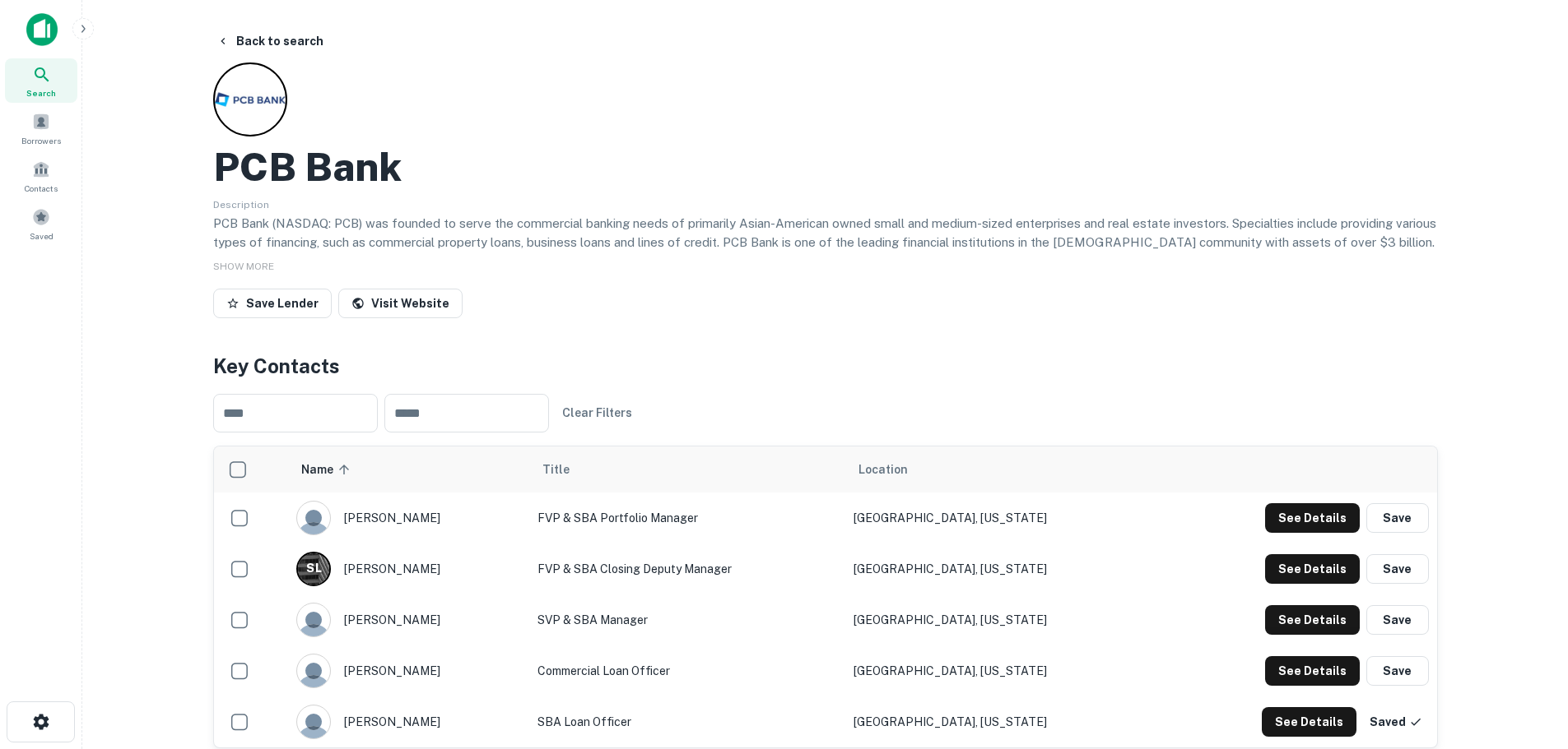
click at [288, 170] on h2 "PCB Bank" at bounding box center [307, 167] width 188 height 48
copy h2 "PCB Bank"
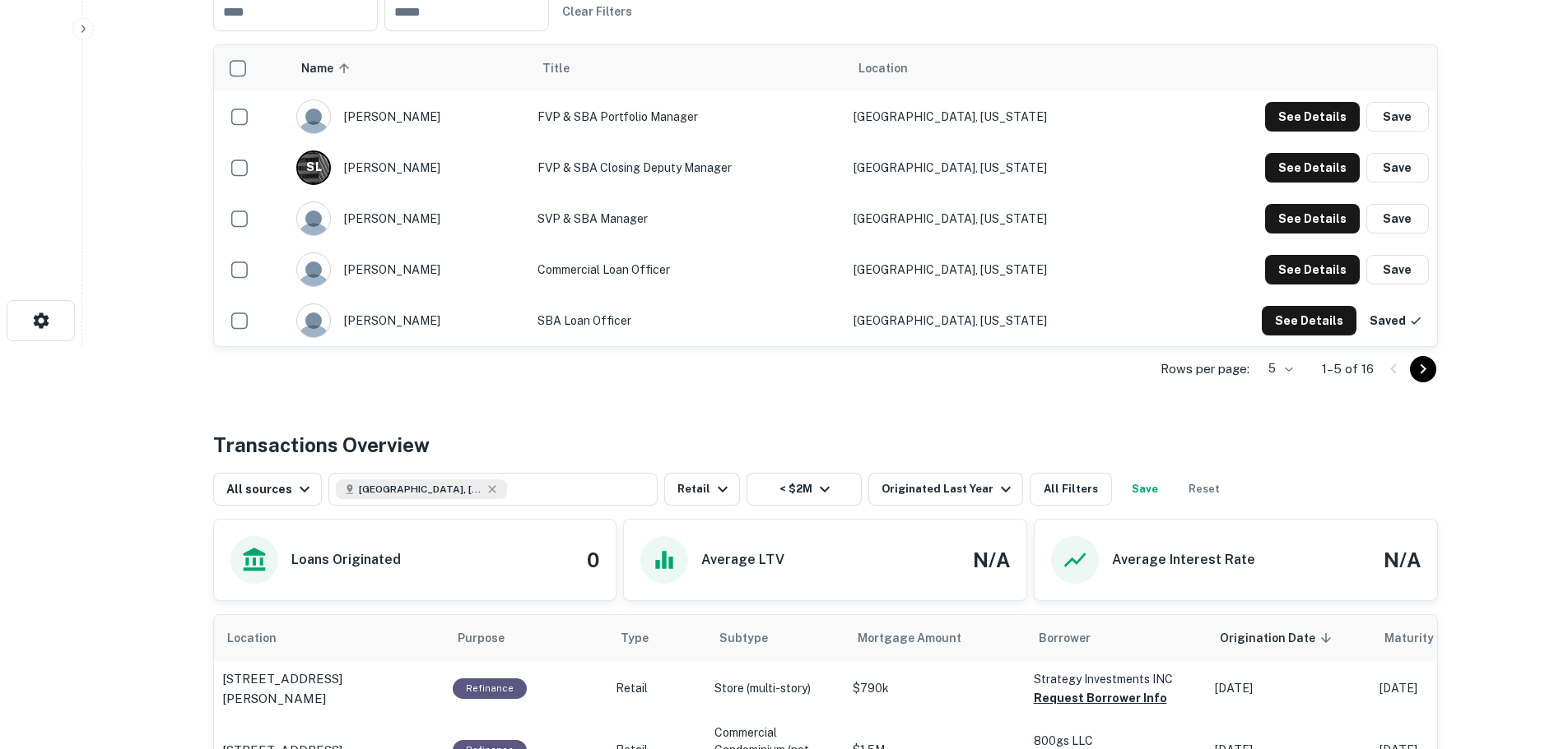
scroll to position [412, 0]
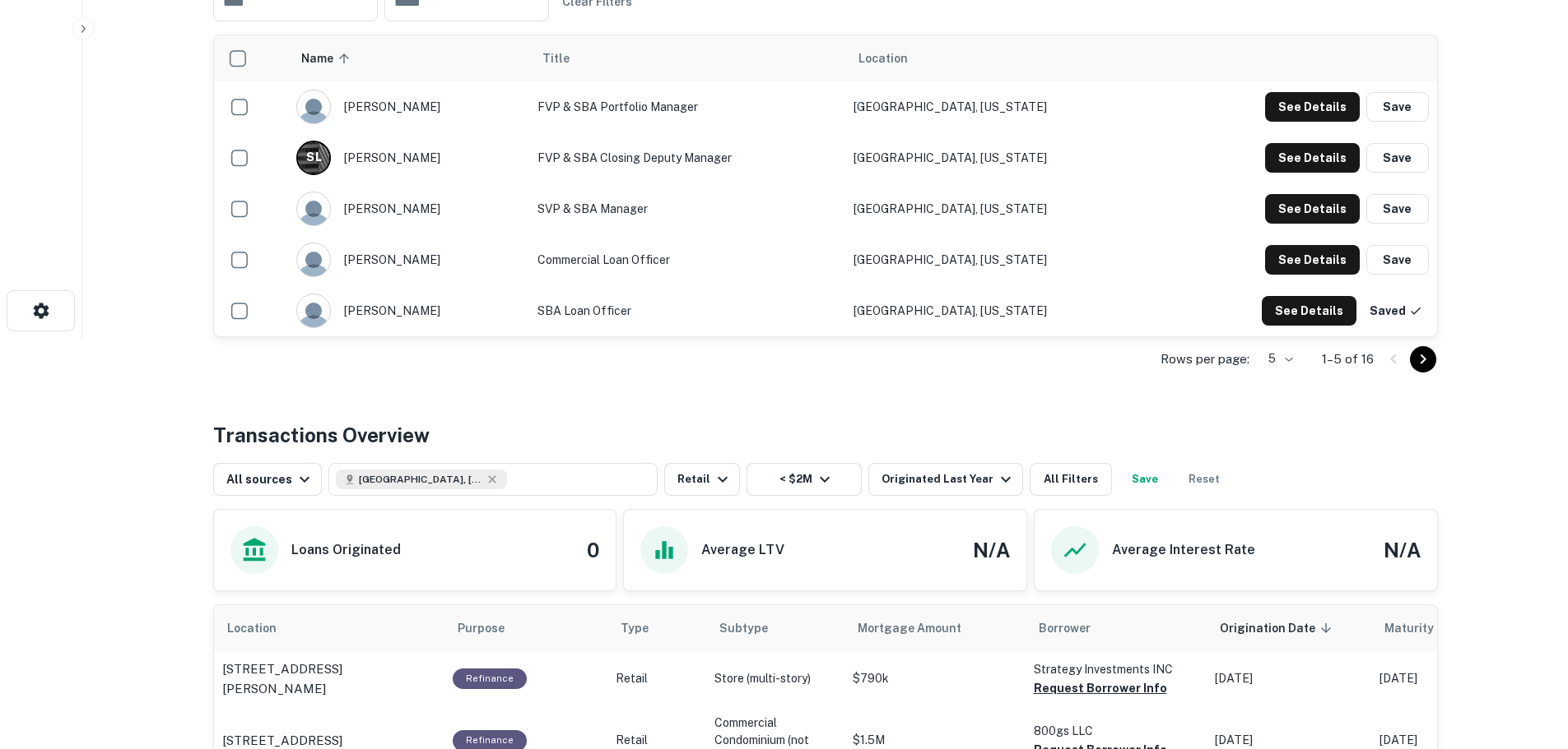
click at [1419, 358] on icon "Go to next page" at bounding box center [1422, 358] width 19 height 19
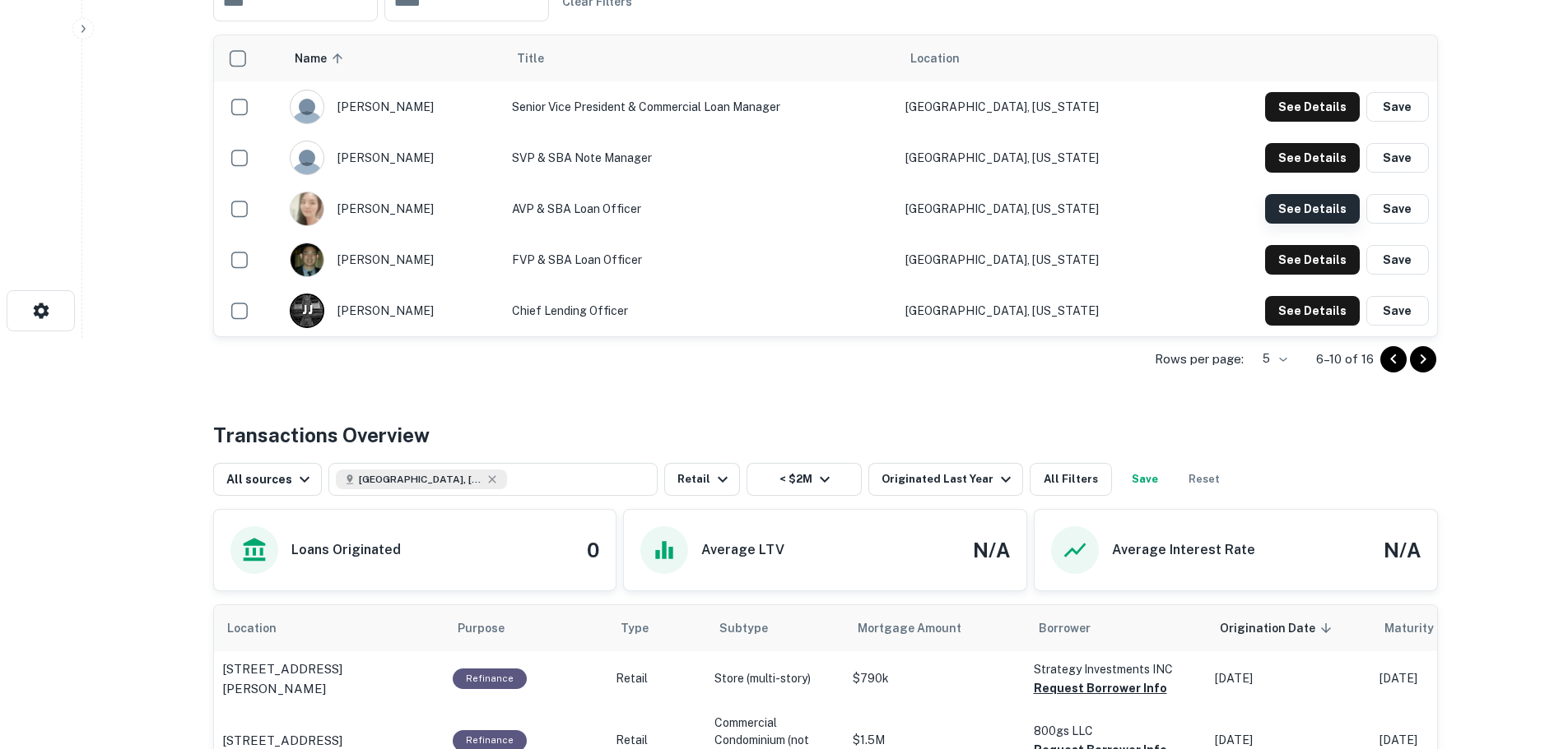
click at [1348, 204] on button "See Details" at bounding box center [1312, 208] width 95 height 30
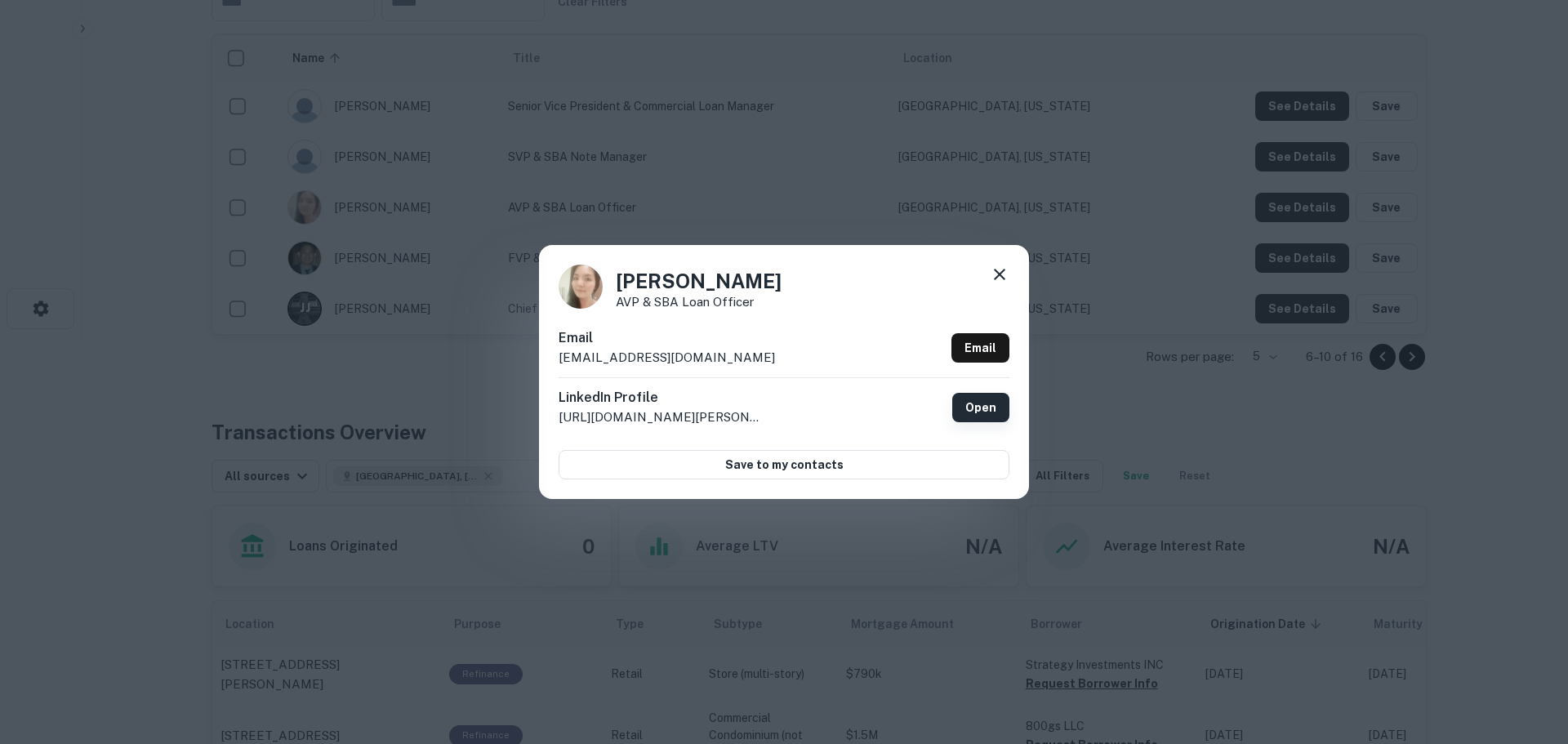
click at [989, 400] on link "Open" at bounding box center [981, 407] width 57 height 29
drag, startPoint x: 682, startPoint y: 354, endPoint x: 543, endPoint y: 351, distance: 139.0
click at [543, 351] on div "[PERSON_NAME] AVP & SBA Loan Officer Email [EMAIL_ADDRESS][DOMAIN_NAME] Email L…" at bounding box center [784, 372] width 490 height 253
copy p "[EMAIL_ADDRESS][DOMAIN_NAME]"
click at [998, 344] on link "Email" at bounding box center [980, 348] width 58 height 29
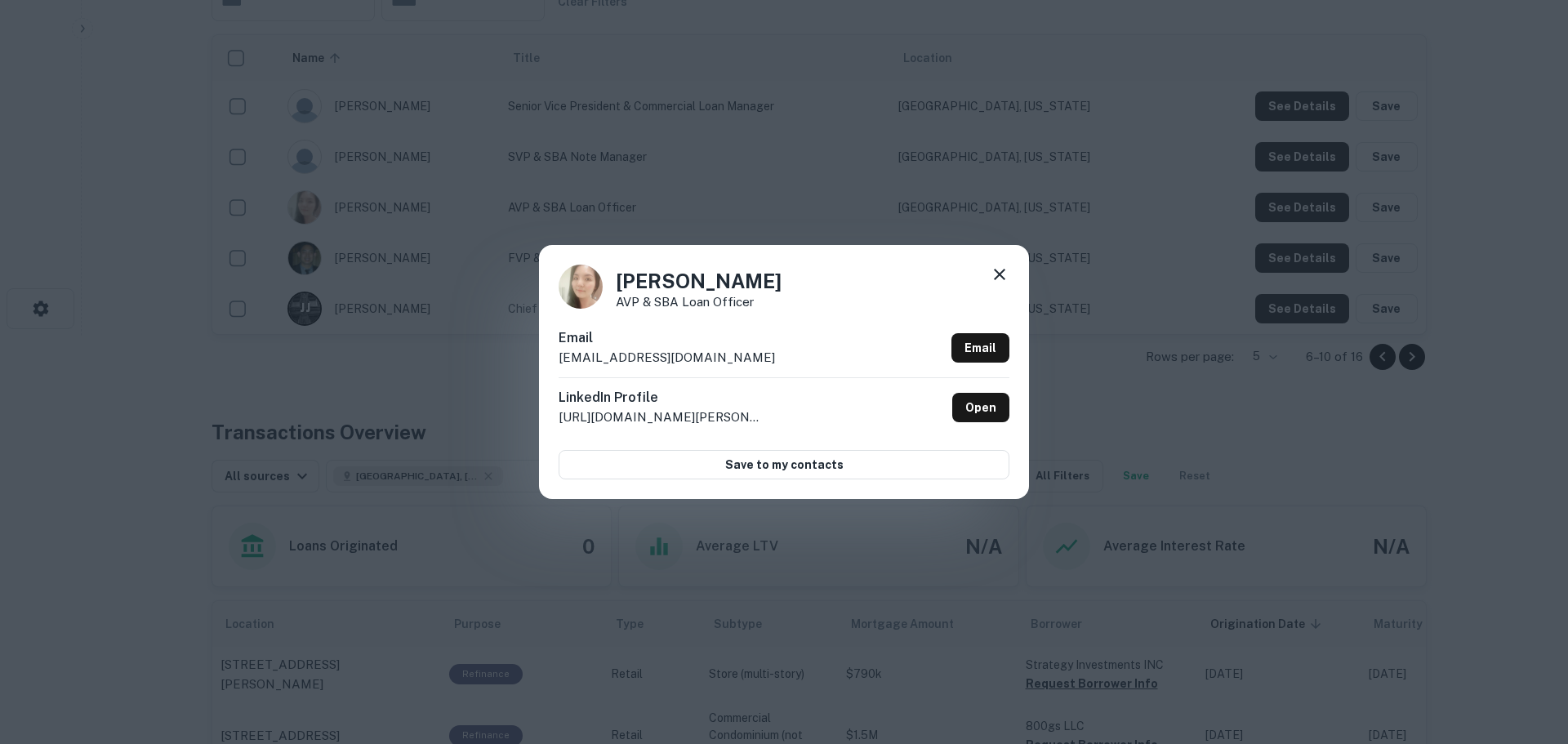
click at [643, 281] on h4 "[PERSON_NAME]" at bounding box center [699, 281] width 166 height 29
copy h4 "Jinn"
drag, startPoint x: 983, startPoint y: 406, endPoint x: 975, endPoint y: 403, distance: 8.5
click at [983, 406] on link "Open" at bounding box center [981, 407] width 57 height 29
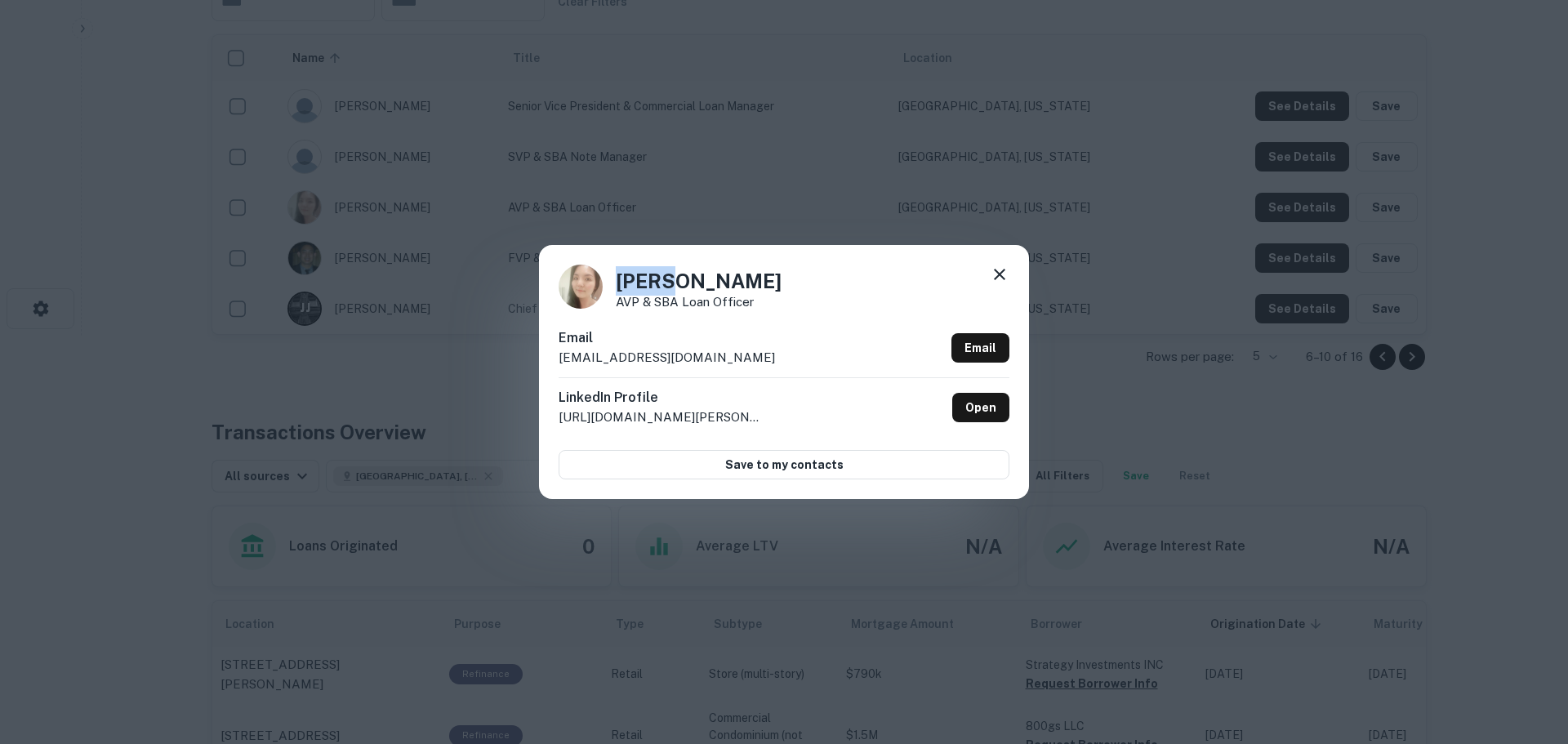
click at [1002, 269] on icon at bounding box center [999, 274] width 19 height 19
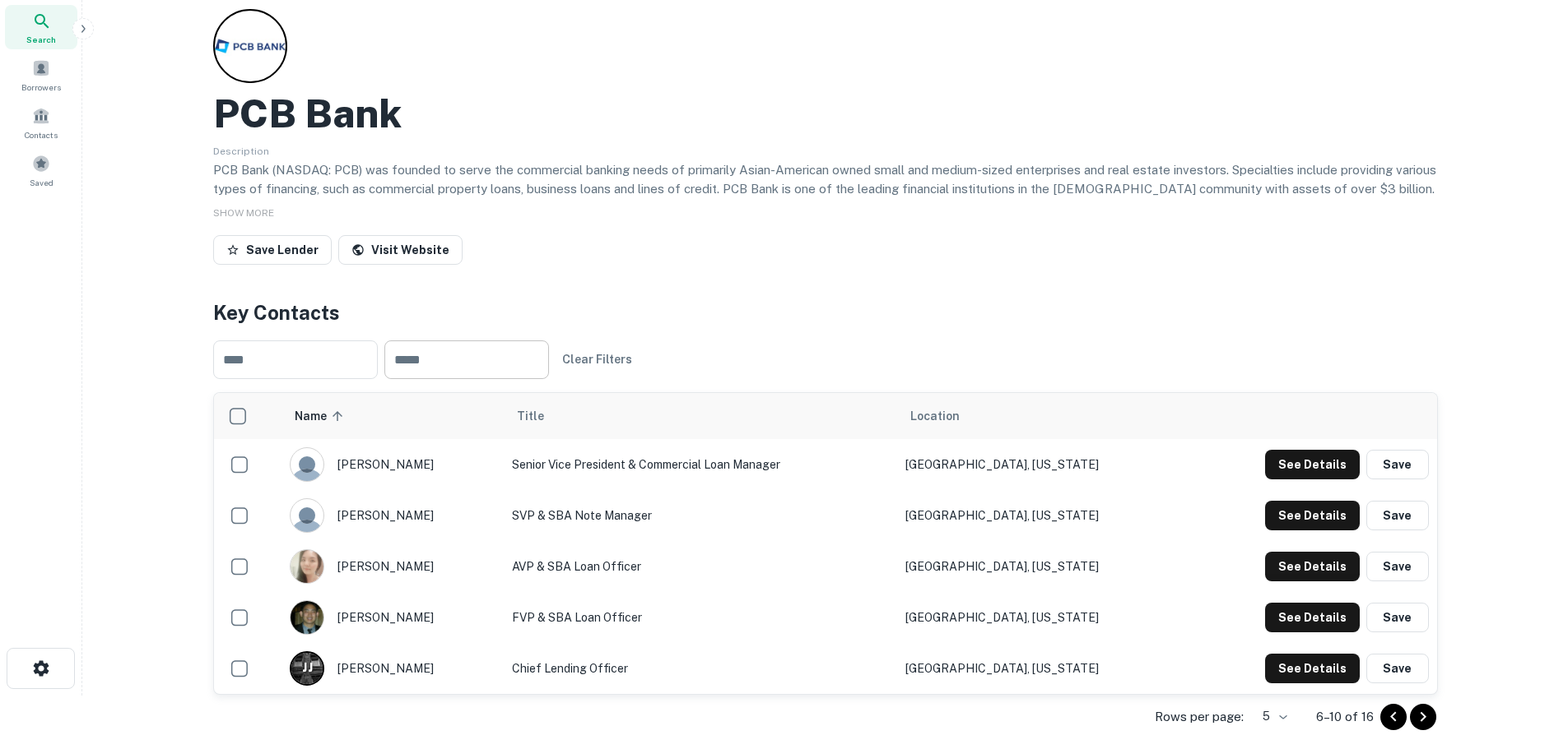
scroll to position [83, 0]
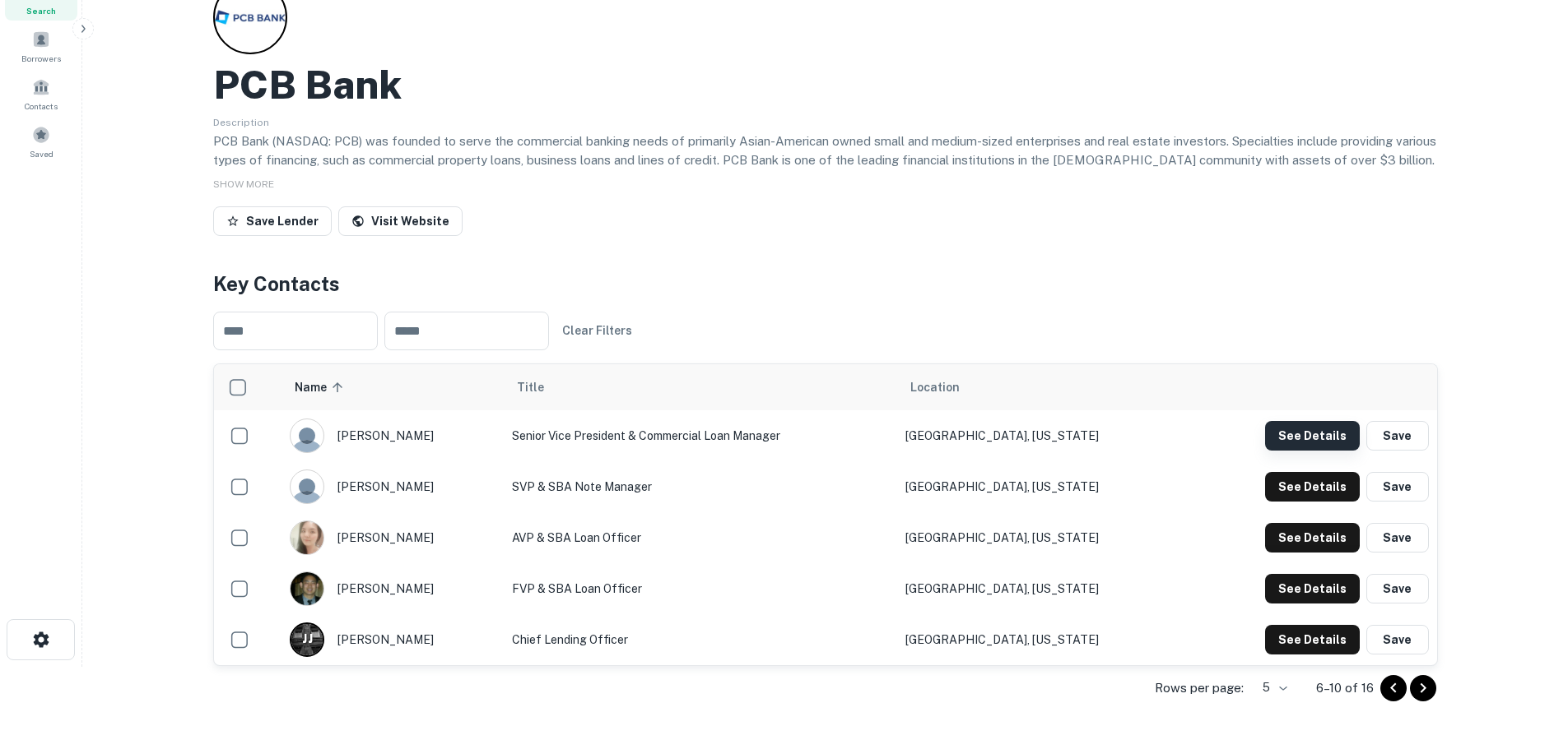
click at [1336, 439] on button "See Details" at bounding box center [1312, 435] width 95 height 30
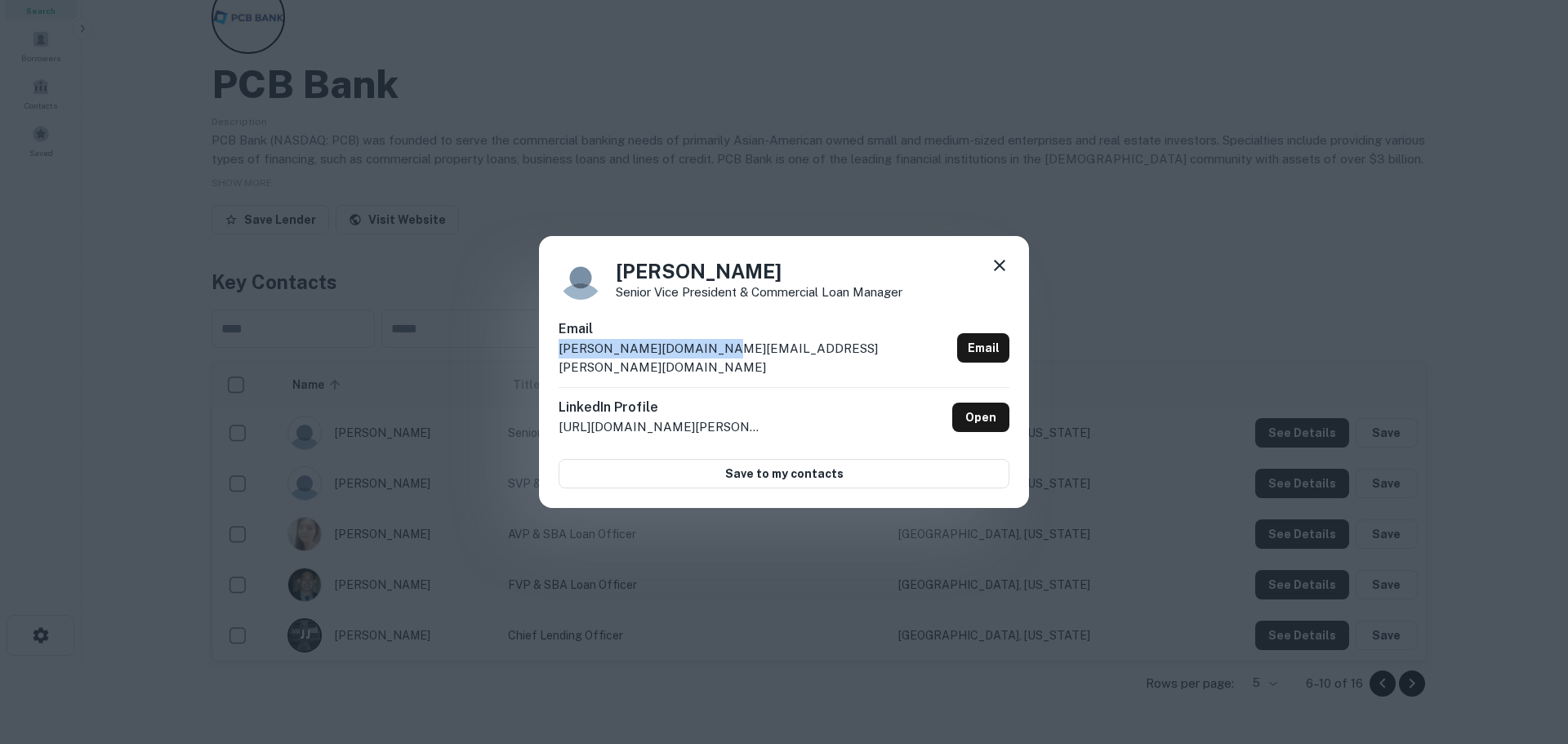
drag, startPoint x: 730, startPoint y: 356, endPoint x: 557, endPoint y: 357, distance: 173.0
click at [557, 357] on div "[PERSON_NAME] Senior Vice President & Commercial Loan Manager Email [PERSON_NAM…" at bounding box center [784, 373] width 490 height 273
copy p "[PERSON_NAME][DOMAIN_NAME][EMAIL_ADDRESS][PERSON_NAME][DOMAIN_NAME]"
click at [993, 275] on icon at bounding box center [999, 265] width 19 height 19
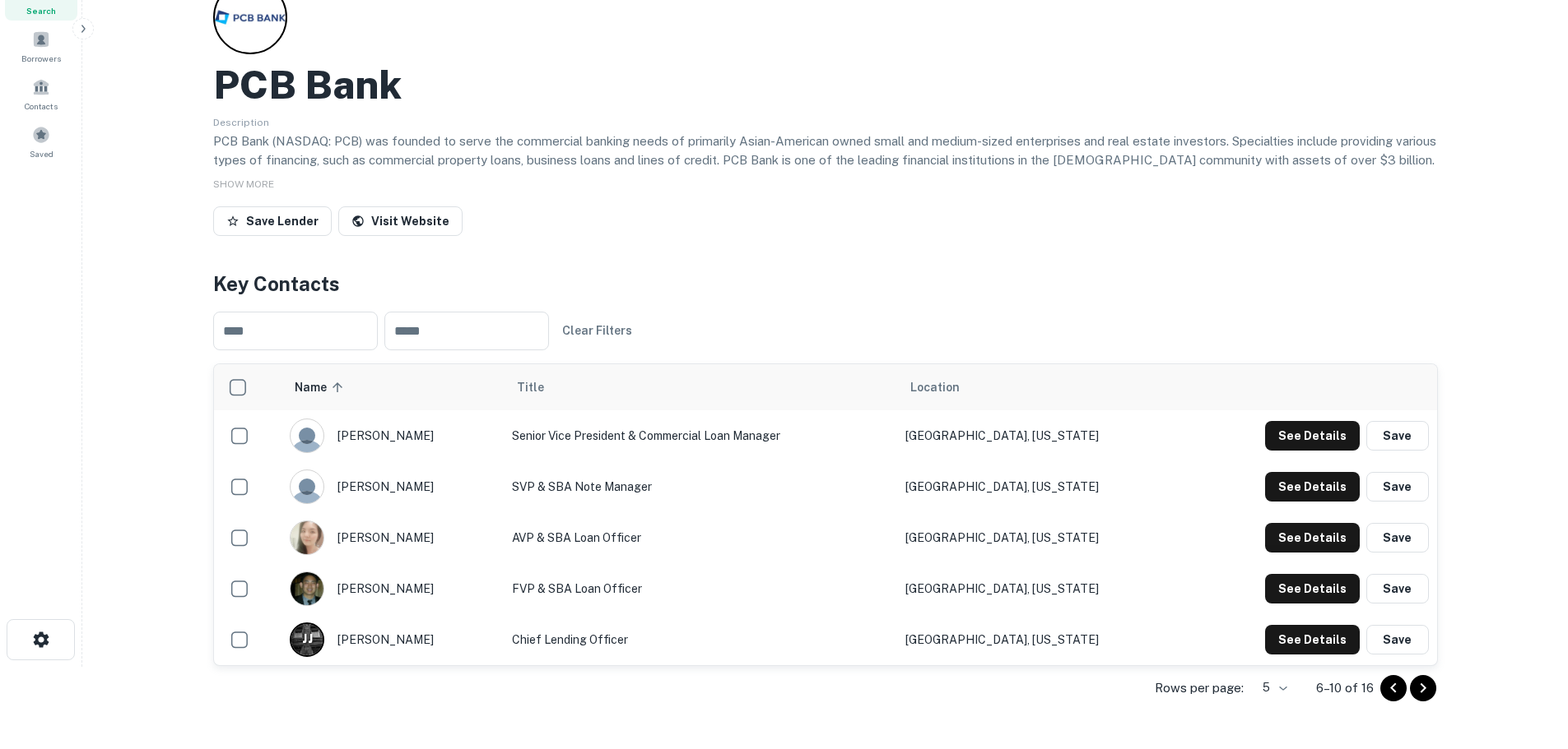
click at [1423, 693] on icon "Go to next page" at bounding box center [1422, 687] width 19 height 19
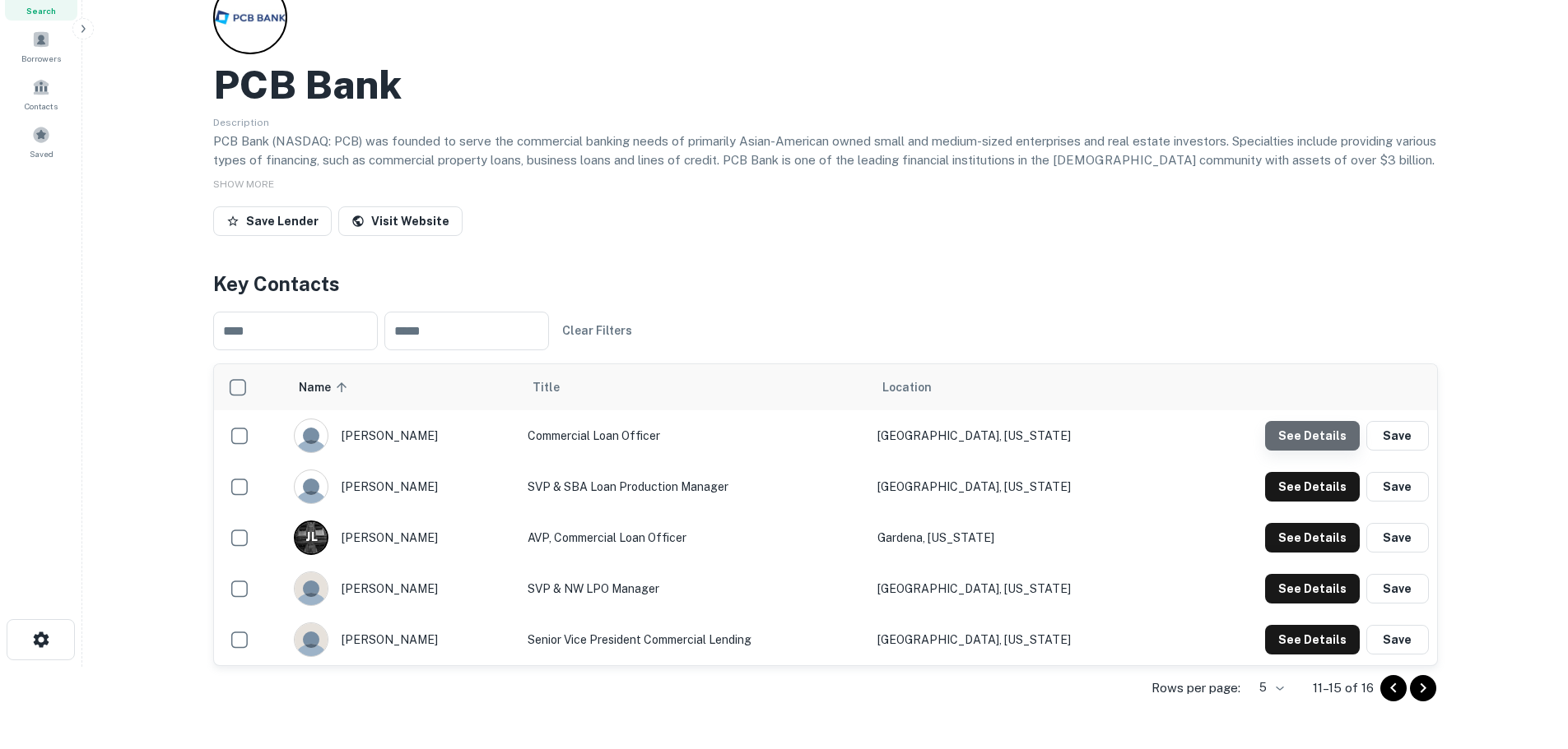
click at [1340, 435] on button "See Details" at bounding box center [1312, 435] width 95 height 30
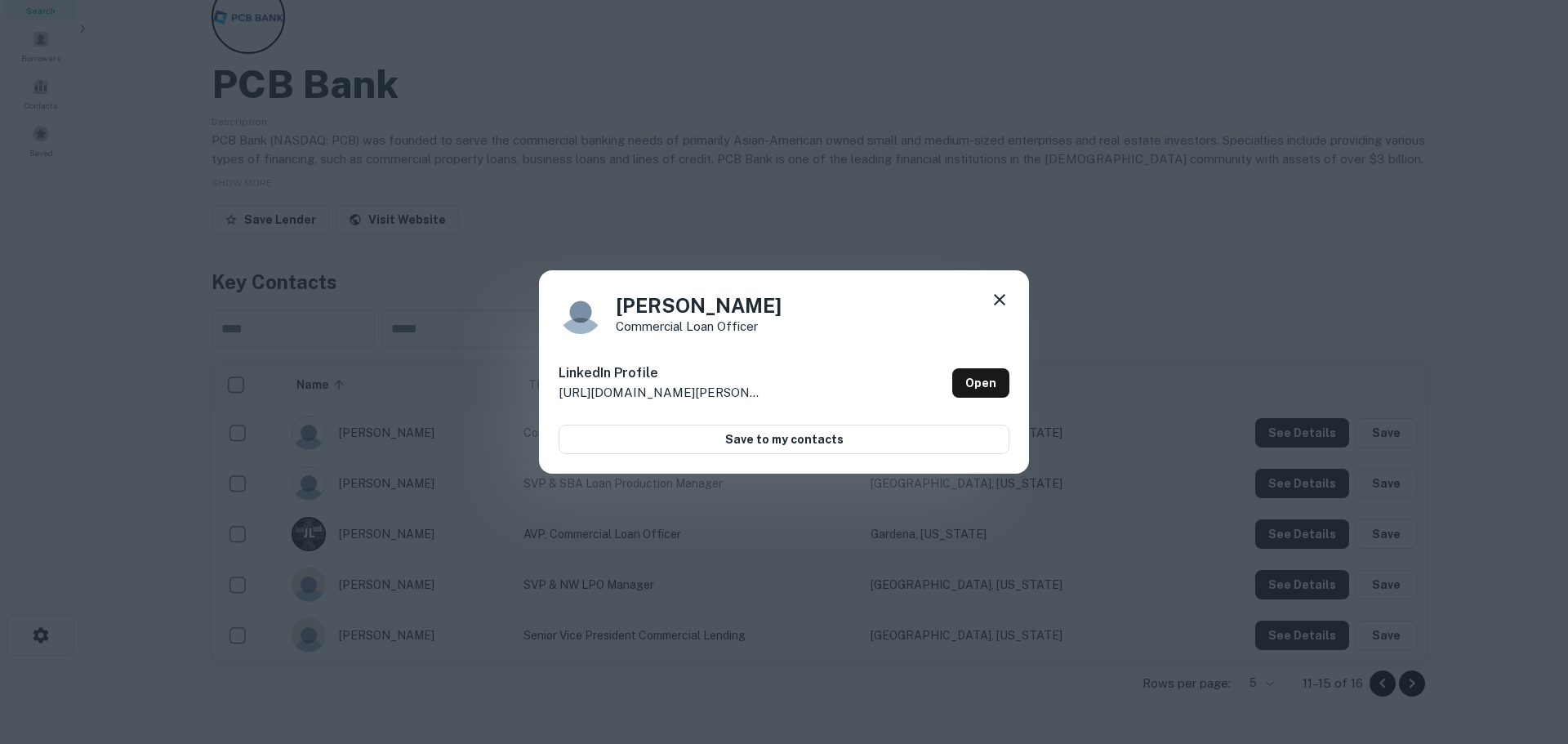
click at [1000, 299] on icon at bounding box center [1000, 300] width 12 height 12
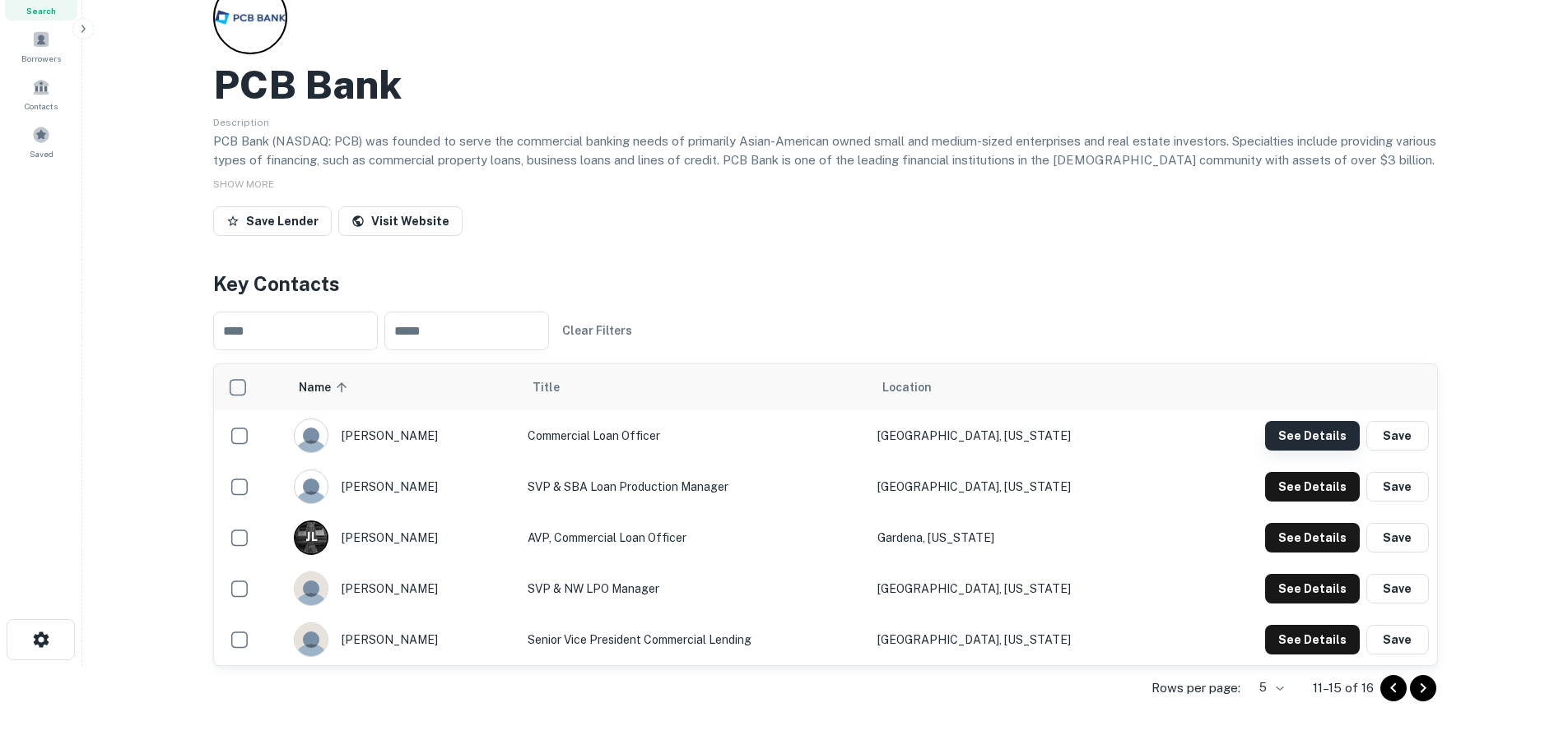
click at [1319, 439] on button "See Details" at bounding box center [1312, 435] width 95 height 30
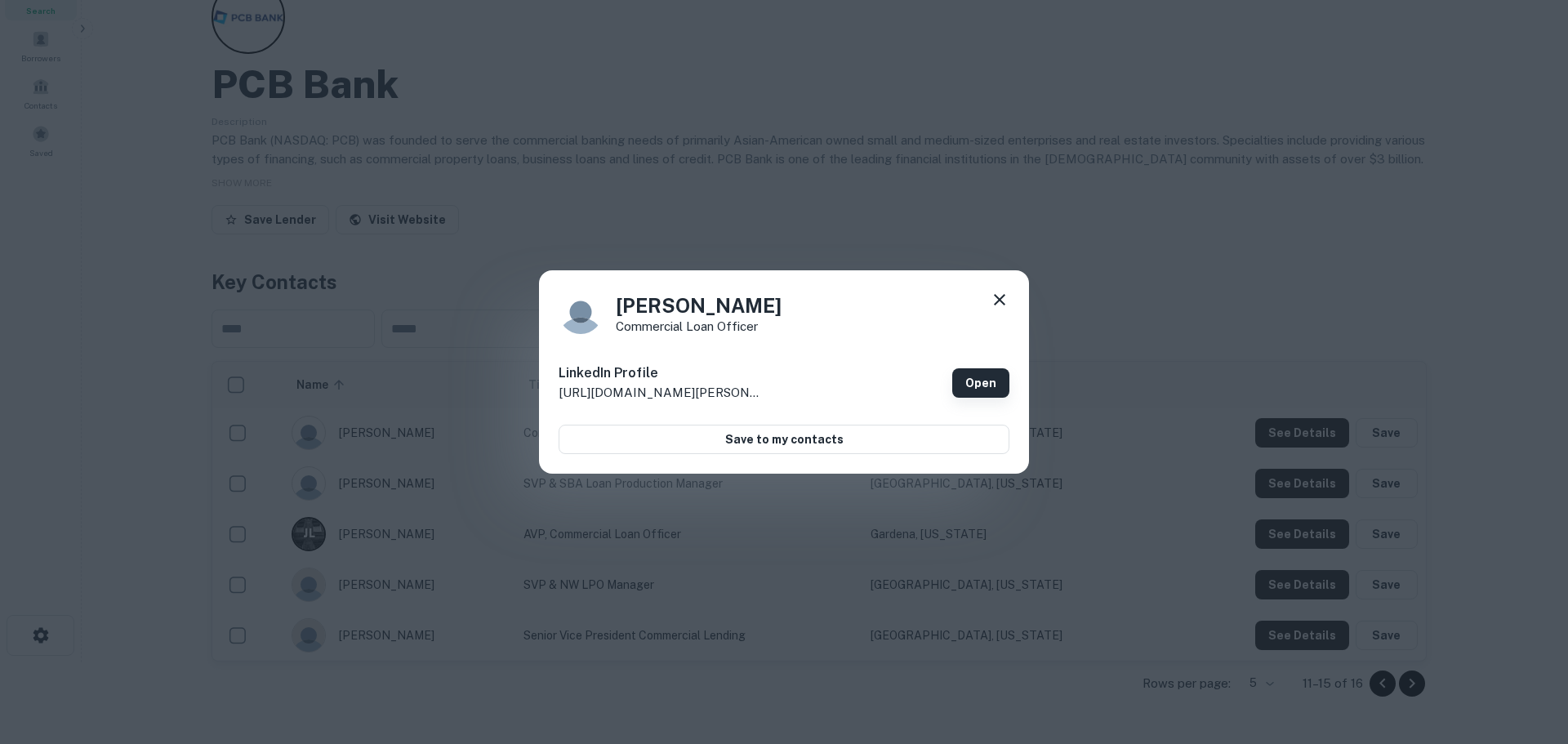
click at [969, 381] on link "Open" at bounding box center [981, 383] width 57 height 29
click at [978, 434] on button "Save to my contacts" at bounding box center [784, 439] width 451 height 29
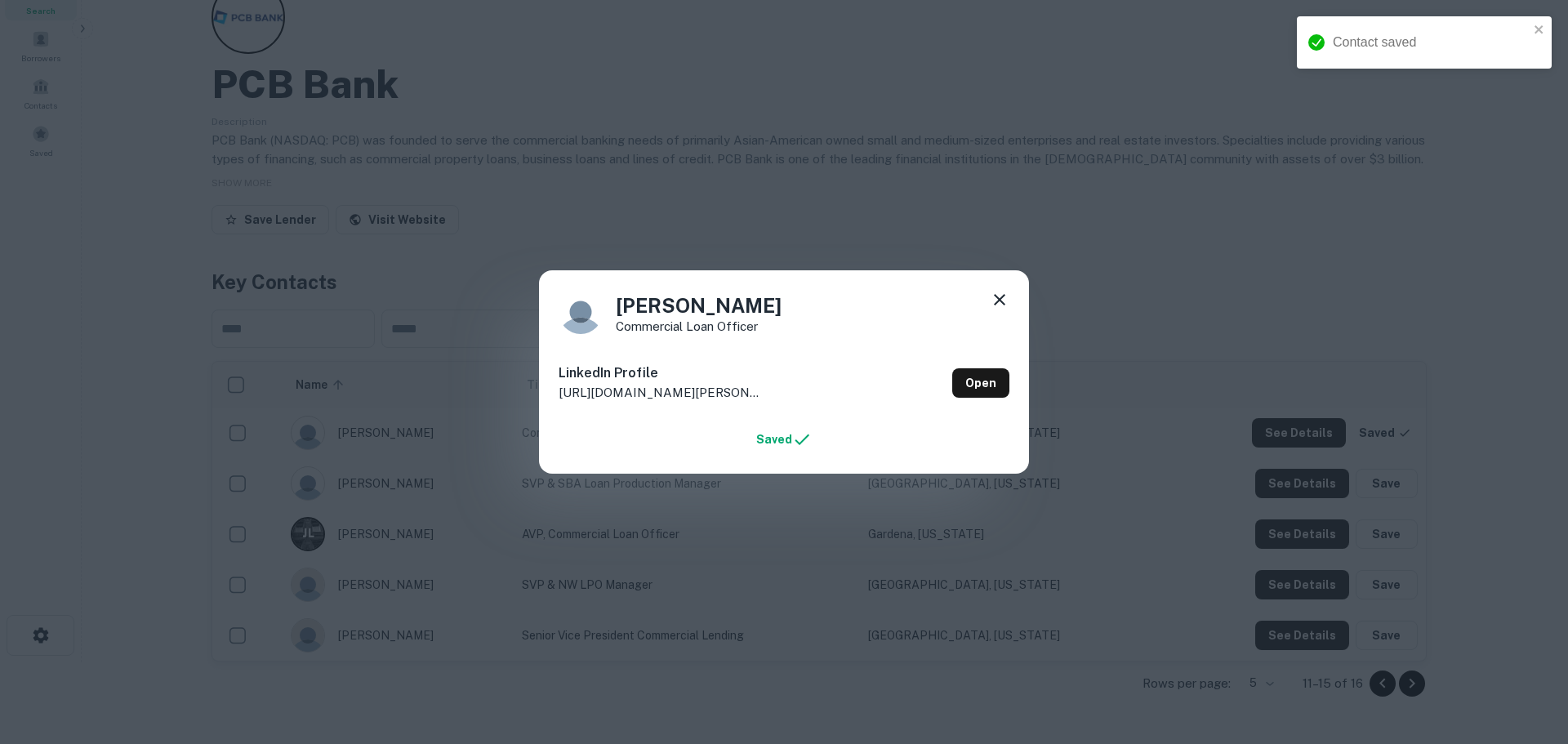
click at [1003, 306] on icon at bounding box center [999, 299] width 19 height 19
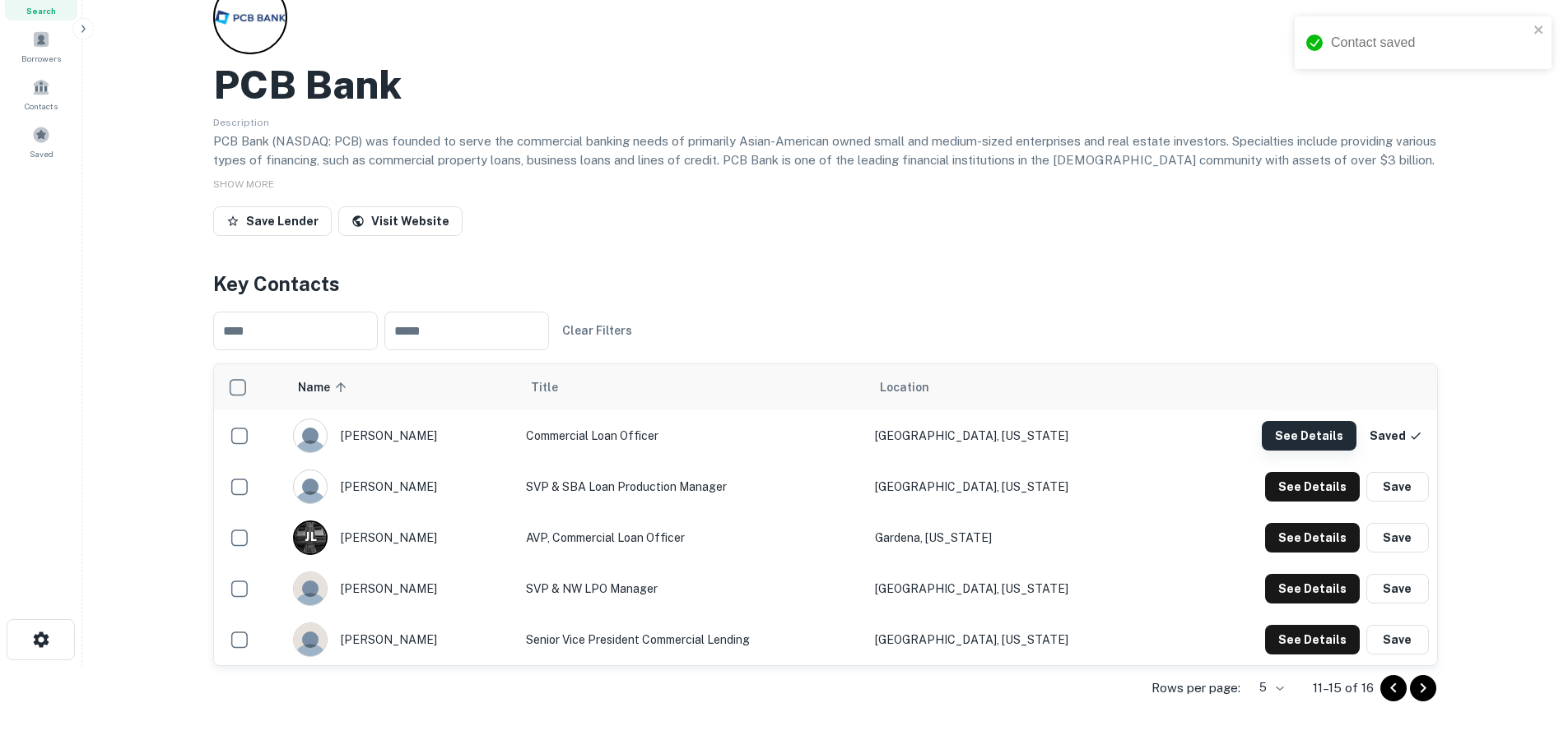
click at [1338, 435] on button "See Details" at bounding box center [1309, 435] width 95 height 30
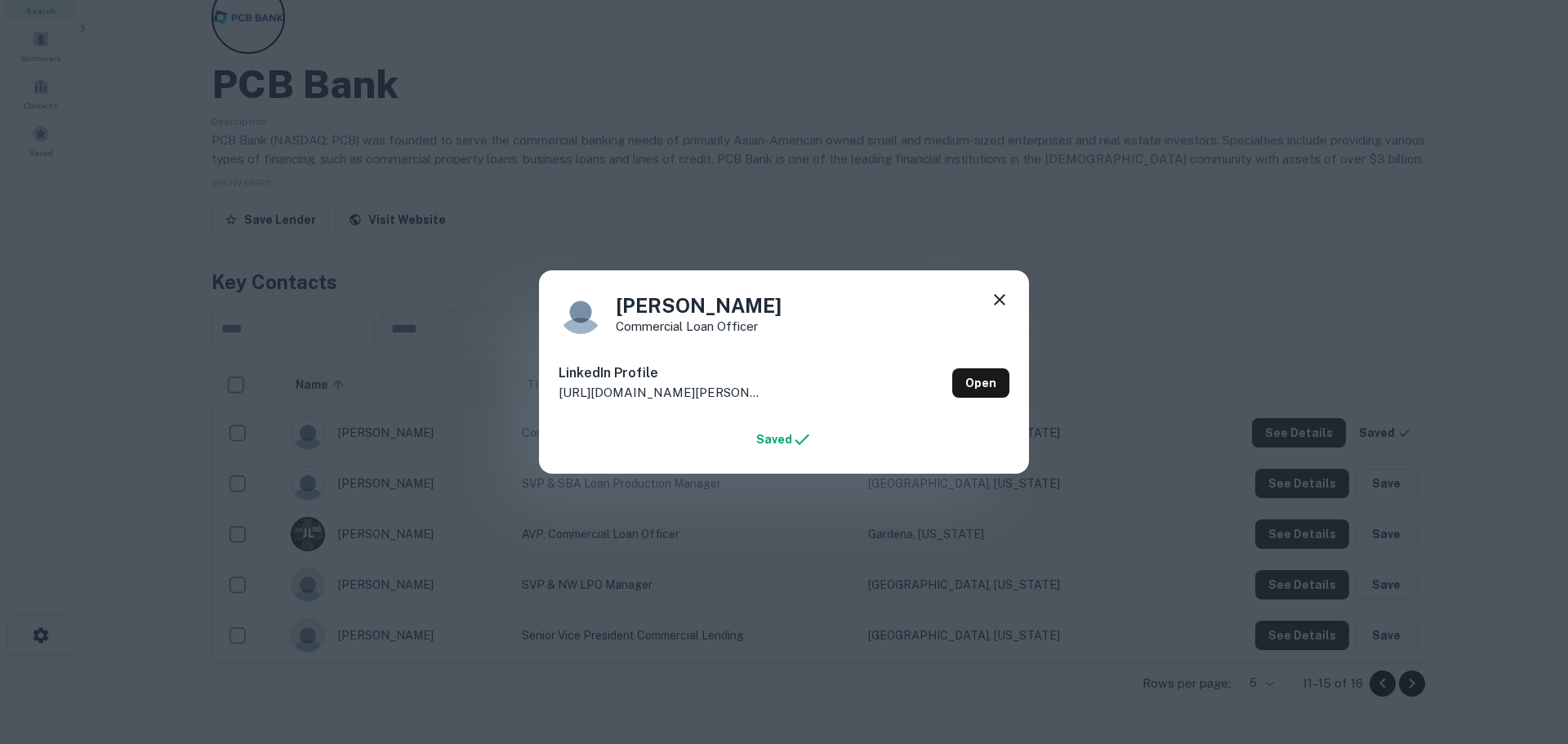
click at [998, 296] on icon at bounding box center [999, 299] width 19 height 19
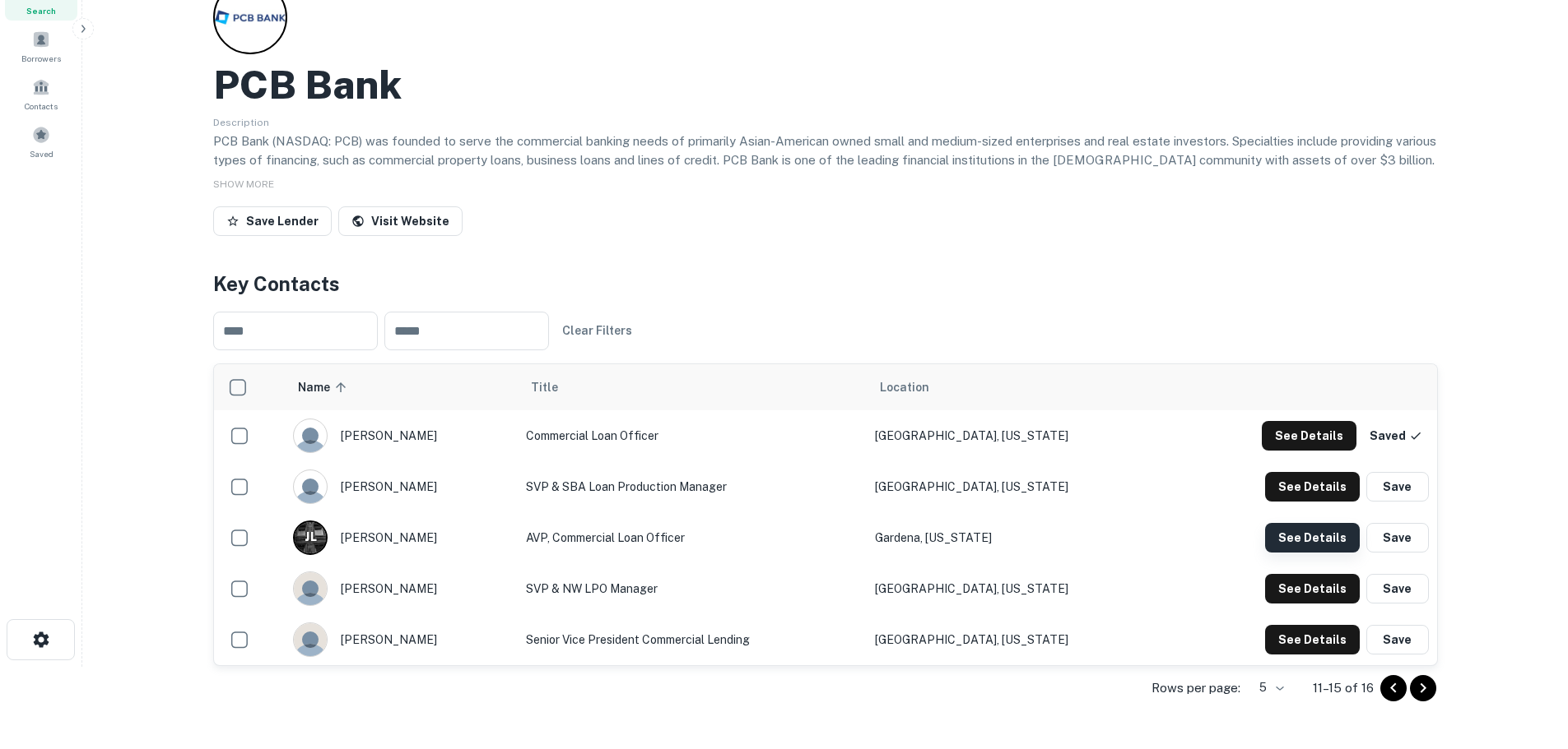
click at [1306, 533] on button "See Details" at bounding box center [1312, 537] width 95 height 30
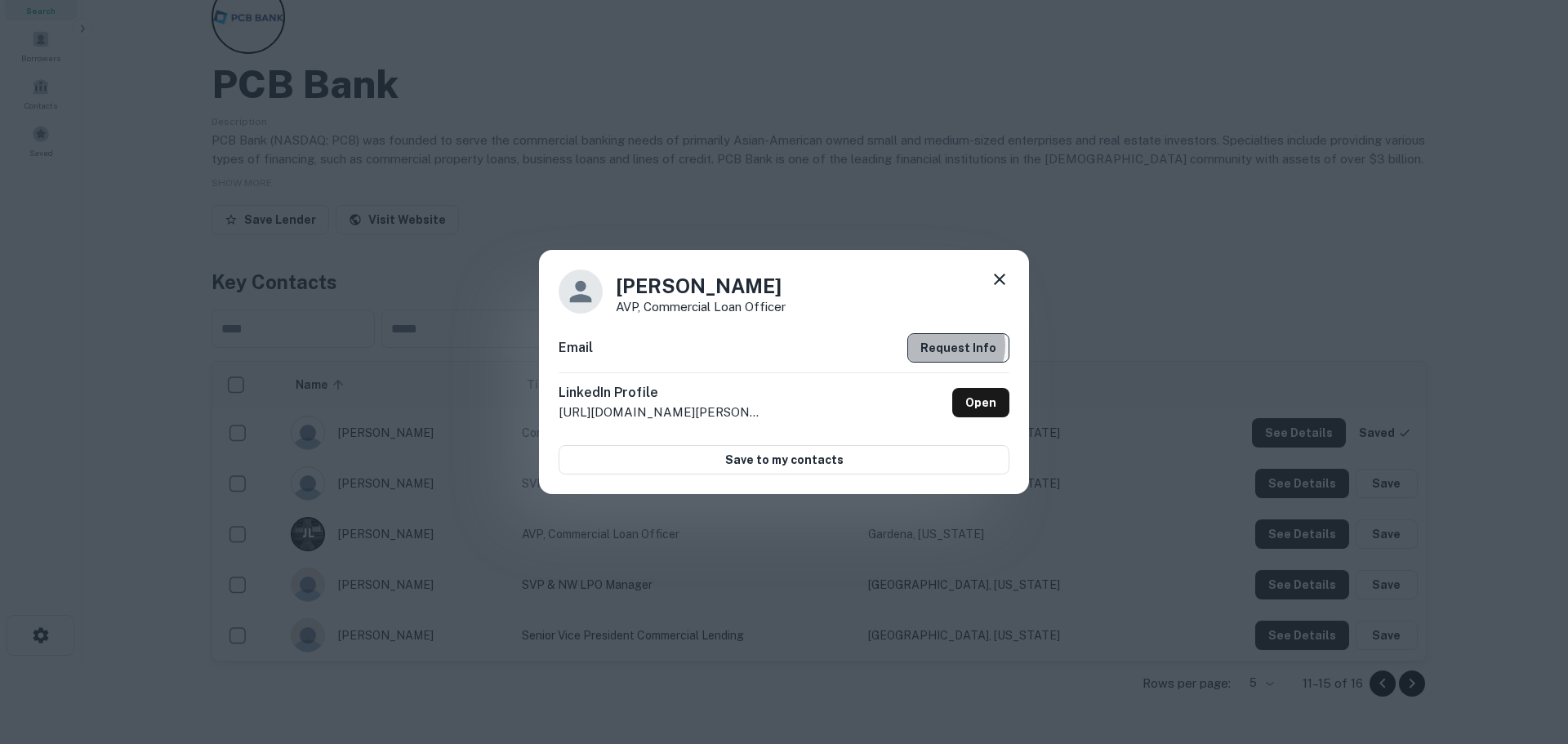
click at [956, 345] on button "Request Info" at bounding box center [958, 348] width 102 height 29
click at [977, 400] on link "Open" at bounding box center [981, 402] width 57 height 29
click at [1000, 278] on icon at bounding box center [999, 279] width 19 height 19
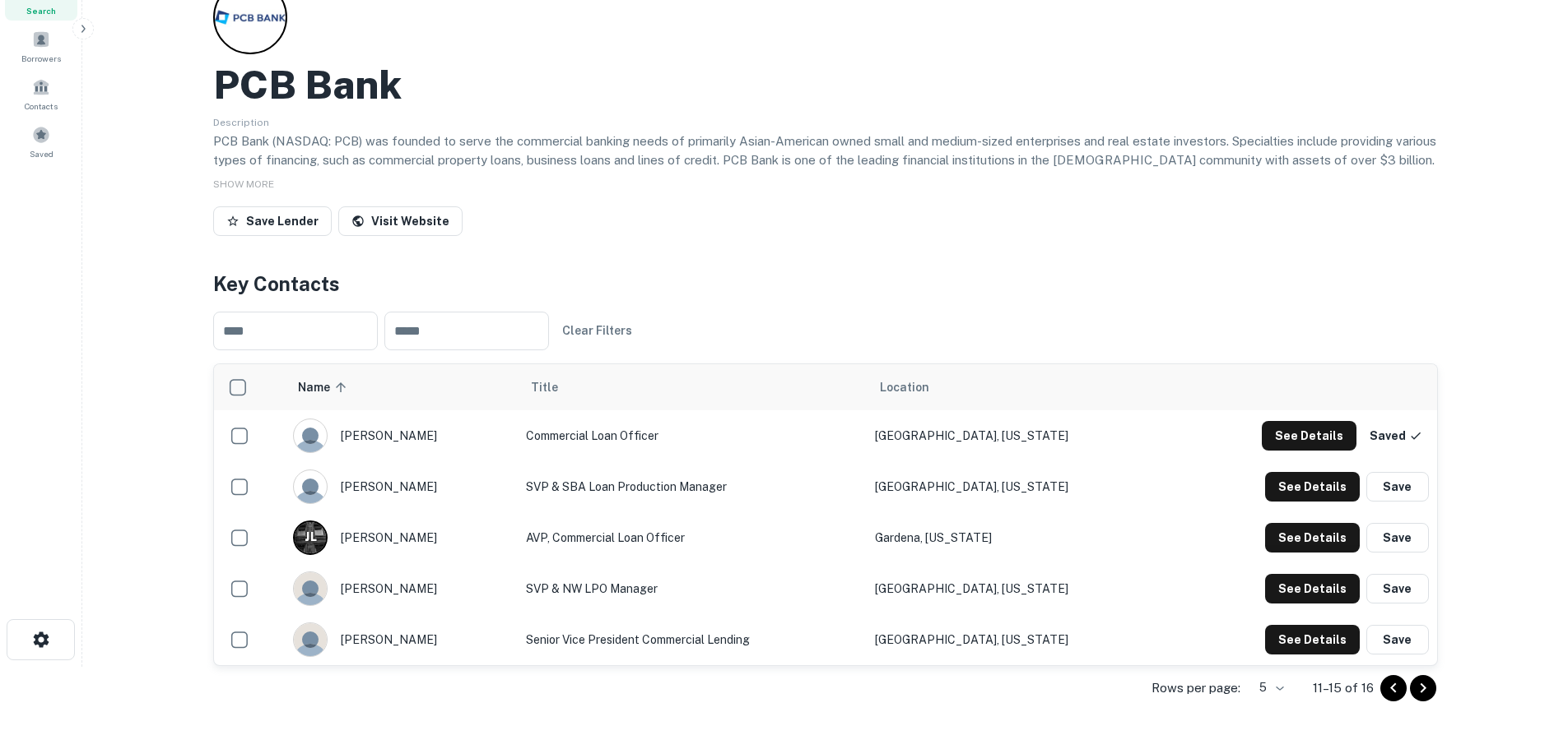
click at [1425, 690] on icon "Go to next page" at bounding box center [1422, 687] width 19 height 19
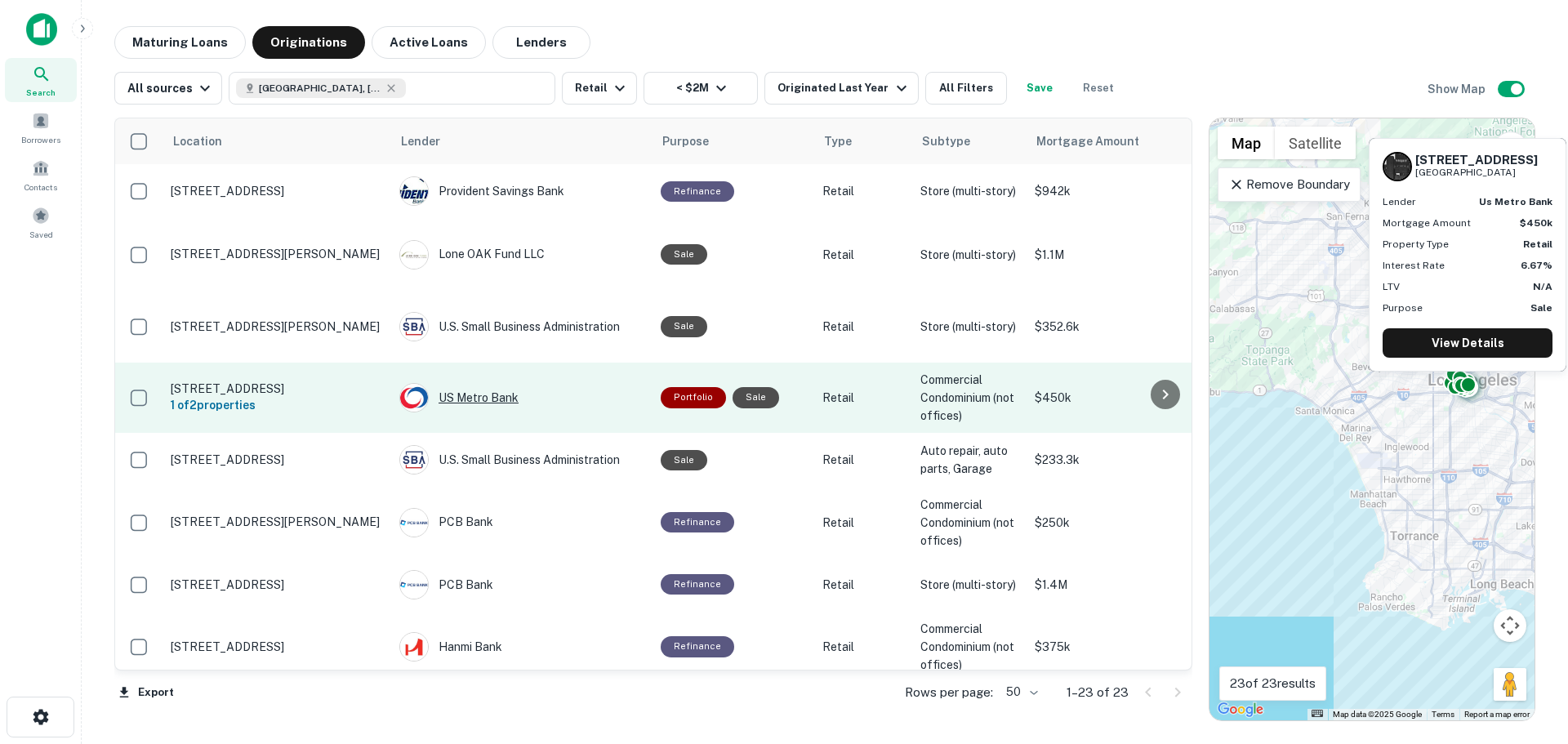
click at [489, 383] on div "US Metro Bank" at bounding box center [522, 397] width 245 height 29
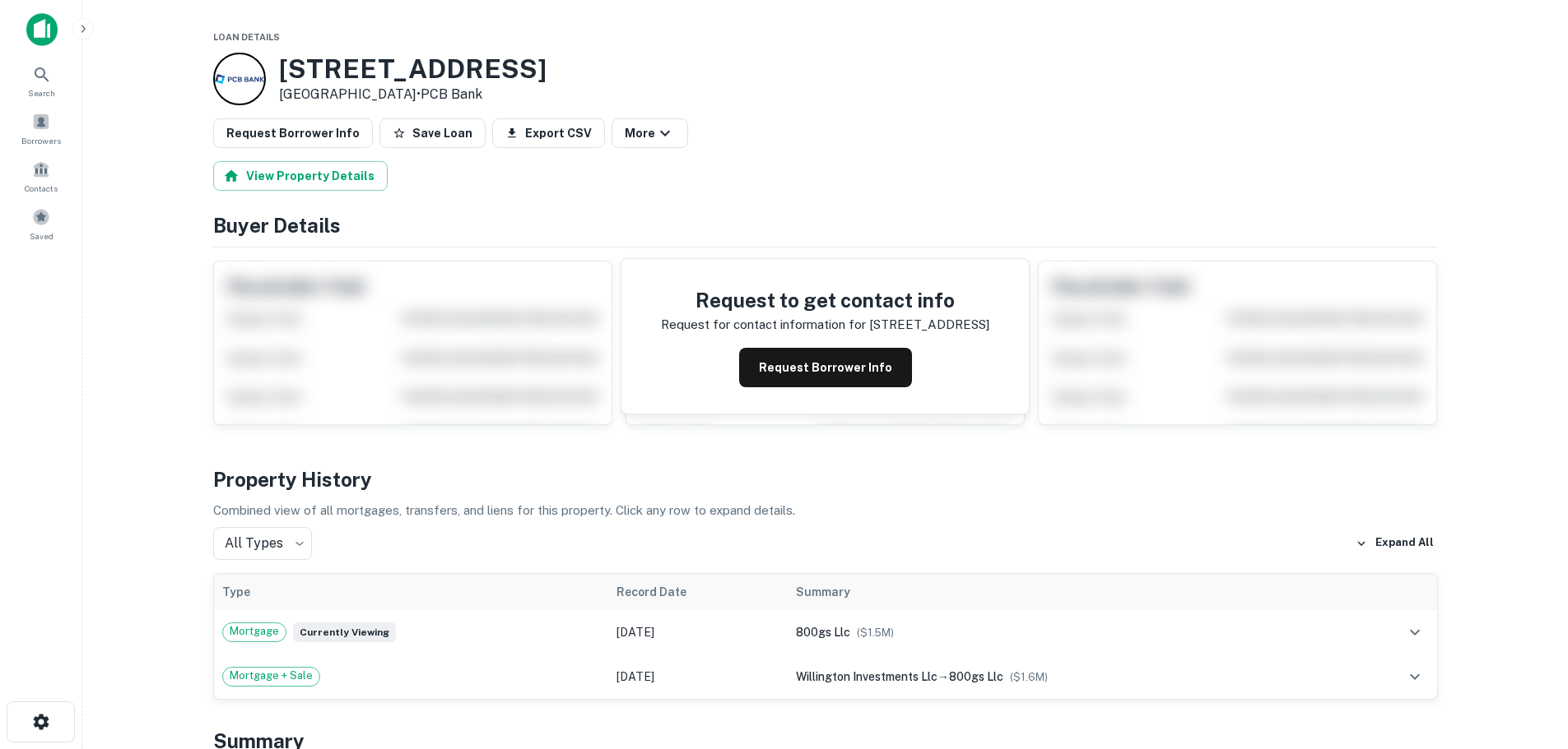
click at [235, 65] on div at bounding box center [240, 78] width 52 height 52
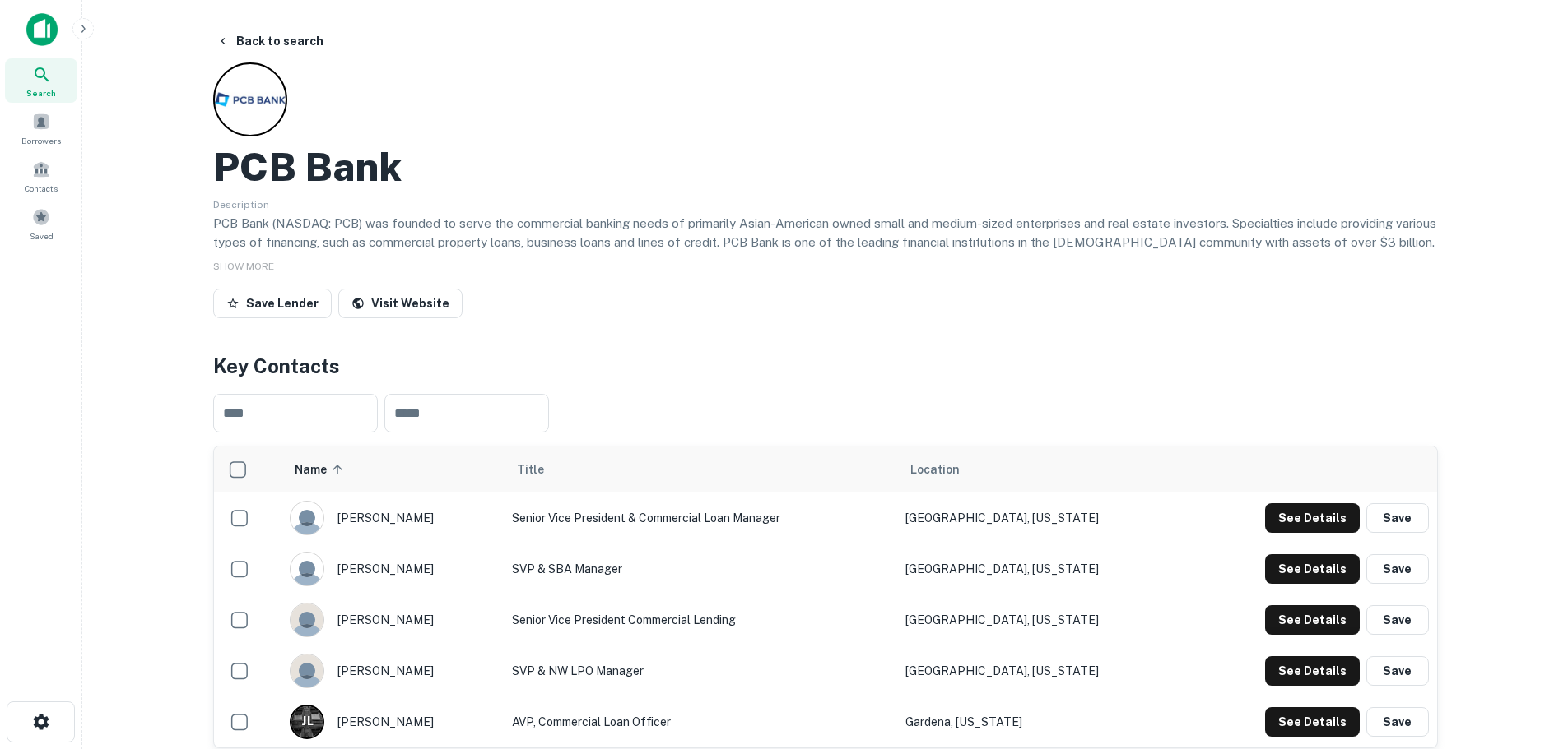
click at [313, 172] on h2 "PCB Bank" at bounding box center [307, 167] width 188 height 48
copy h2 "PCB Bank"
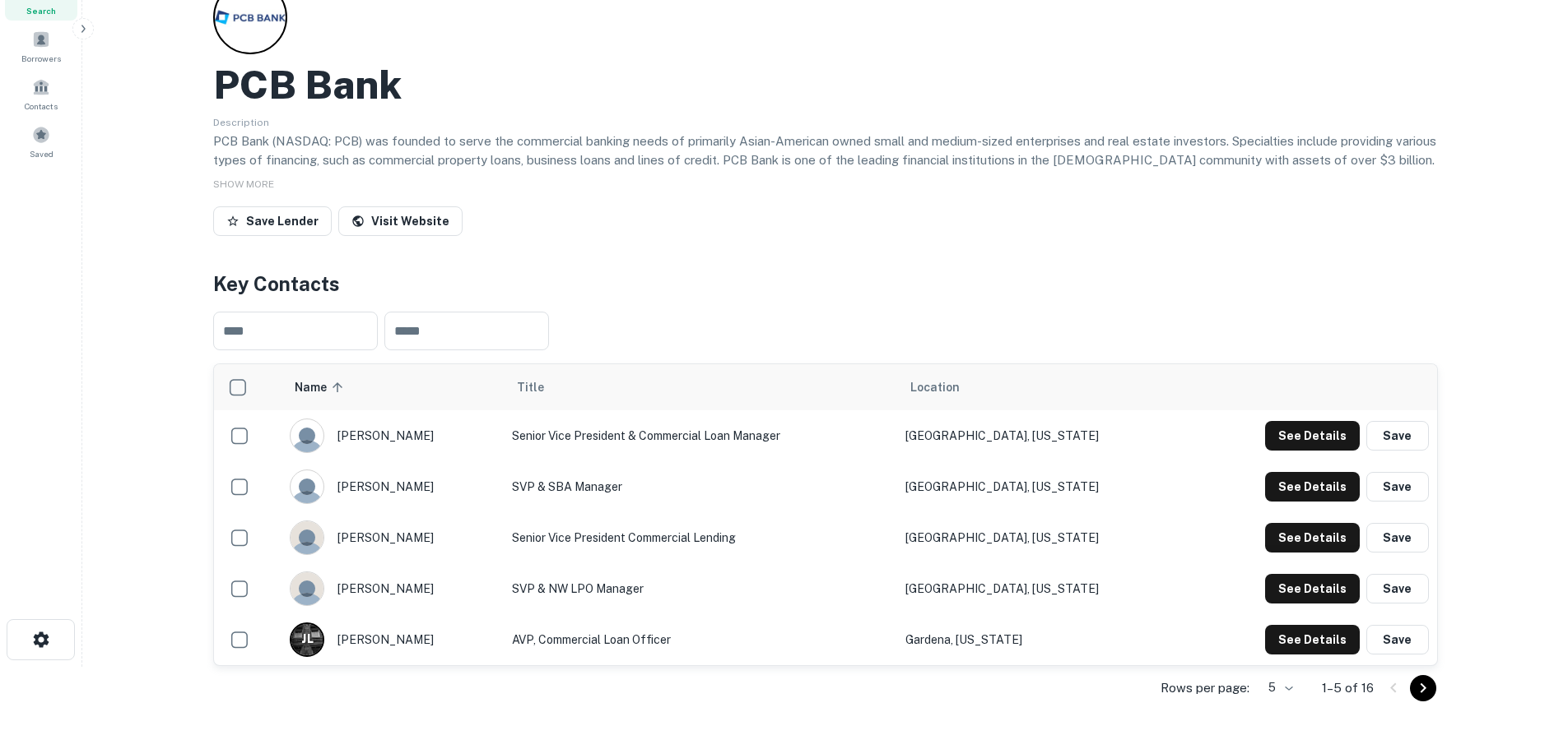
click at [365, 431] on div "[PERSON_NAME]" at bounding box center [392, 435] width 206 height 35
click at [369, 525] on div "[PERSON_NAME]" at bounding box center [392, 537] width 206 height 35
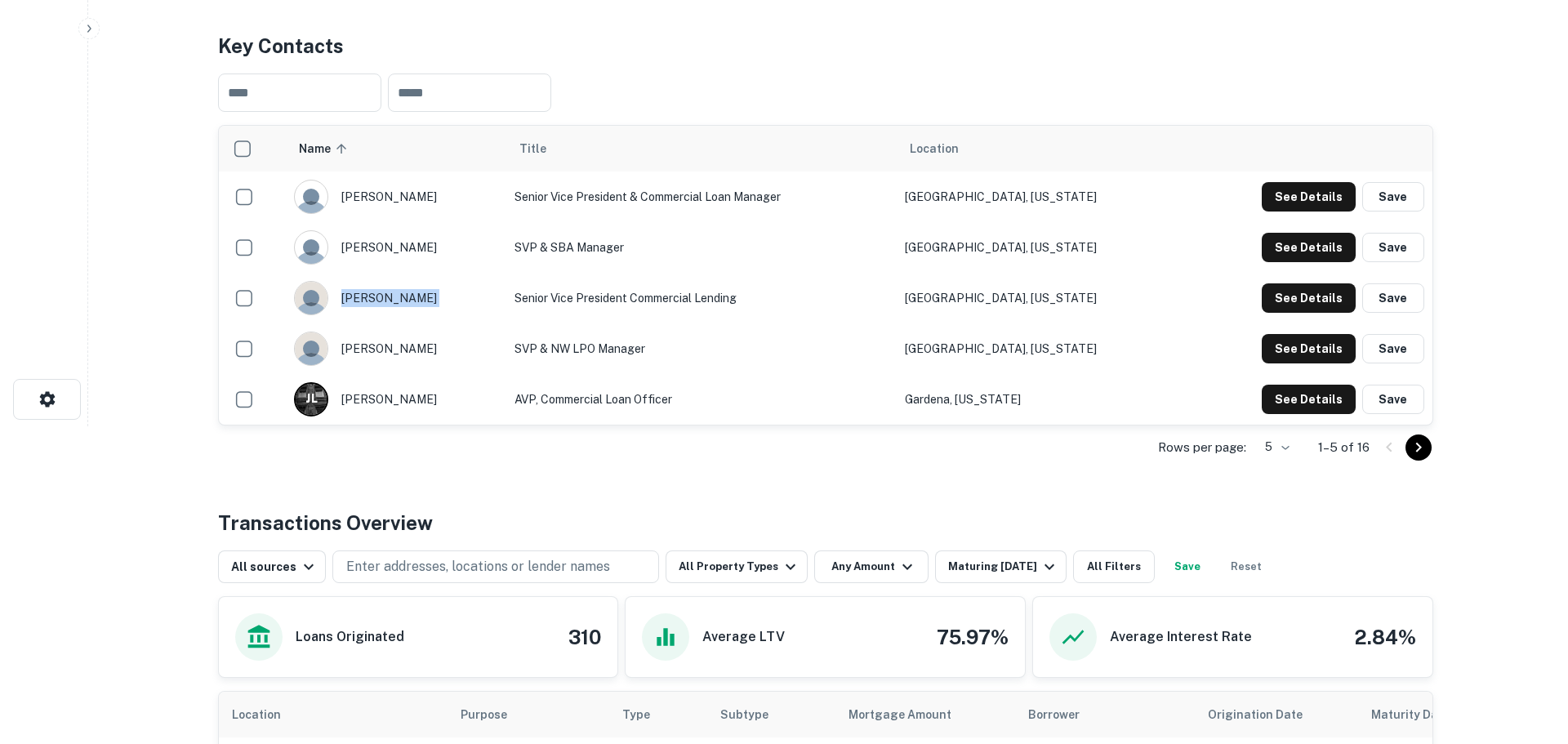
scroll to position [327, 0]
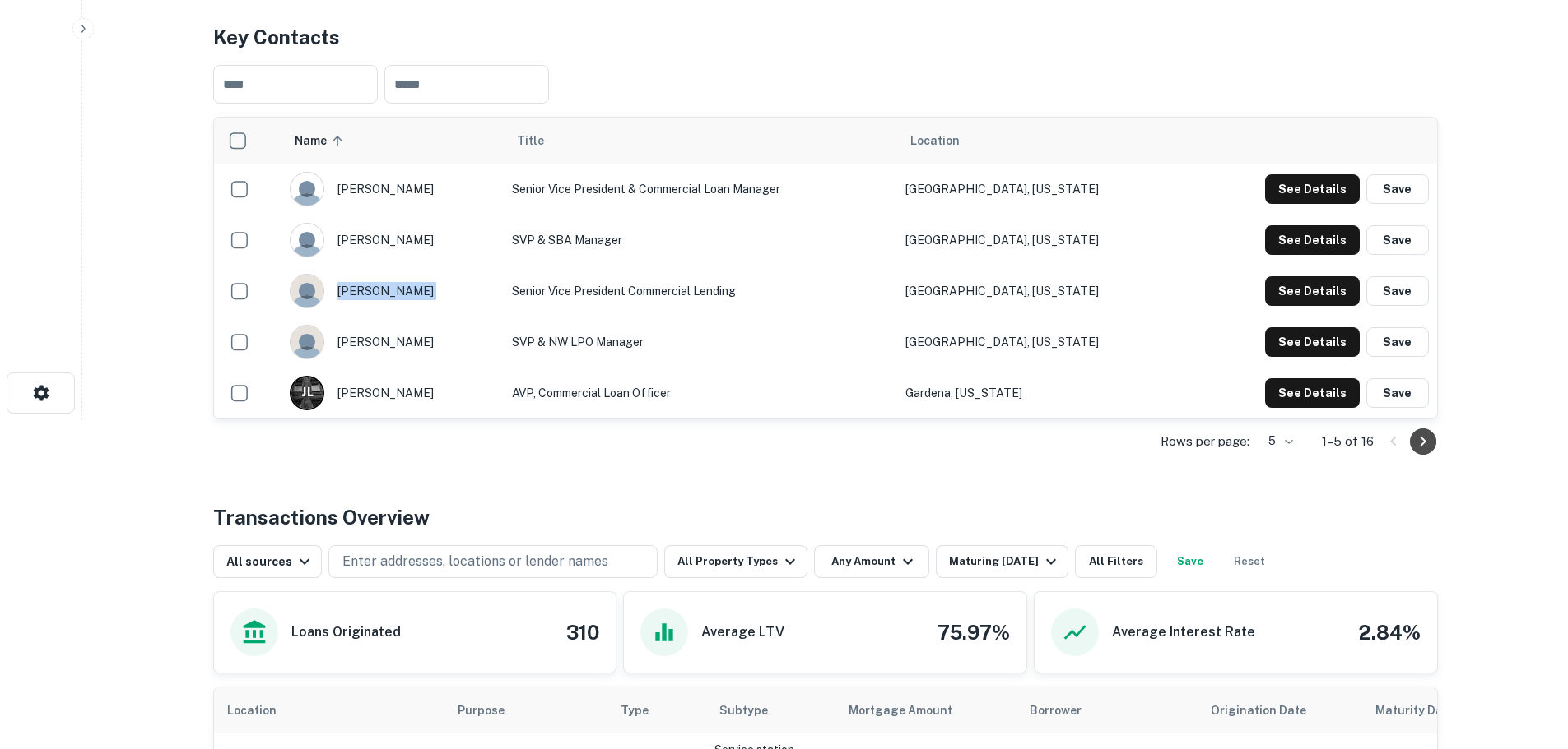
click at [1427, 440] on icon "Go to next page" at bounding box center [1422, 441] width 19 height 19
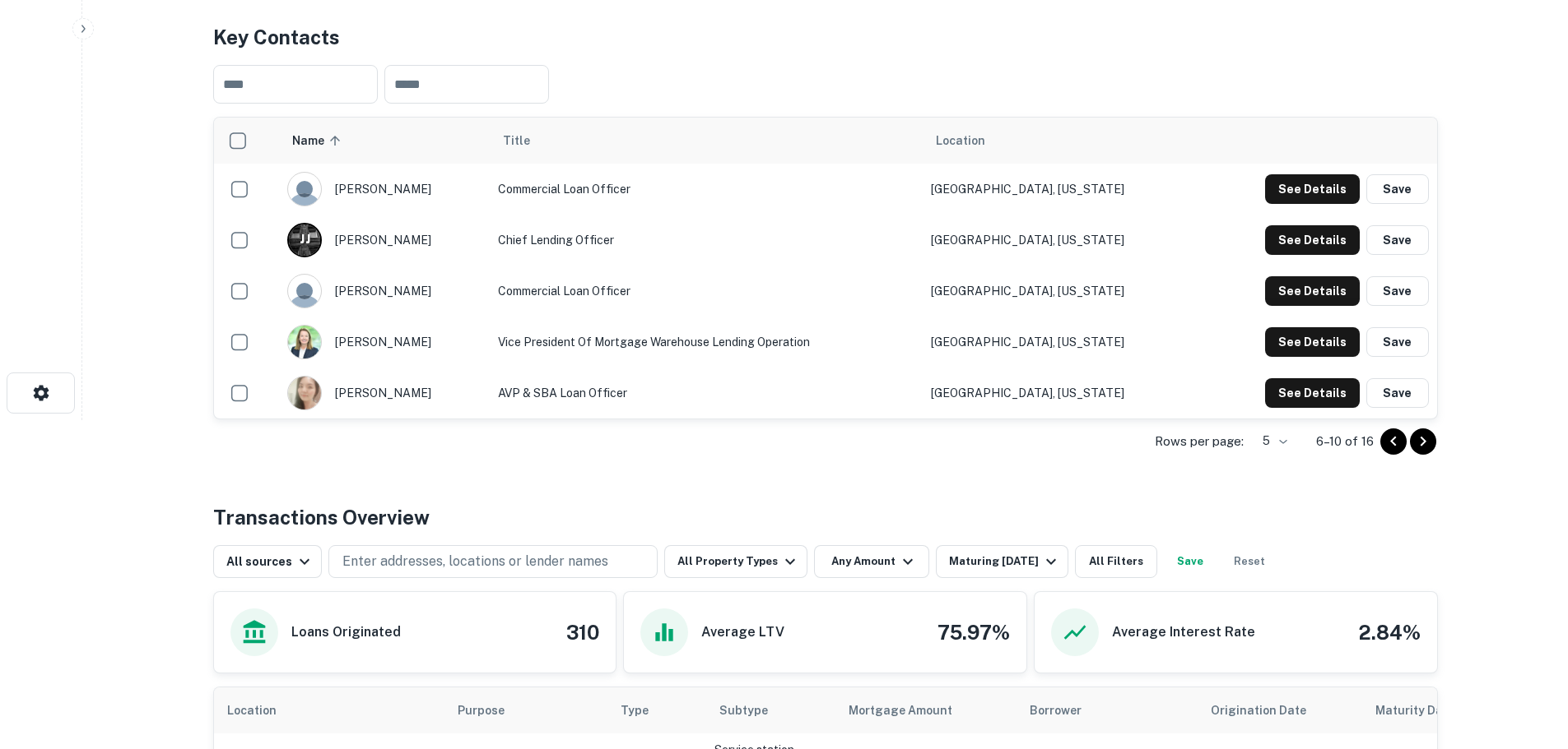
click at [1419, 443] on icon "Go to next page" at bounding box center [1422, 441] width 19 height 19
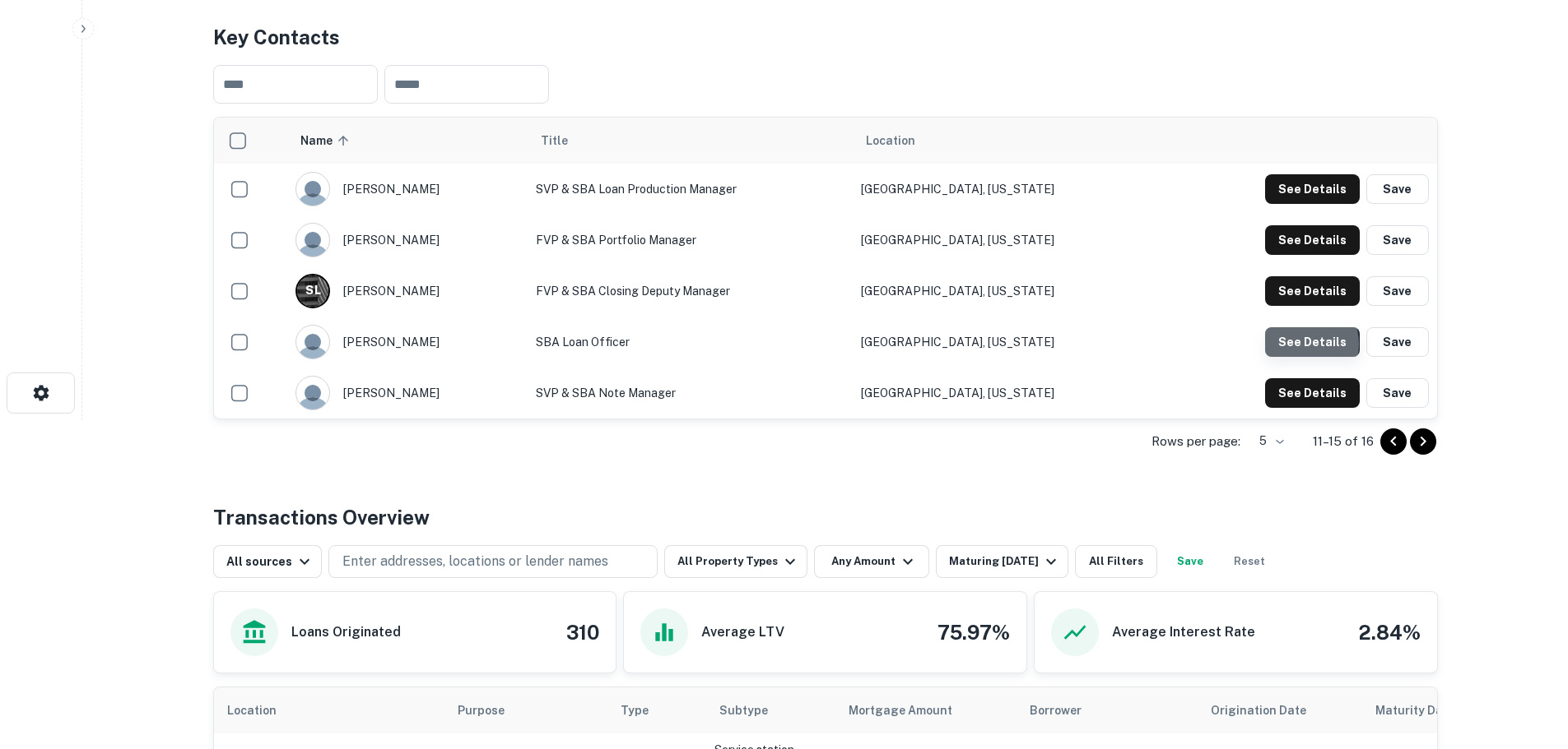
click at [1301, 345] on button "See Details" at bounding box center [1312, 342] width 95 height 30
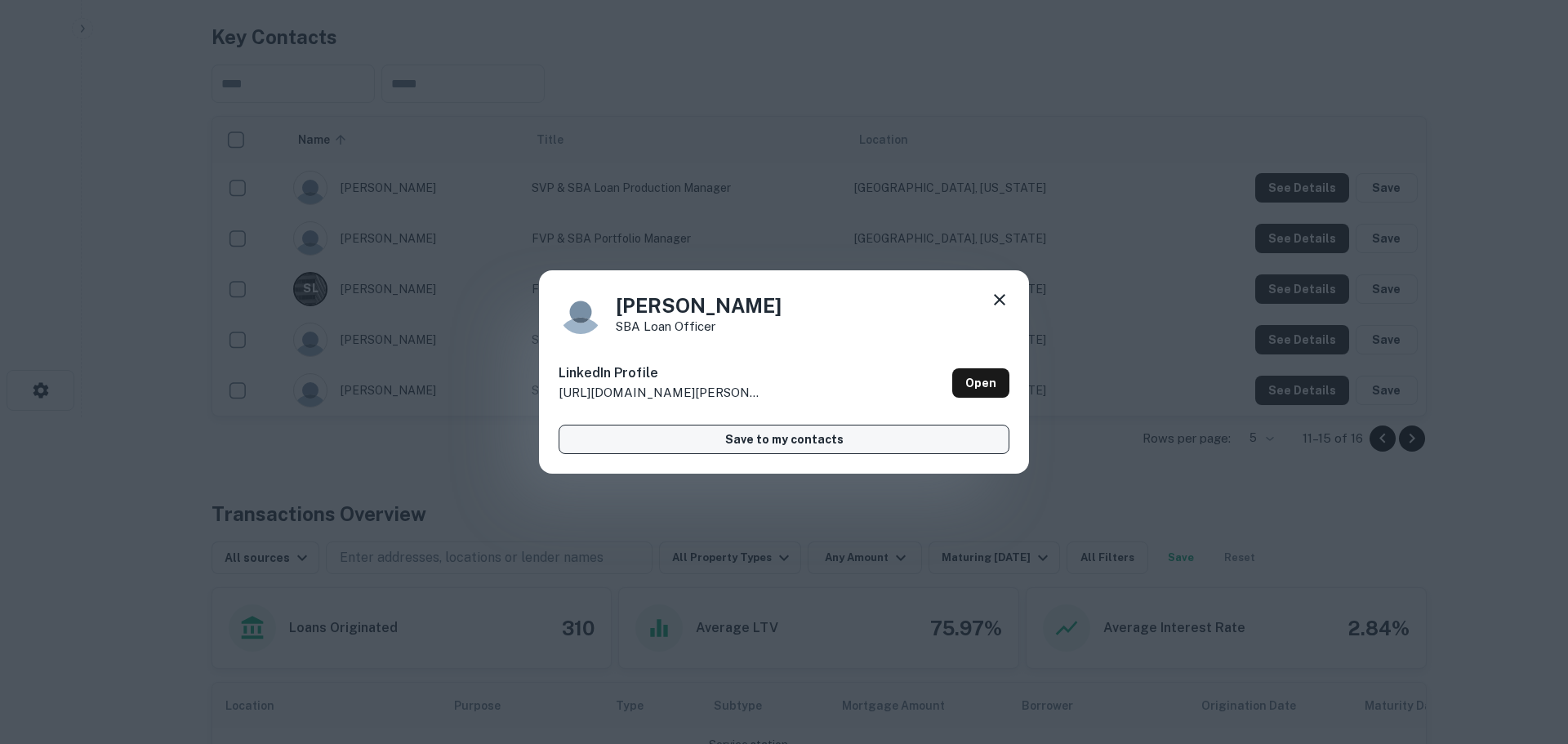
click at [711, 440] on button "Save to my contacts" at bounding box center [784, 439] width 451 height 29
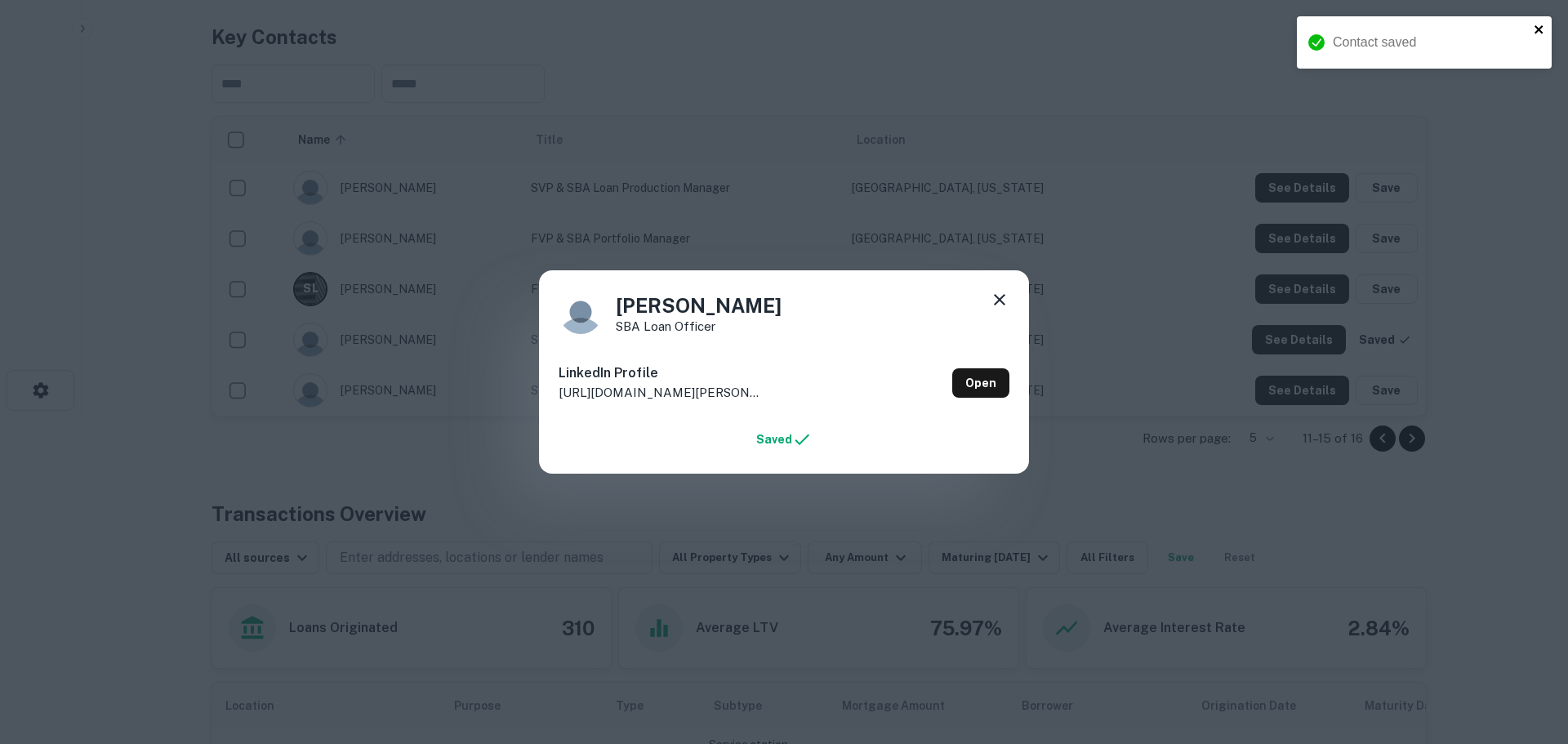
click at [1537, 28] on icon "close" at bounding box center [1539, 29] width 8 height 8
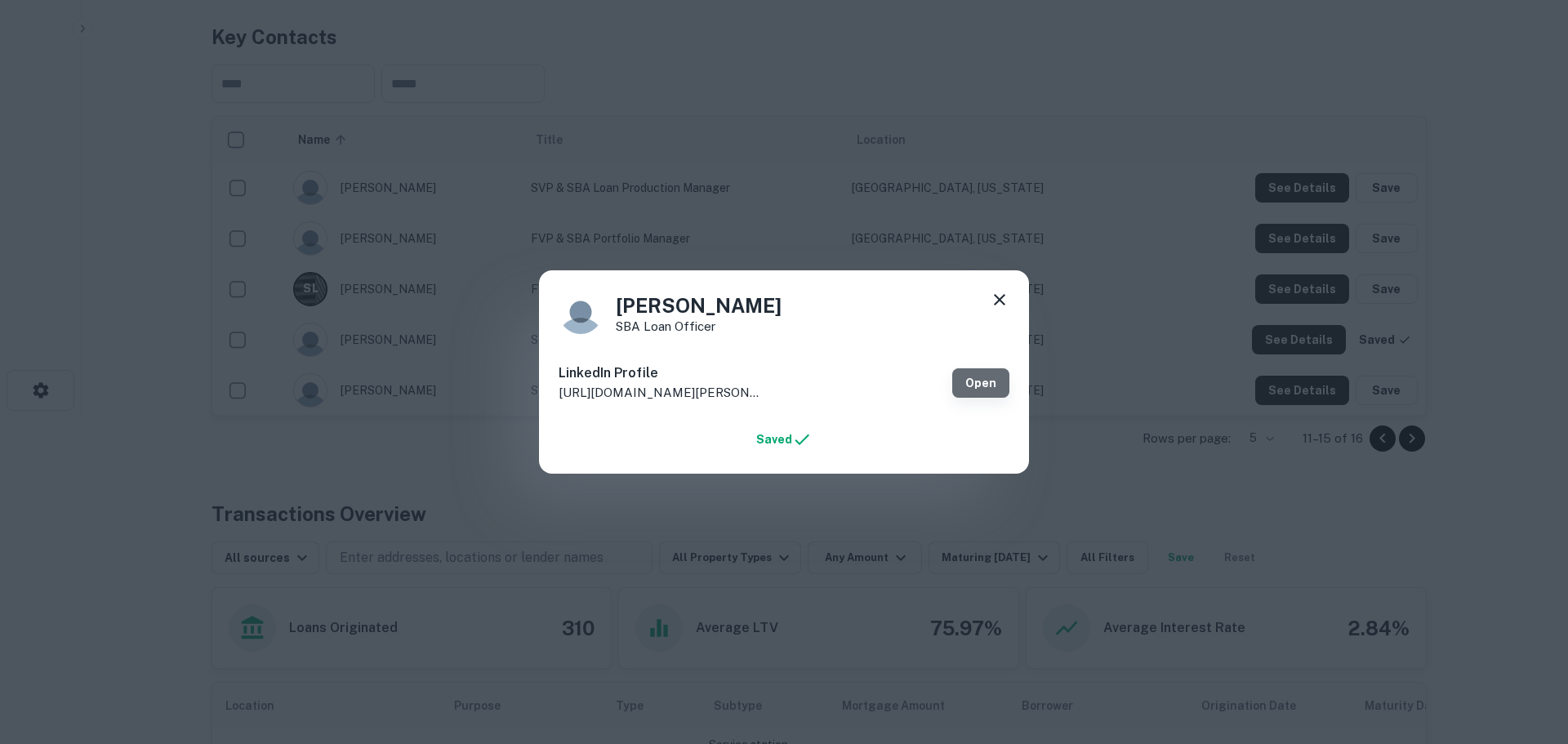
click at [995, 379] on link "Open" at bounding box center [981, 383] width 57 height 29
